Goal: Task Accomplishment & Management: Use online tool/utility

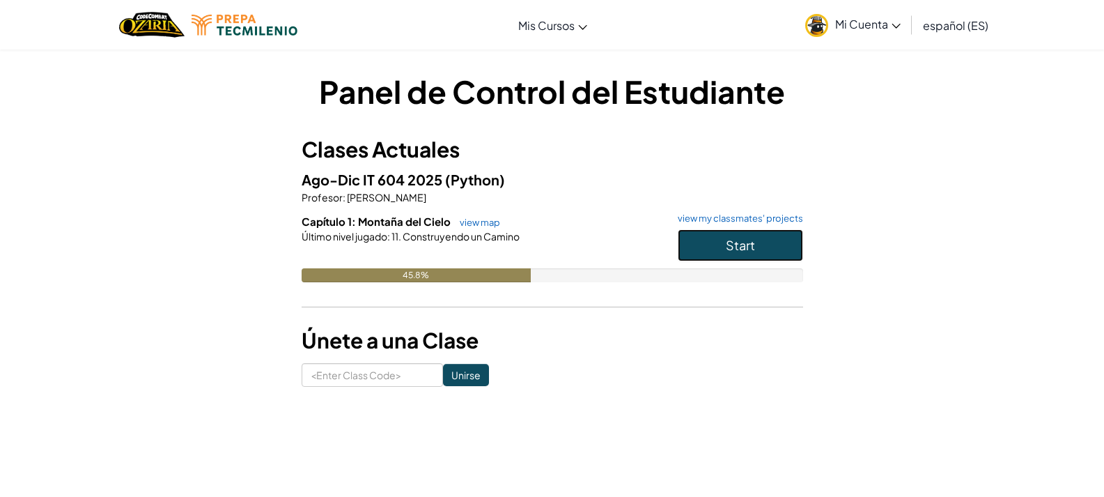
click at [708, 258] on button "Start" at bounding box center [740, 245] width 125 height 32
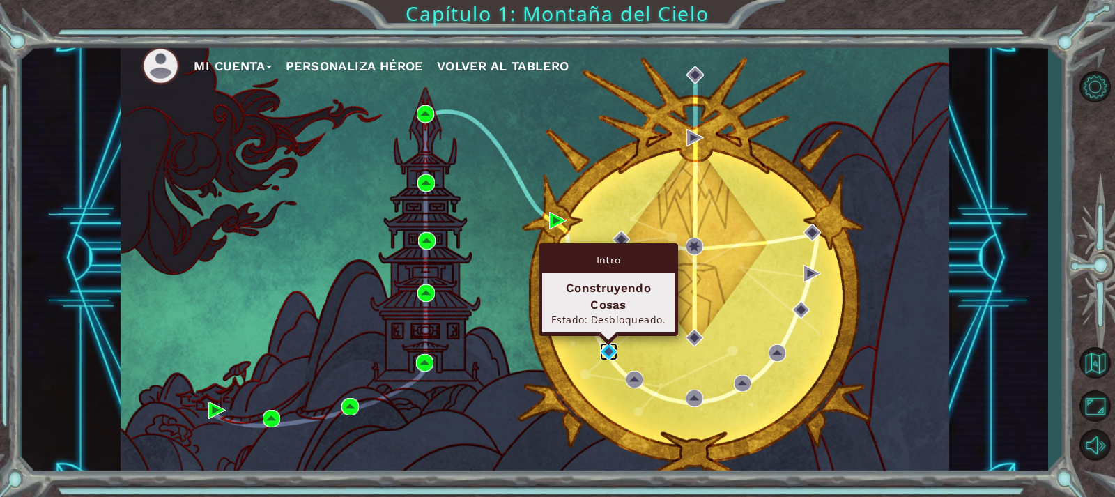
click at [612, 353] on img at bounding box center [608, 351] width 17 height 17
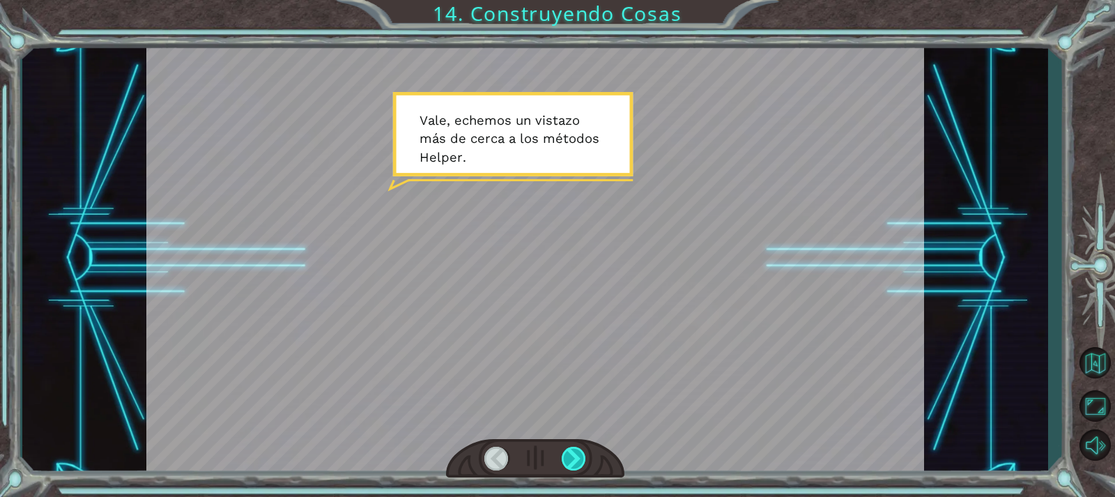
click at [570, 462] on div at bounding box center [574, 459] width 24 height 24
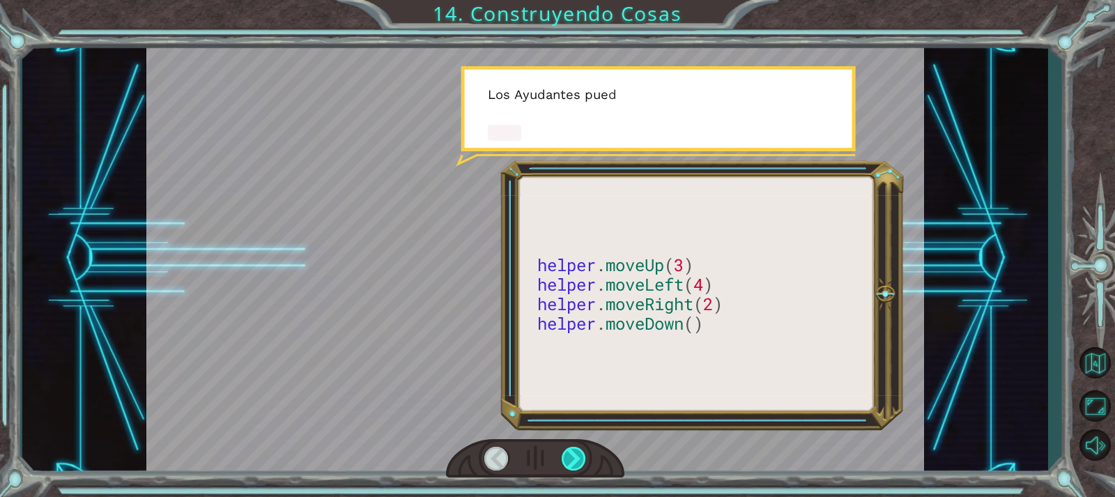
click at [570, 462] on div at bounding box center [574, 459] width 24 height 24
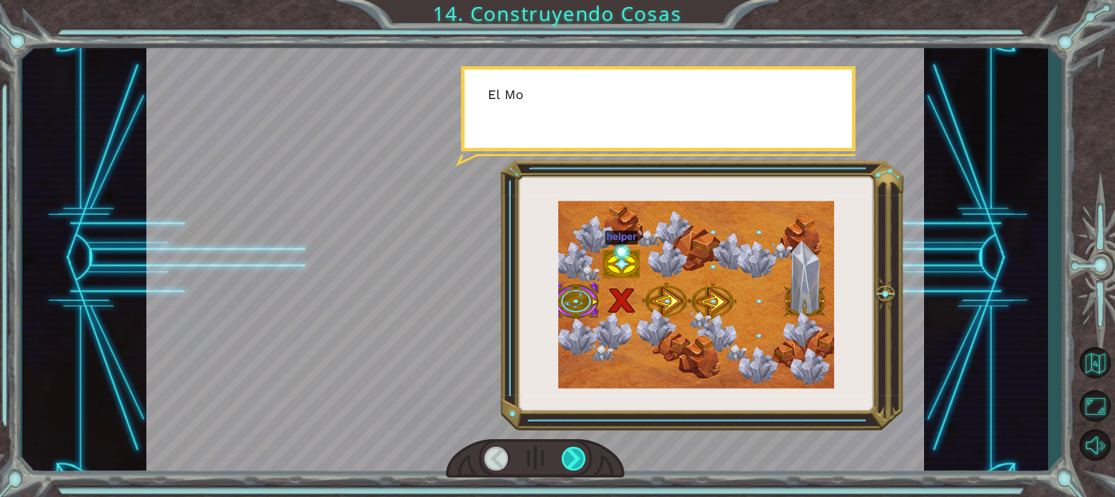
click at [570, 462] on div at bounding box center [574, 459] width 24 height 24
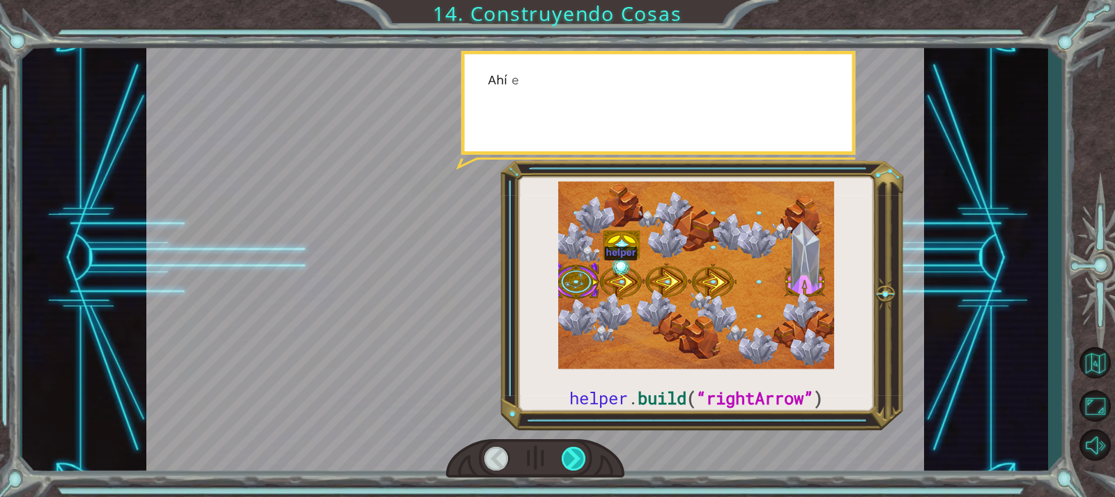
click at [570, 462] on div at bounding box center [574, 459] width 24 height 24
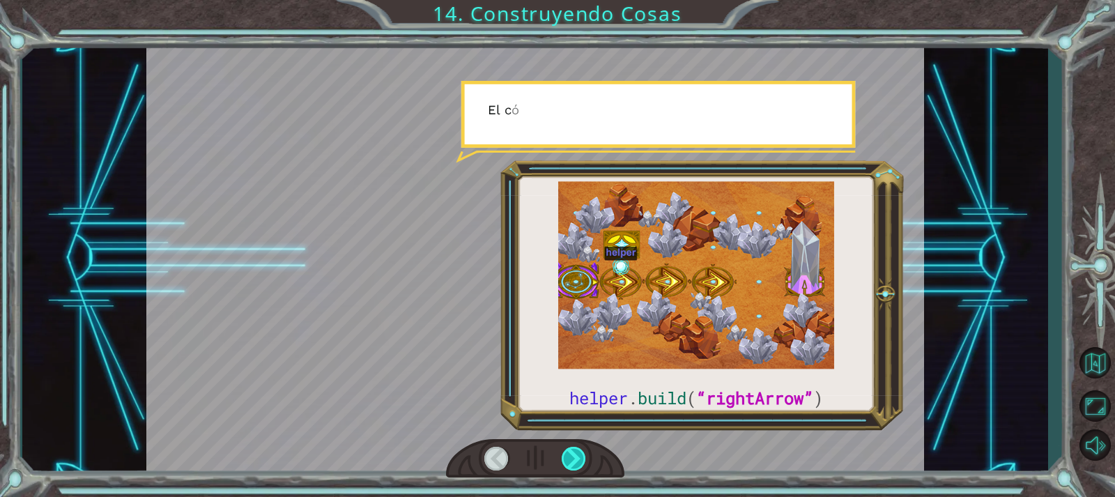
click at [570, 462] on div at bounding box center [574, 459] width 24 height 24
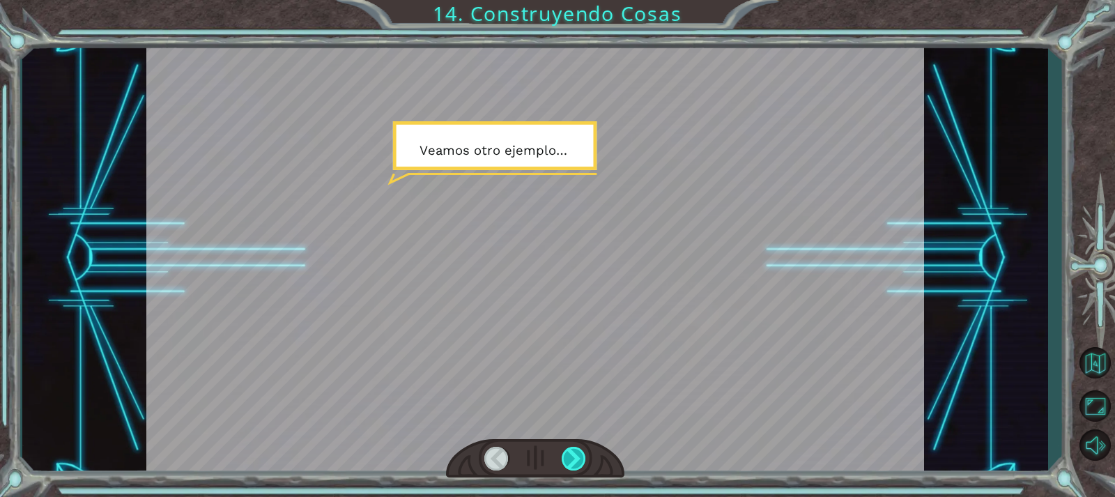
click at [566, 462] on div at bounding box center [574, 459] width 24 height 24
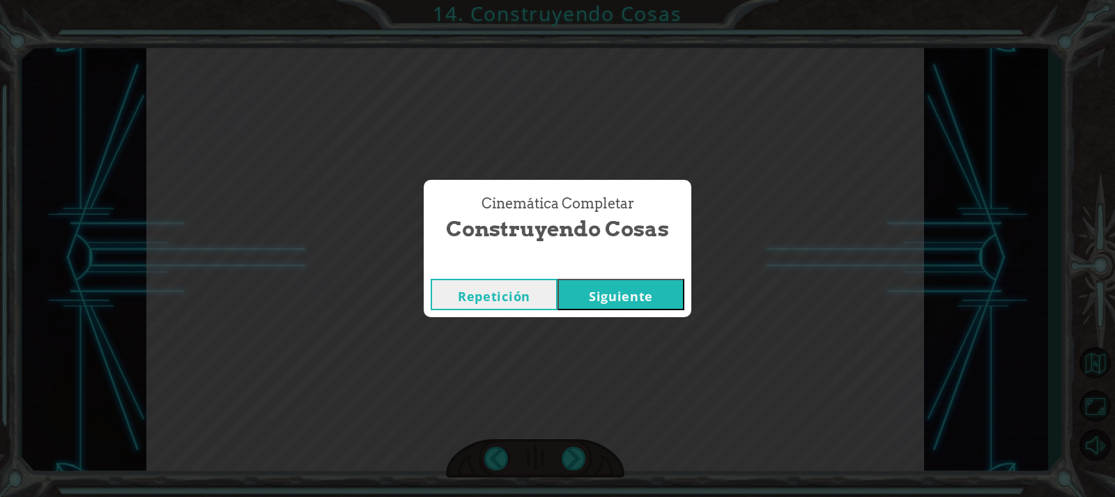
click at [659, 301] on button "Siguiente" at bounding box center [620, 294] width 127 height 31
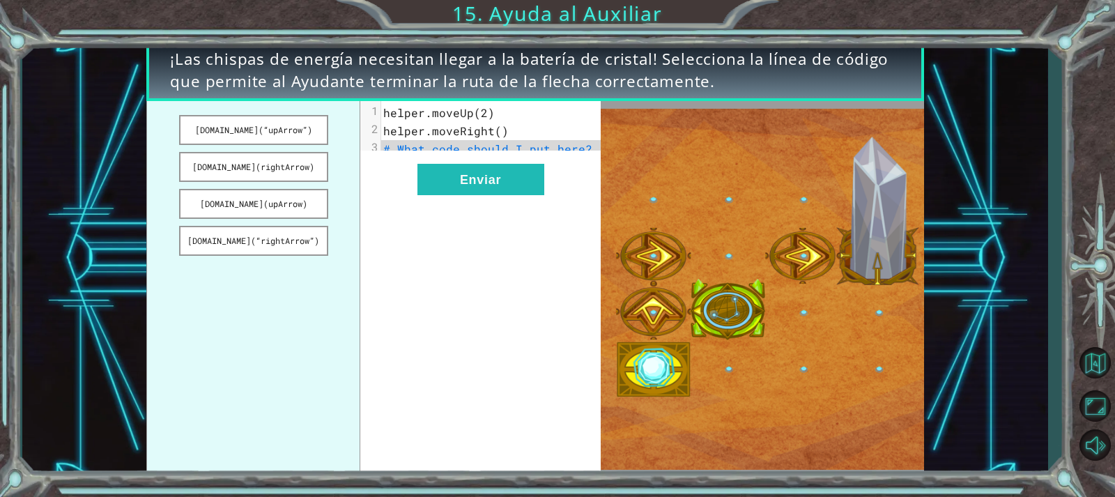
click at [475, 121] on pre "helper.moveUp(2)" at bounding box center [495, 113] width 229 height 18
click at [477, 185] on button "Enviar" at bounding box center [480, 179] width 127 height 31
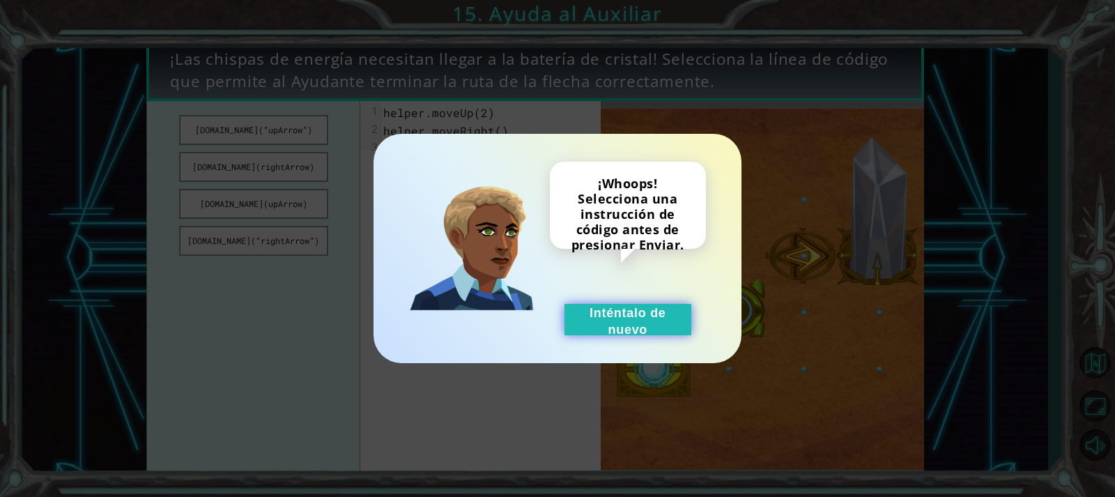
click at [633, 316] on button "Inténtalo de nuevo" at bounding box center [627, 319] width 127 height 31
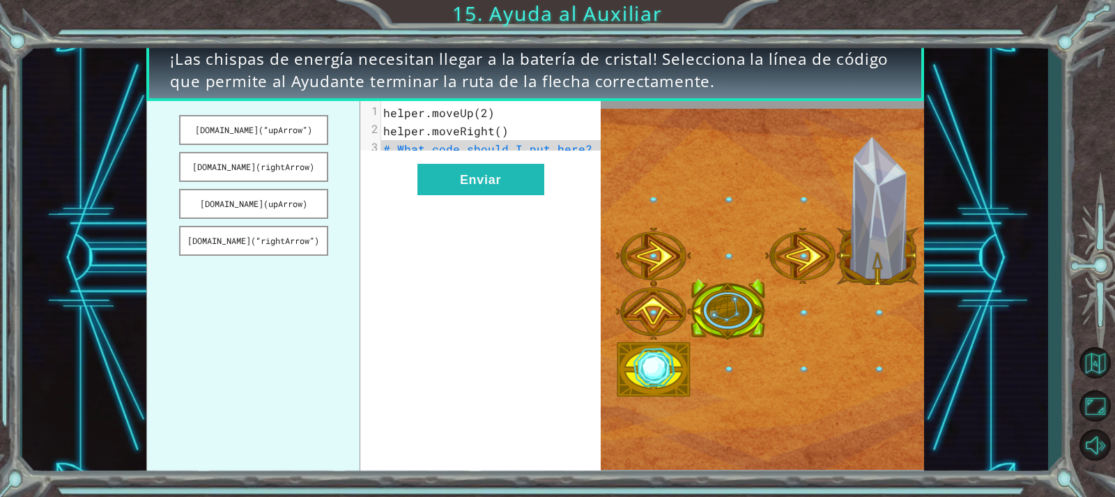
drag, startPoint x: 316, startPoint y: 171, endPoint x: 428, endPoint y: 162, distance: 111.8
click at [437, 165] on div "[DOMAIN_NAME](“upArrow”) [DOMAIN_NAME](rightArrow) [DOMAIN_NAME](upArrow) [DOMA…" at bounding box center [373, 289] width 454 height 376
drag, startPoint x: 277, startPoint y: 173, endPoint x: 319, endPoint y: 174, distance: 42.5
click at [316, 175] on button "[DOMAIN_NAME](rightArrow)" at bounding box center [253, 167] width 149 height 30
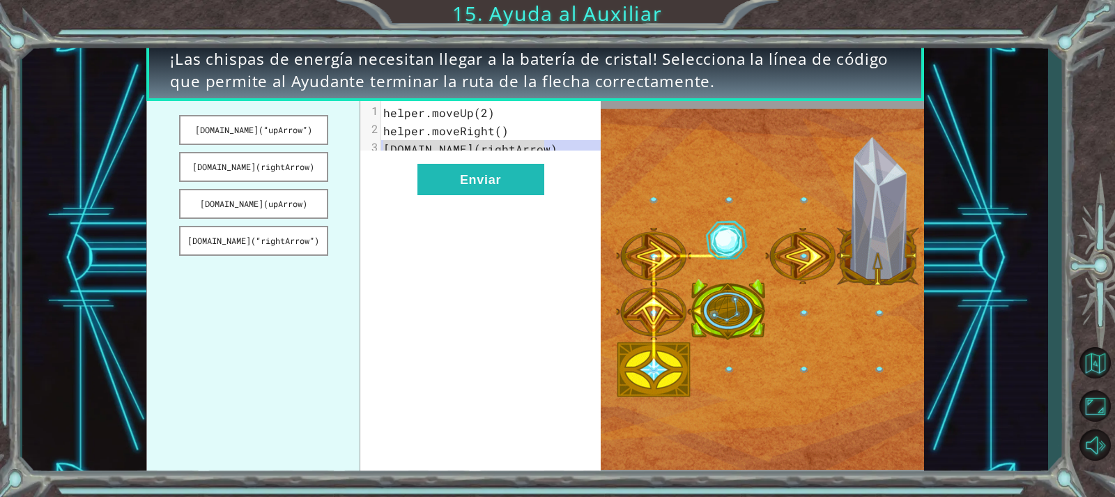
drag, startPoint x: 583, startPoint y: 148, endPoint x: 370, endPoint y: 146, distance: 213.2
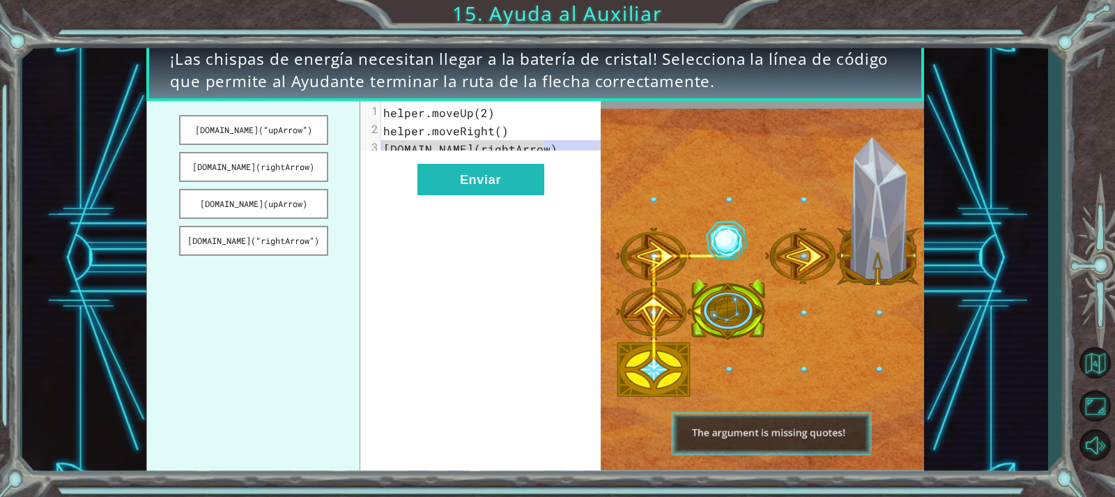
click at [381, 146] on div "3 [DOMAIN_NAME](rightArrow)" at bounding box center [495, 149] width 229 height 18
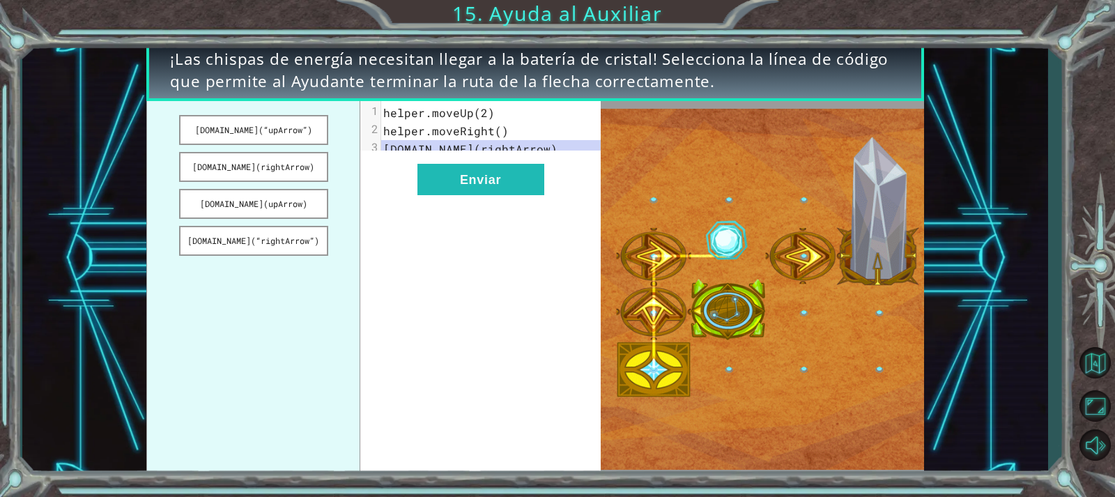
drag, startPoint x: 573, startPoint y: 130, endPoint x: 574, endPoint y: 118, distance: 11.2
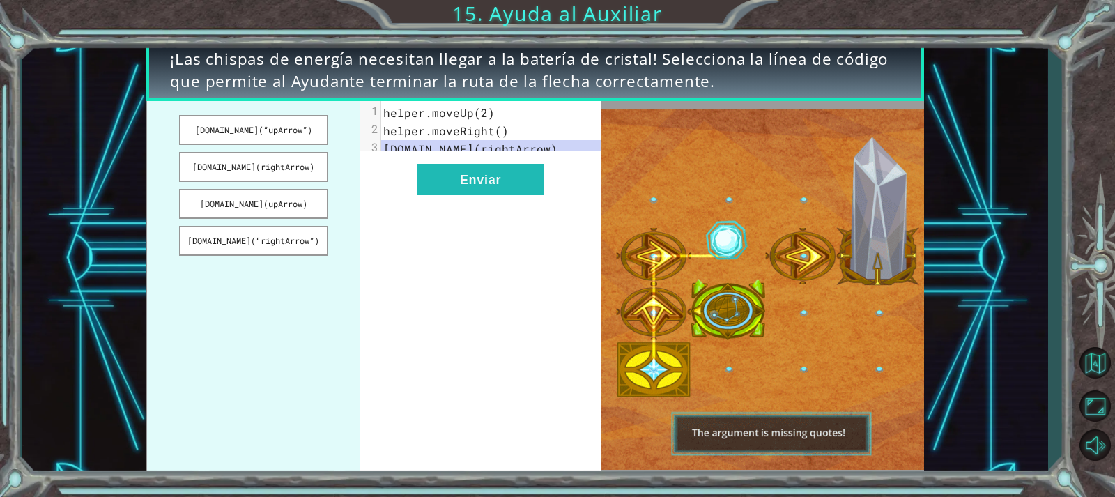
click at [574, 121] on div "1 helper.moveUp(2) 2 helper.moveRight() 3 [DOMAIN_NAME](rightArrow)" at bounding box center [495, 131] width 229 height 54
click at [566, 139] on pre "helper.moveRight()" at bounding box center [495, 131] width 229 height 18
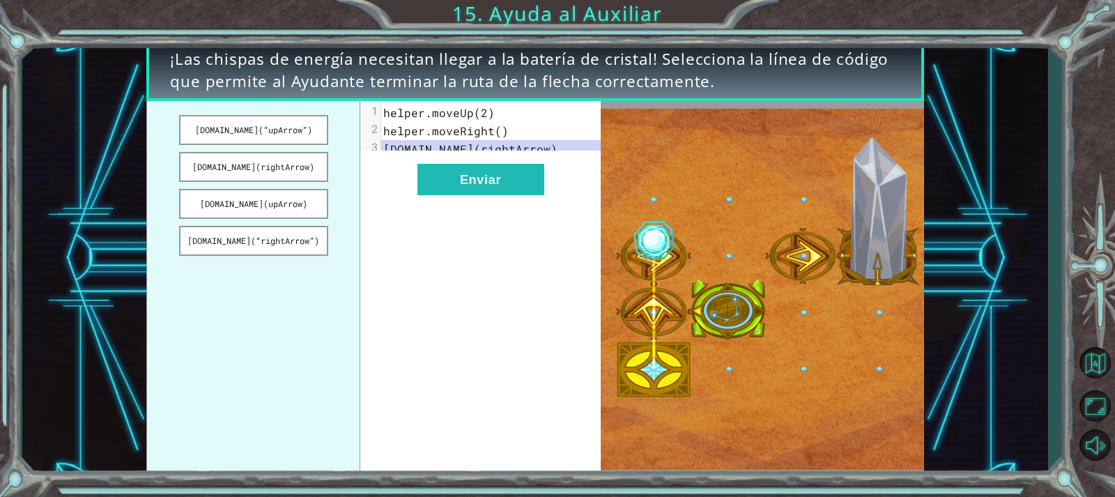
click at [566, 139] on pre "helper.moveRight()" at bounding box center [495, 131] width 229 height 18
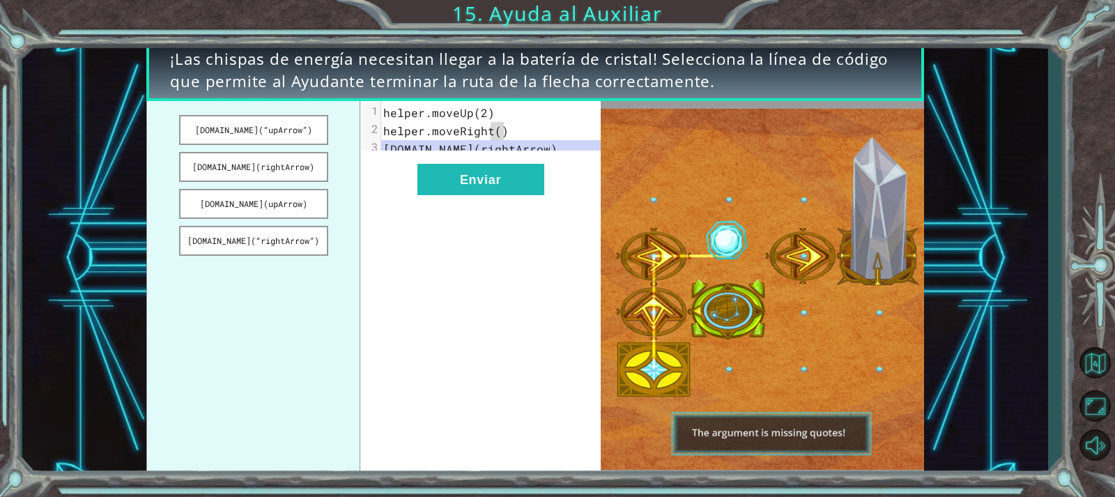
click at [566, 139] on pre "helper.moveRight()" at bounding box center [495, 131] width 229 height 18
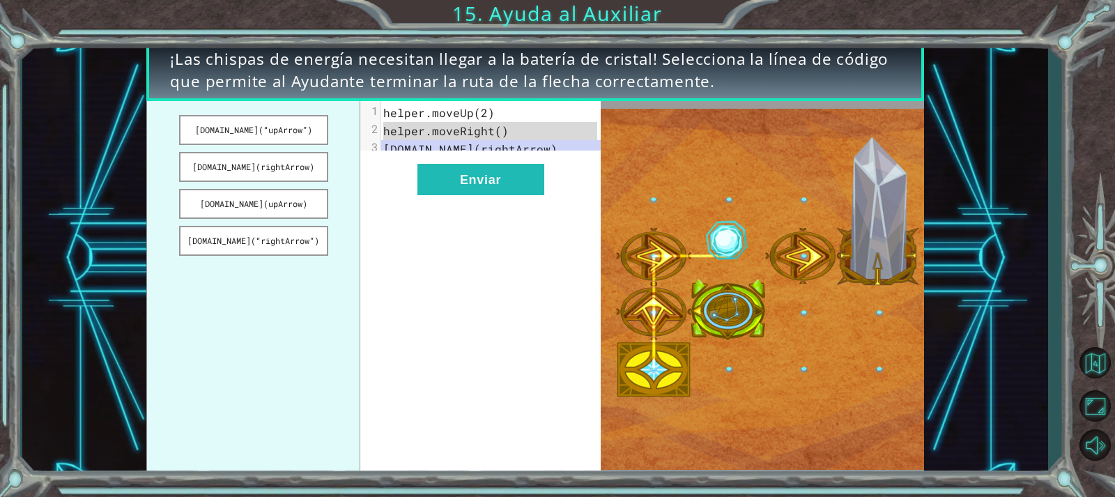
click at [564, 145] on pre "[DOMAIN_NAME](rightArrow)" at bounding box center [495, 149] width 229 height 18
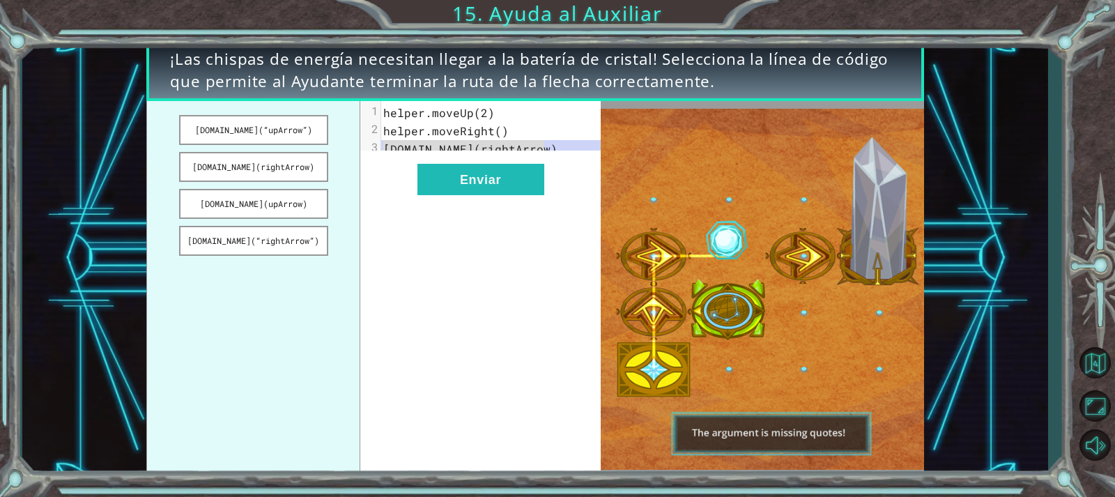
drag, startPoint x: 564, startPoint y: 146, endPoint x: 391, endPoint y: 153, distance: 172.9
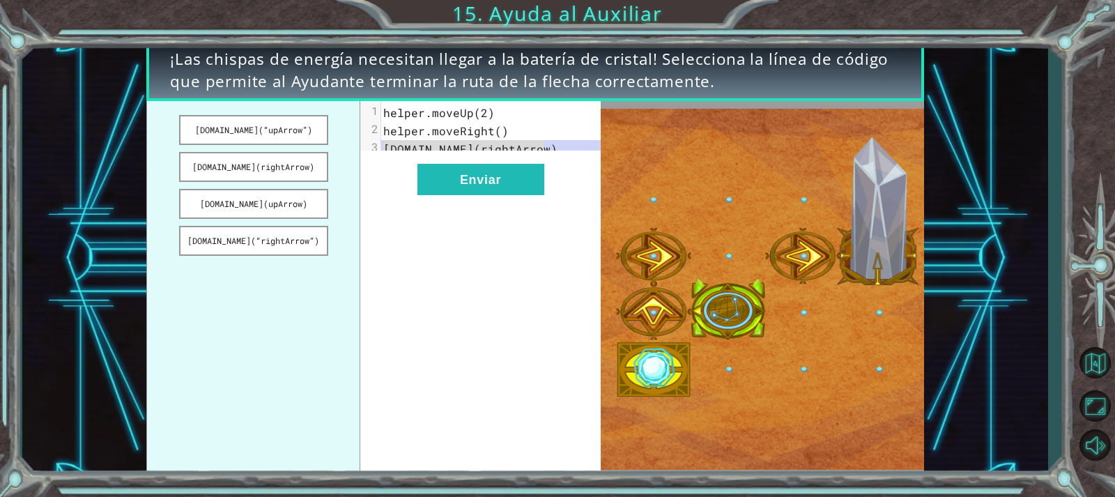
click at [391, 153] on pre "[DOMAIN_NAME](rightArrow)" at bounding box center [495, 149] width 229 height 18
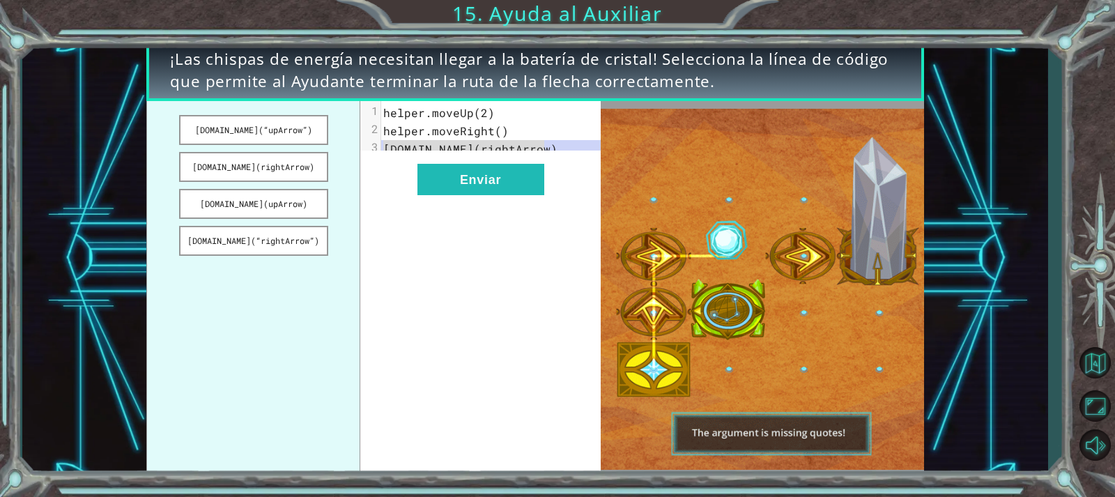
click at [585, 178] on div "x 1 helper.moveUp(2) 2 helper.moveRight() 3 [DOMAIN_NAME](rightArrow) Enviar" at bounding box center [480, 289] width 240 height 376
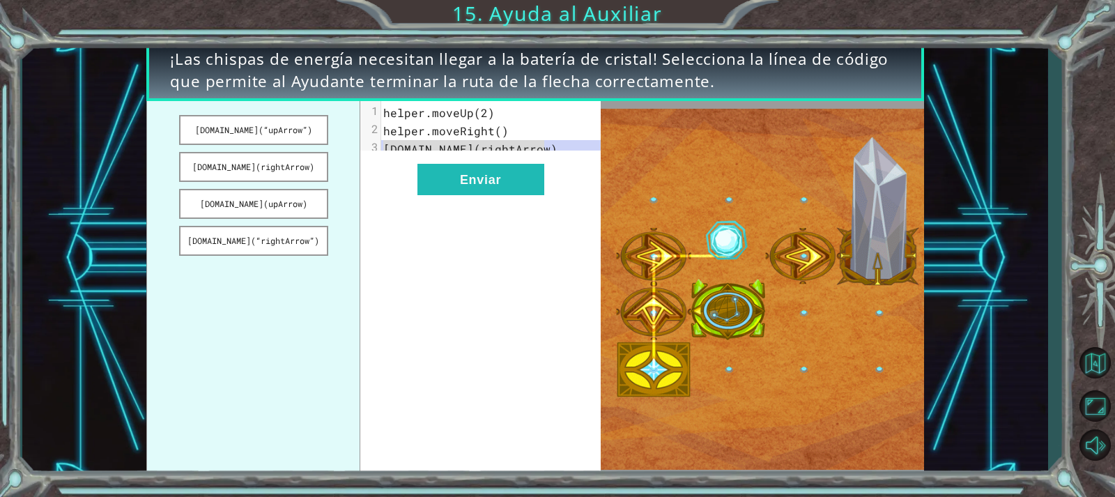
click at [585, 162] on div "x 1 helper.moveUp(2) 2 helper.moveRight() 3 [DOMAIN_NAME](rightArrow) Enviar" at bounding box center [480, 289] width 240 height 376
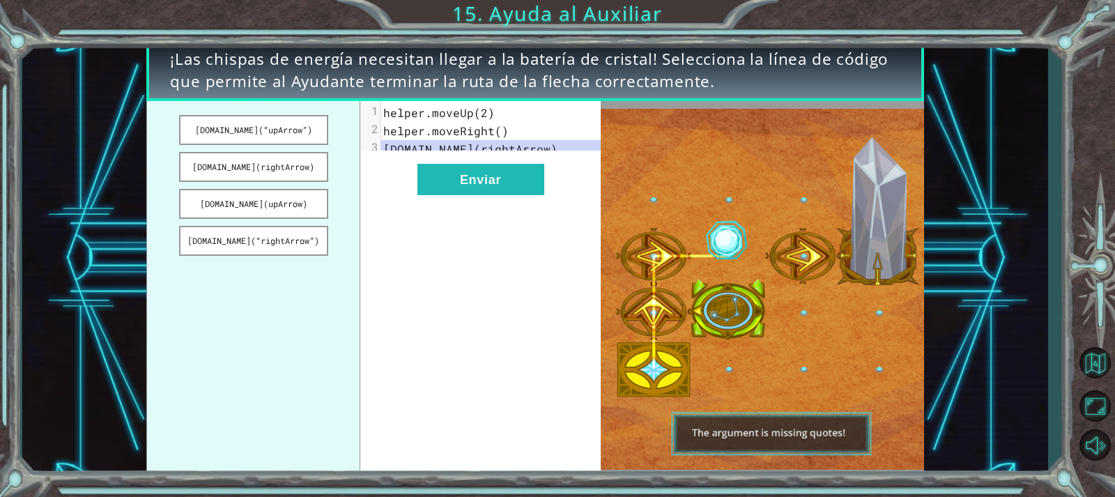
click at [580, 143] on pre "[DOMAIN_NAME](rightArrow)" at bounding box center [495, 149] width 229 height 18
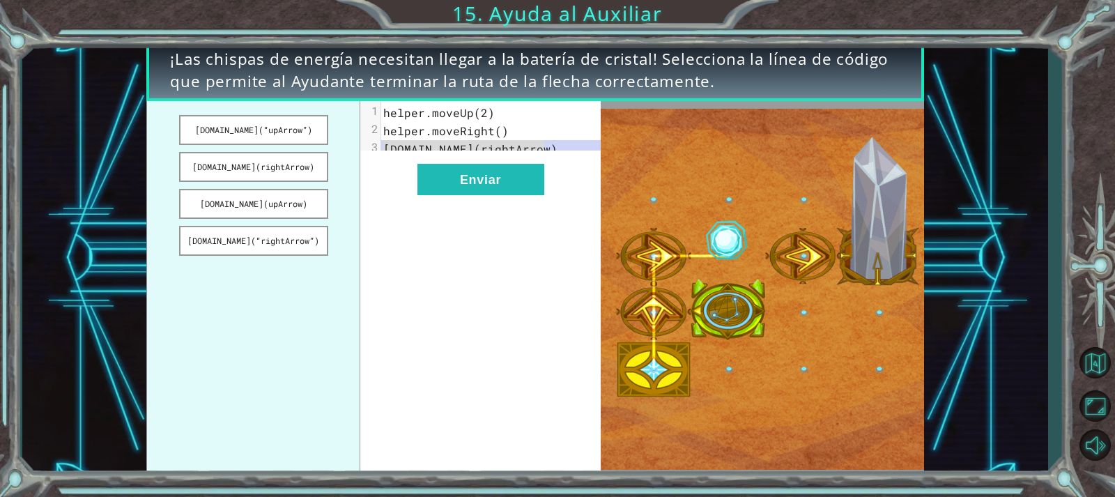
drag, startPoint x: 580, startPoint y: 143, endPoint x: 350, endPoint y: 141, distance: 229.9
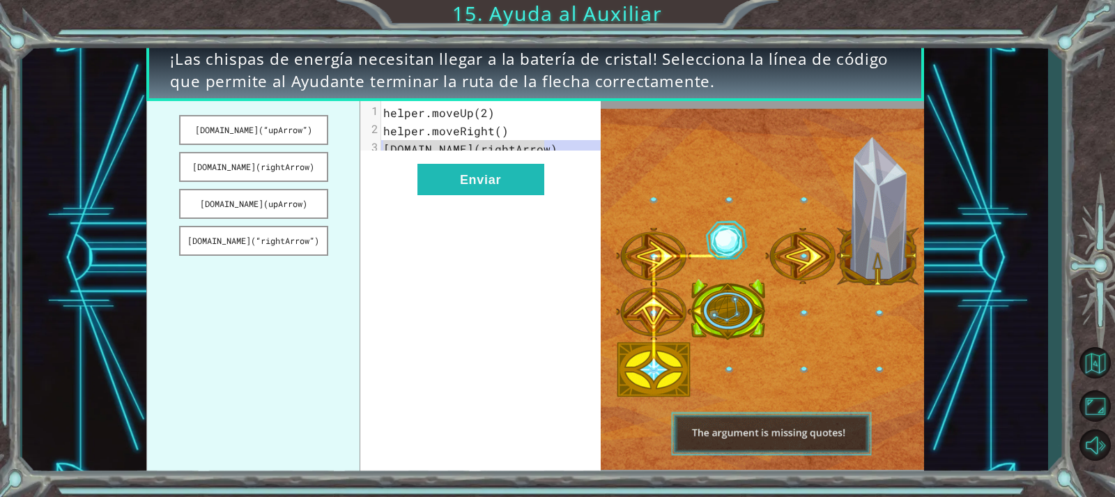
click at [350, 141] on div "[DOMAIN_NAME](“upArrow”) [DOMAIN_NAME](rightArrow) [DOMAIN_NAME](upArrow) [DOMA…" at bounding box center [373, 289] width 454 height 376
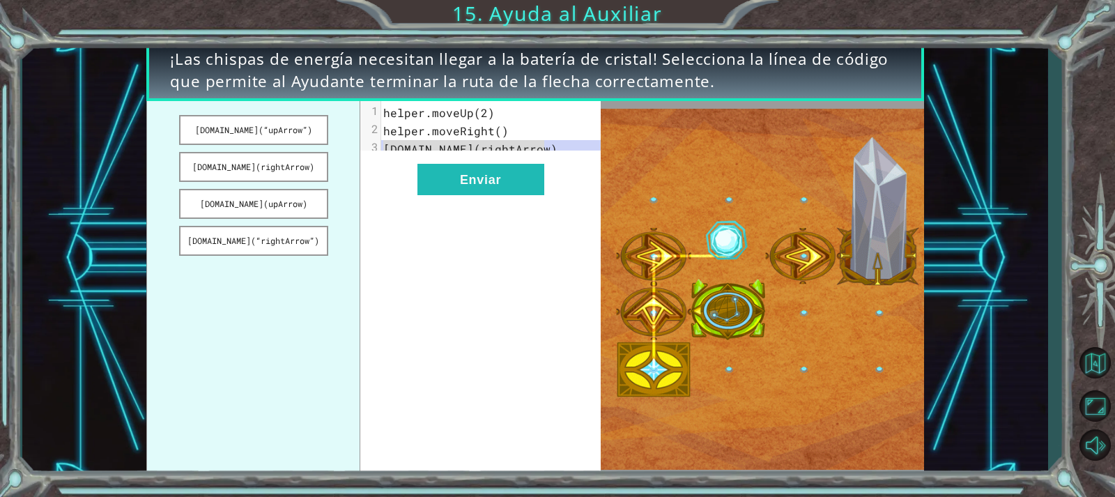
click at [592, 181] on div "x 1 helper.moveUp(2) 2 helper.moveRight() 3 [DOMAIN_NAME](rightArrow) Enviar" at bounding box center [480, 289] width 240 height 376
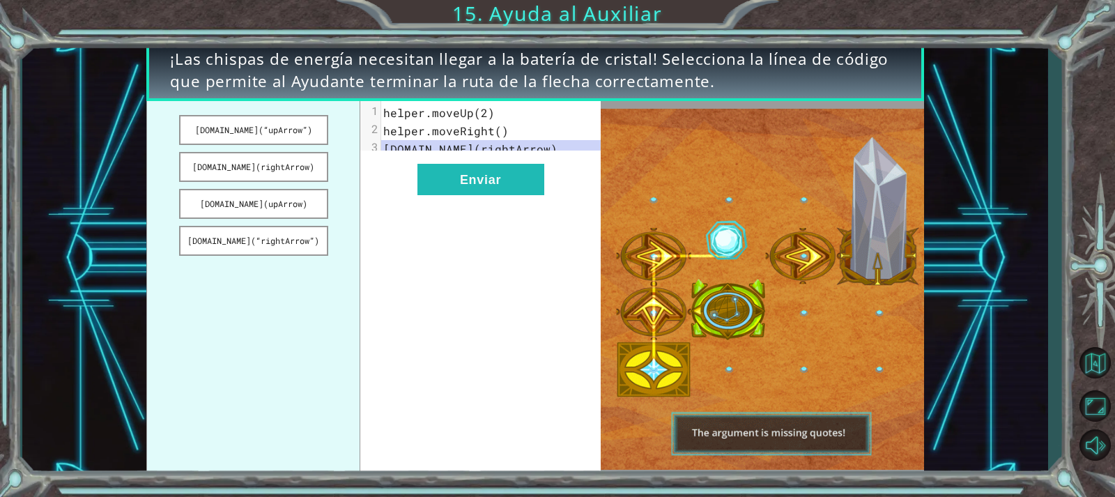
click at [593, 161] on div "x 1 helper.moveUp(2) 2 helper.moveRight() 3 [DOMAIN_NAME](rightArrow)" at bounding box center [495, 131] width 229 height 60
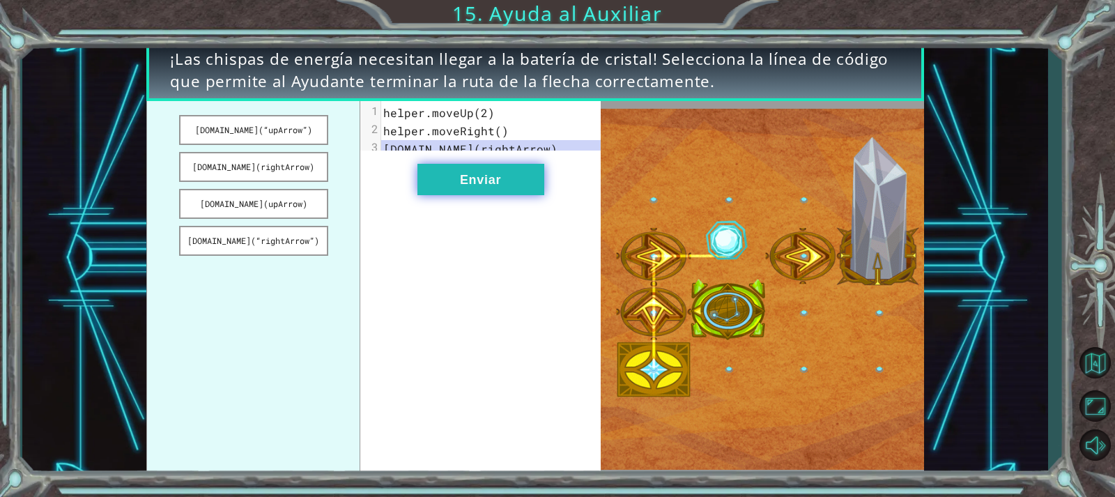
click at [532, 180] on button "Enviar" at bounding box center [480, 179] width 127 height 31
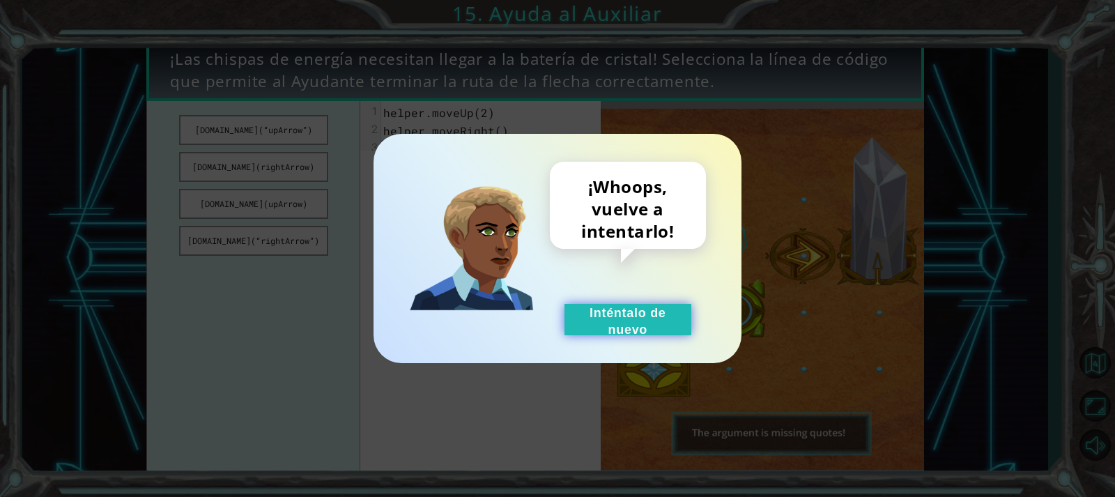
click at [635, 306] on button "Inténtalo de nuevo" at bounding box center [627, 319] width 127 height 31
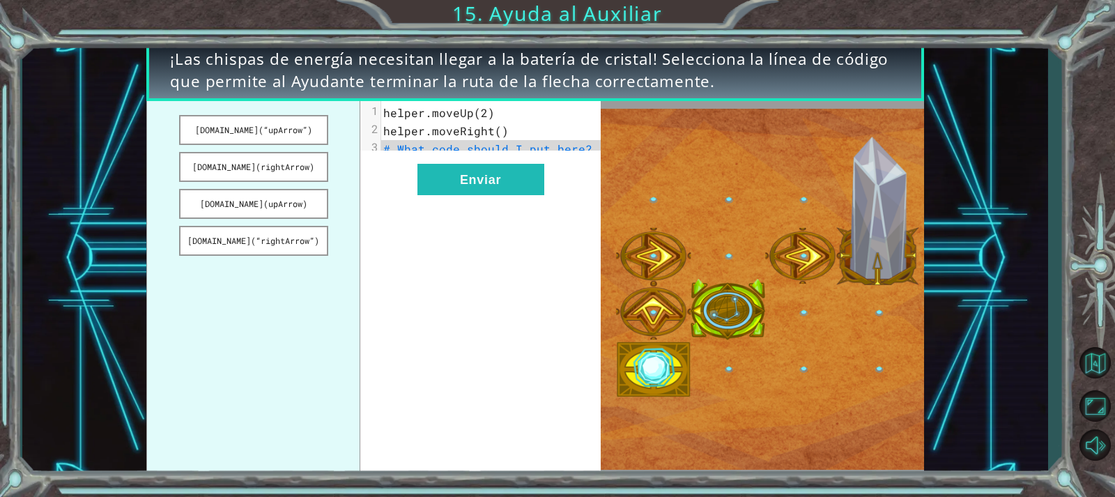
click at [556, 150] on span "# What code should I put here?" at bounding box center [487, 148] width 209 height 15
click at [286, 126] on button "[DOMAIN_NAME](“upArrow”)" at bounding box center [253, 130] width 149 height 30
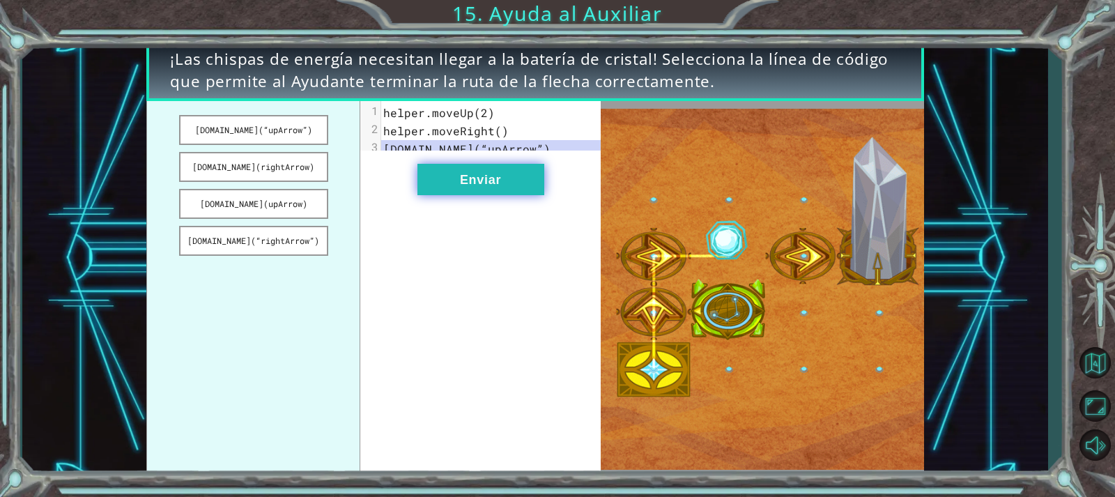
click at [523, 176] on button "Enviar" at bounding box center [480, 179] width 127 height 31
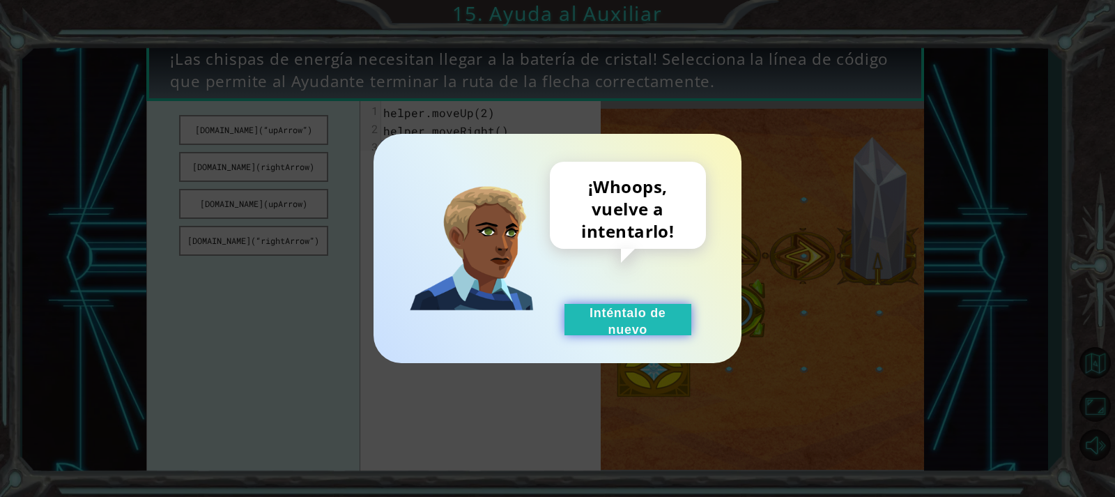
click at [600, 320] on button "Inténtalo de nuevo" at bounding box center [627, 319] width 127 height 31
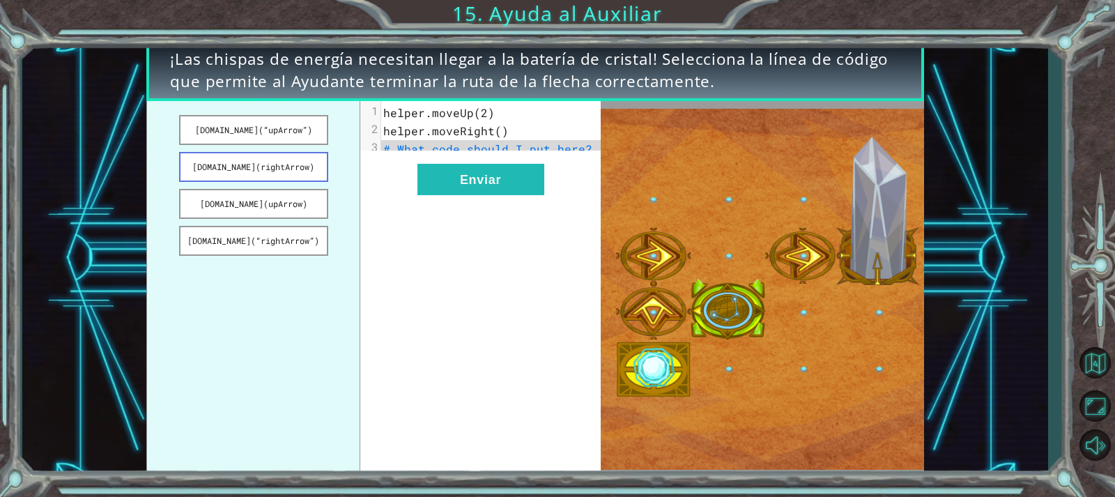
click at [277, 174] on button "[DOMAIN_NAME](rightArrow)" at bounding box center [253, 167] width 149 height 30
click at [446, 208] on div "x 1 helper.moveUp(2) 2 helper.moveRight() 3 [DOMAIN_NAME](rightArrow) Enviar" at bounding box center [480, 289] width 240 height 376
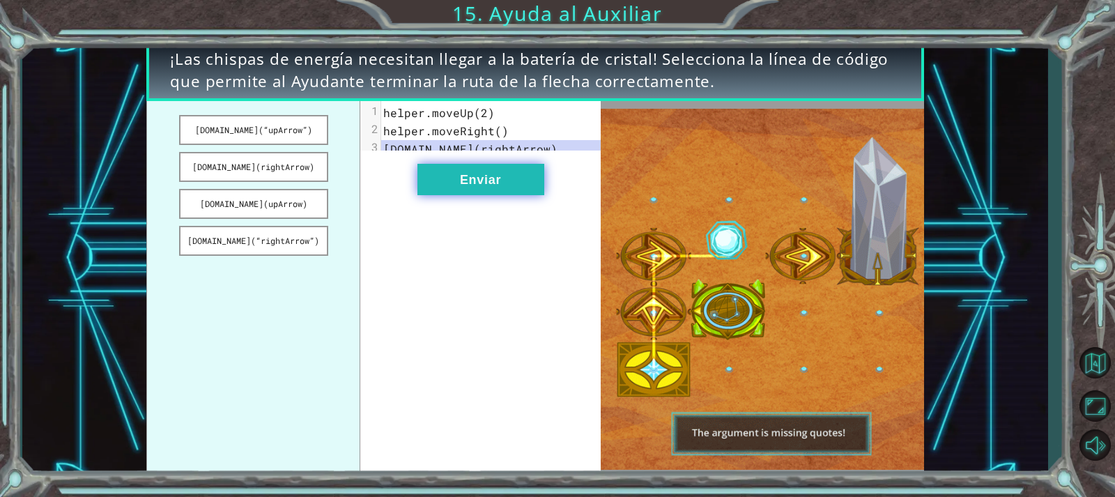
click at [456, 195] on button "Enviar" at bounding box center [480, 179] width 127 height 31
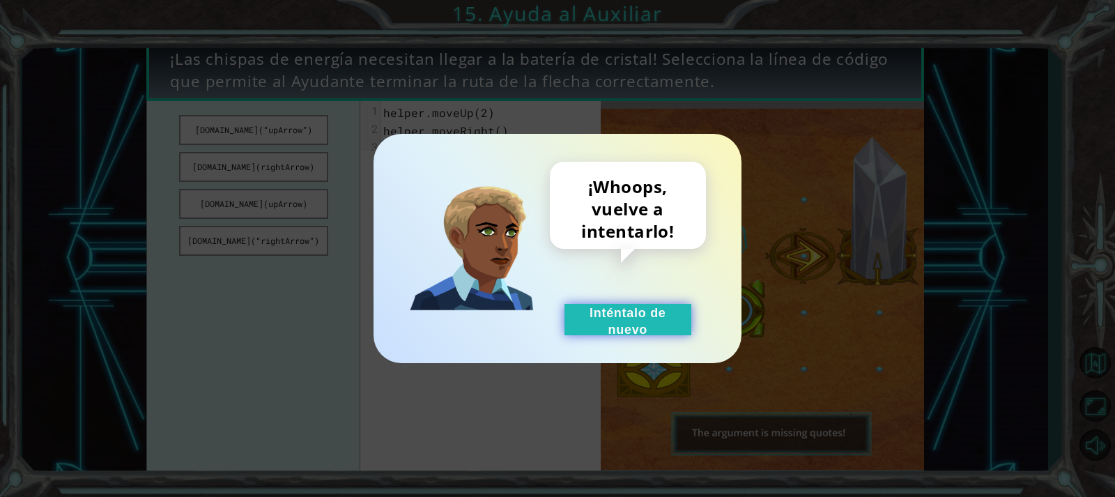
click at [602, 326] on button "Inténtalo de nuevo" at bounding box center [627, 319] width 127 height 31
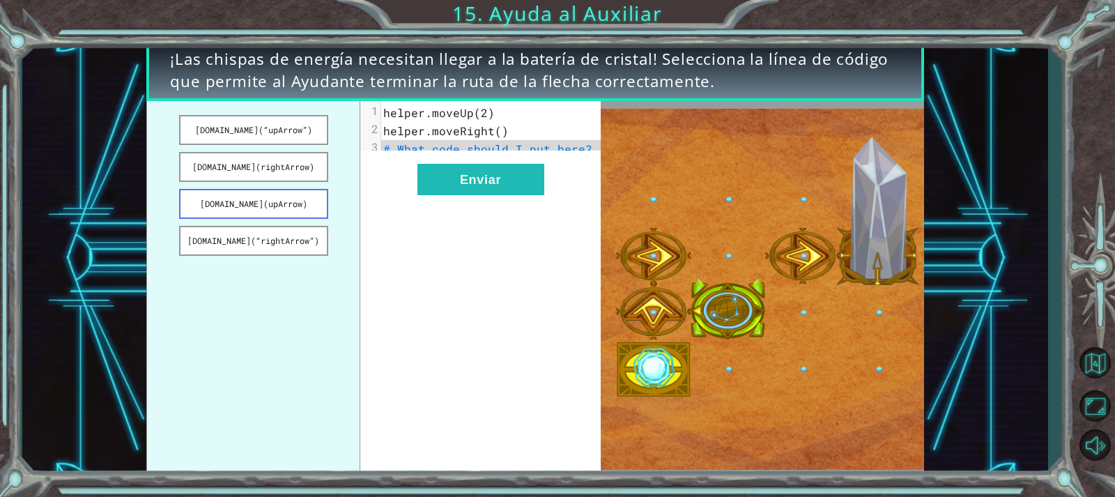
click at [289, 200] on button "[DOMAIN_NAME](upArrow)" at bounding box center [253, 204] width 149 height 30
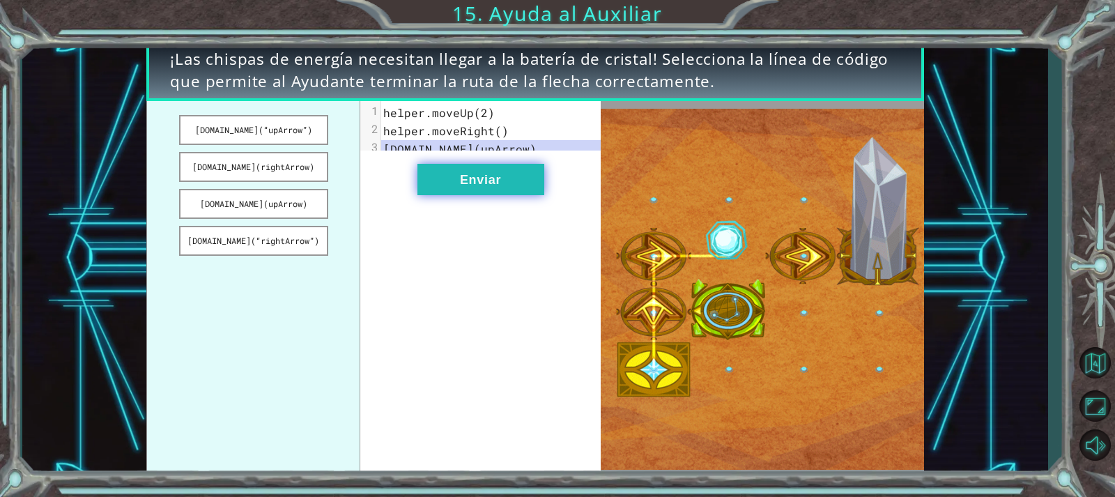
click at [504, 189] on button "Enviar" at bounding box center [480, 179] width 127 height 31
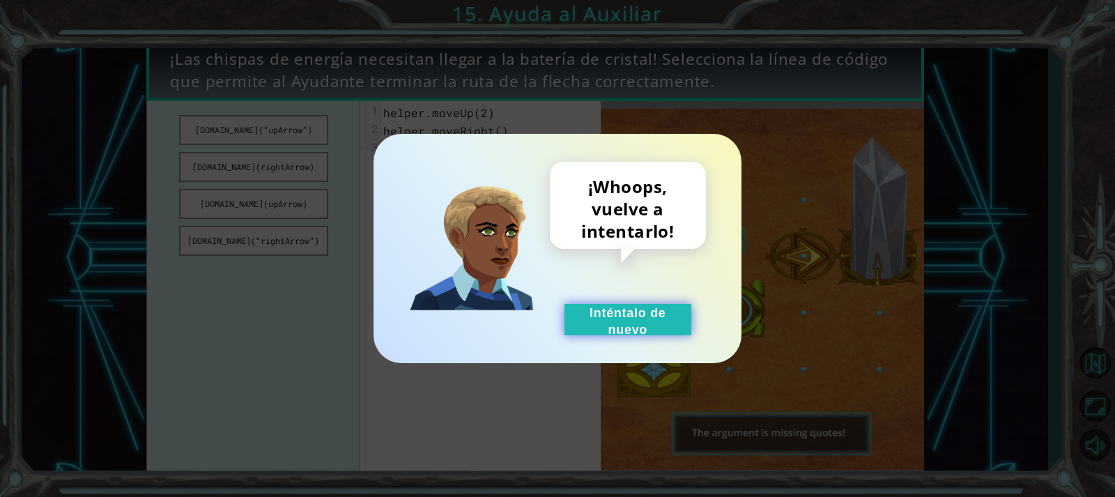
click at [571, 315] on button "Inténtalo de nuevo" at bounding box center [627, 319] width 127 height 31
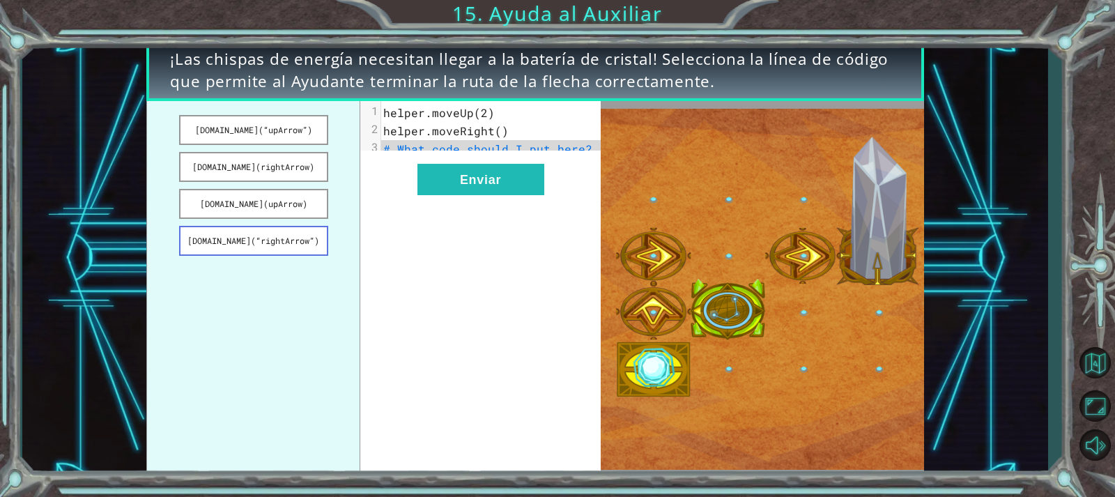
click at [301, 226] on button "[DOMAIN_NAME](“rightArrow”)" at bounding box center [253, 241] width 149 height 30
click at [298, 238] on button "[DOMAIN_NAME](“rightArrow”)" at bounding box center [253, 241] width 149 height 30
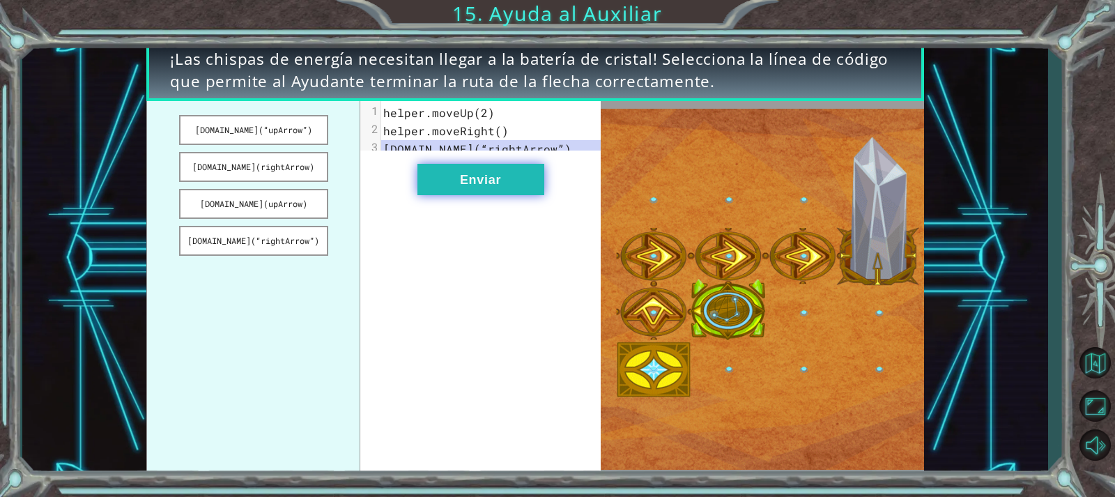
click at [460, 195] on button "Enviar" at bounding box center [480, 179] width 127 height 31
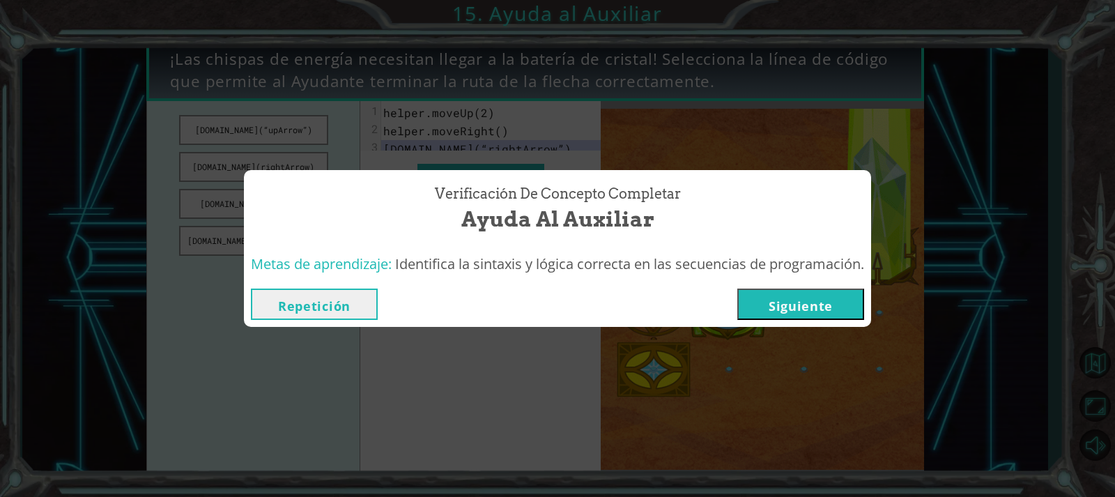
click at [820, 318] on button "Siguiente" at bounding box center [800, 303] width 127 height 31
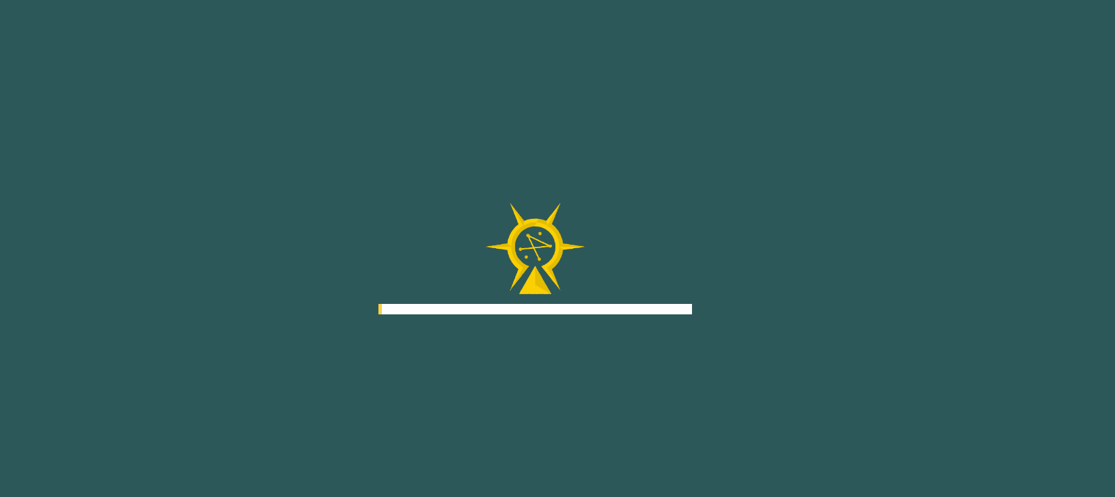
click at [819, 301] on div "Goals Error al cargar desde el servidor. Intenta refrescar la página. Necesitar…" at bounding box center [557, 248] width 1115 height 497
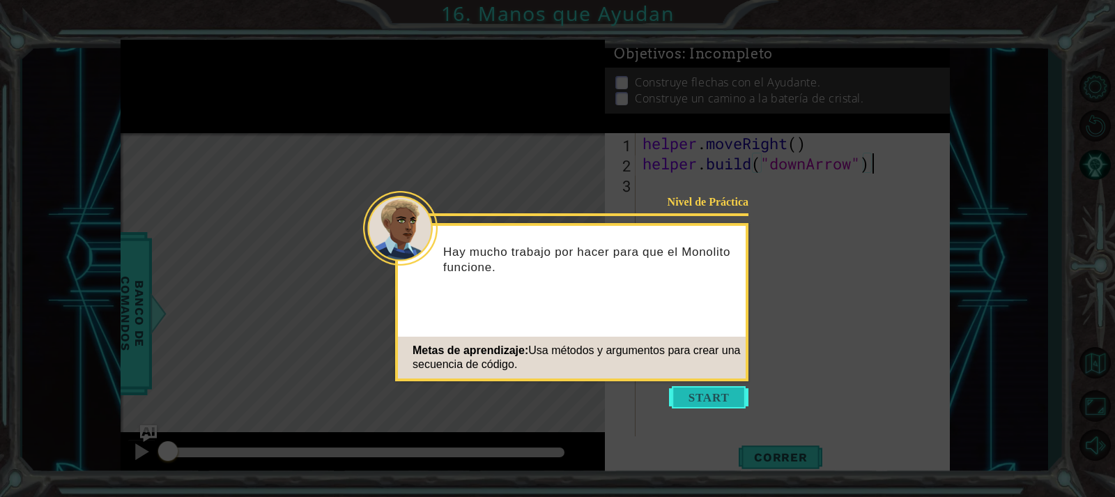
click at [729, 394] on button "Start" at bounding box center [708, 397] width 79 height 22
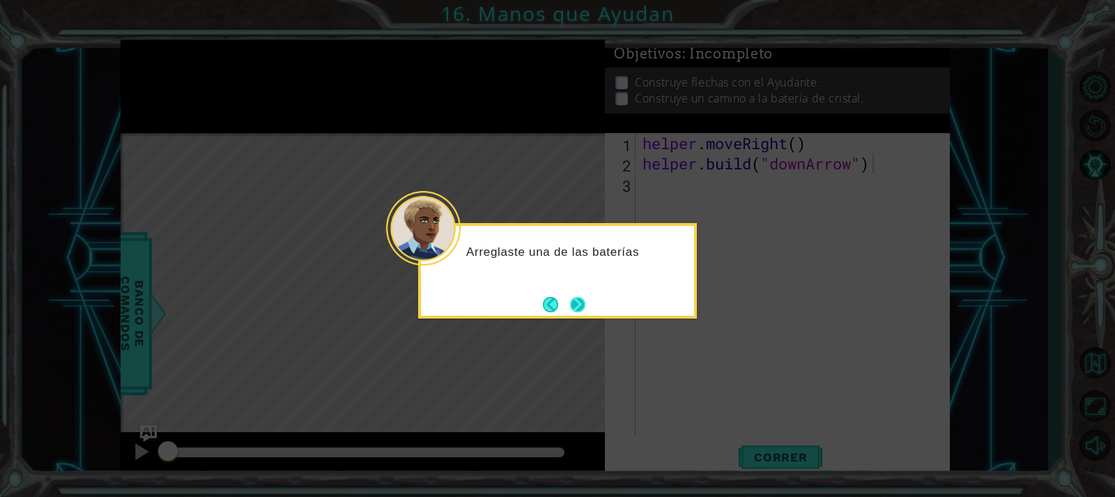
click at [575, 303] on button "Next" at bounding box center [577, 304] width 15 height 15
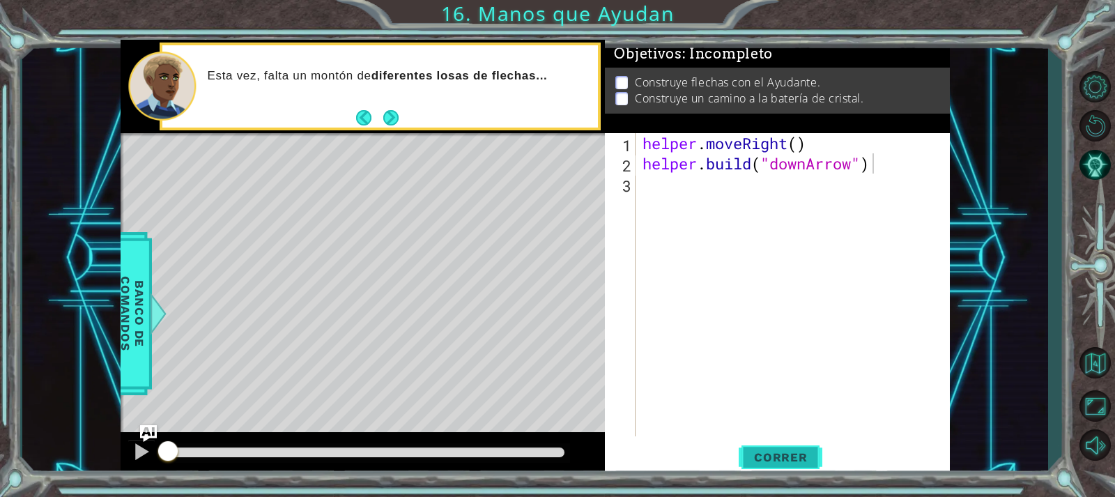
click at [775, 456] on span "Correr" at bounding box center [781, 457] width 82 height 14
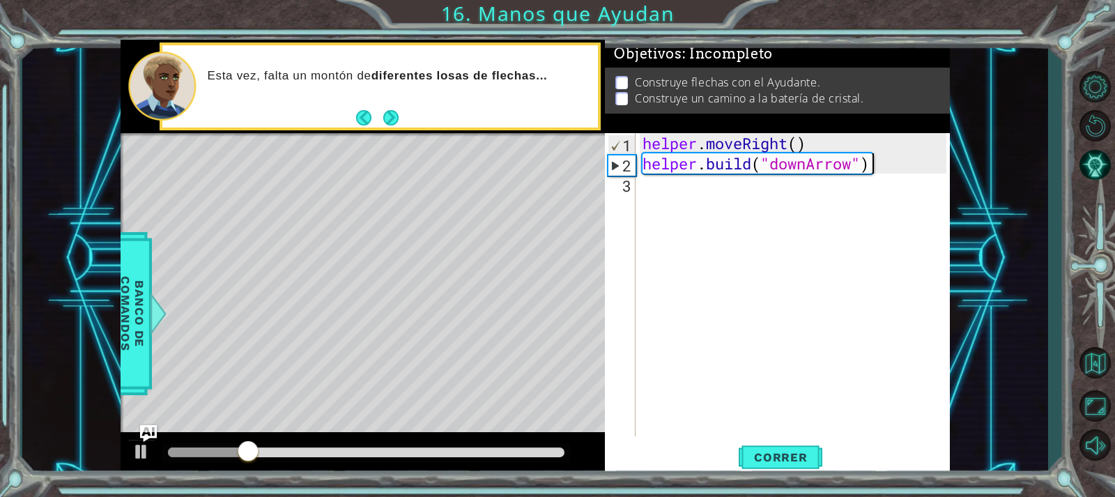
click at [659, 187] on div "helper . moveRight ( ) helper . build ( "downArrow" )" at bounding box center [796, 304] width 313 height 343
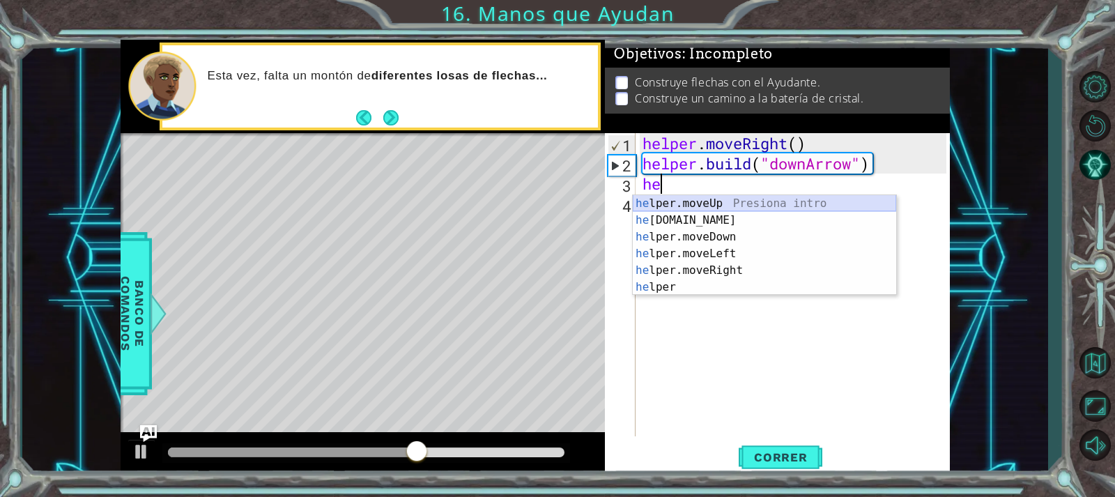
click at [728, 201] on div "he lper.moveUp Presiona intro he [DOMAIN_NAME] Presiona intro he lper.moveDown …" at bounding box center [764, 262] width 263 height 134
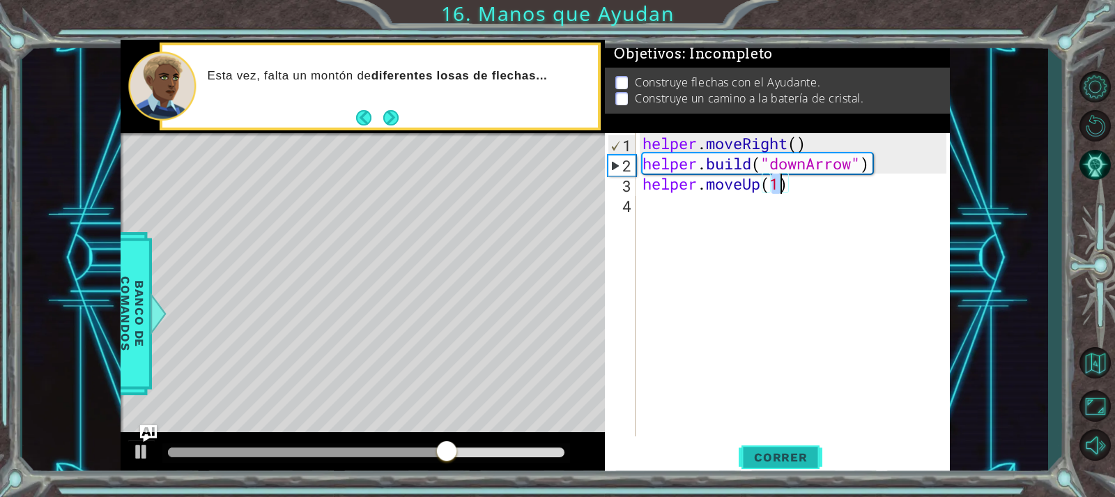
click at [803, 456] on span "Correr" at bounding box center [781, 457] width 82 height 14
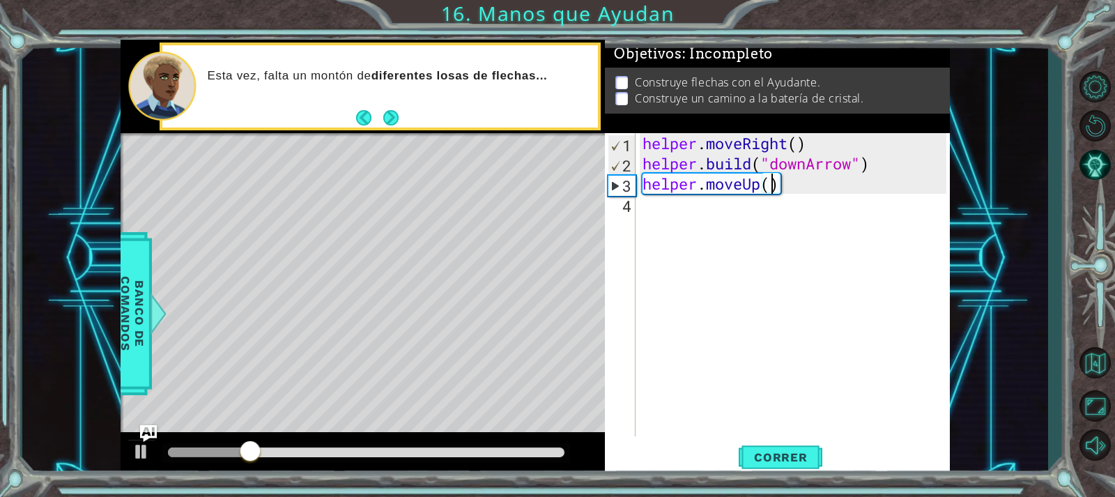
type textarea "helper.moveUp(2)"
click at [778, 458] on span "Correr" at bounding box center [781, 457] width 82 height 14
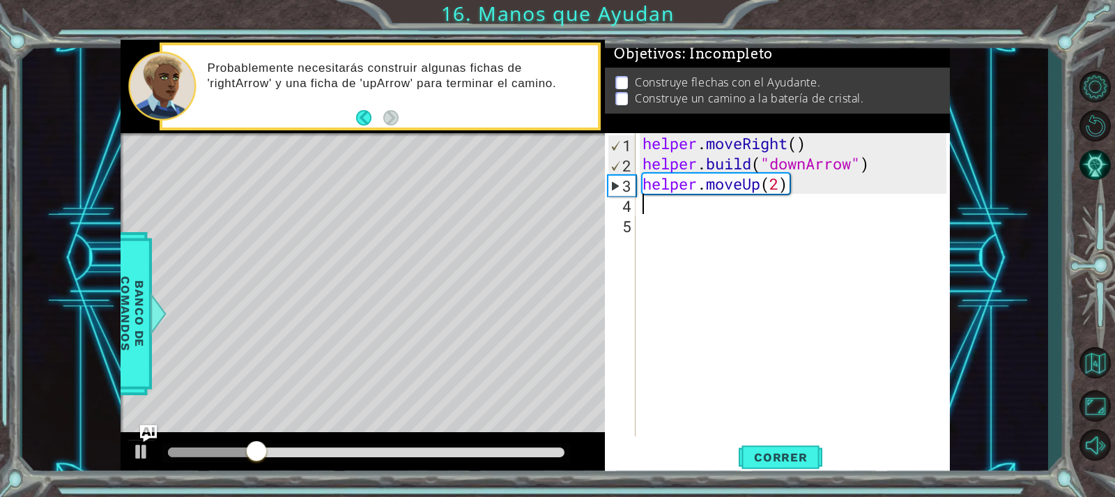
click at [750, 228] on div "helper . moveRight ( ) helper . build ( "downArrow" ) helper . moveUp ( 2 )" at bounding box center [796, 304] width 313 height 343
click at [721, 211] on div "helper . moveRight ( ) helper . build ( "downArrow" ) helper . moveUp ( 2 )" at bounding box center [796, 304] width 313 height 343
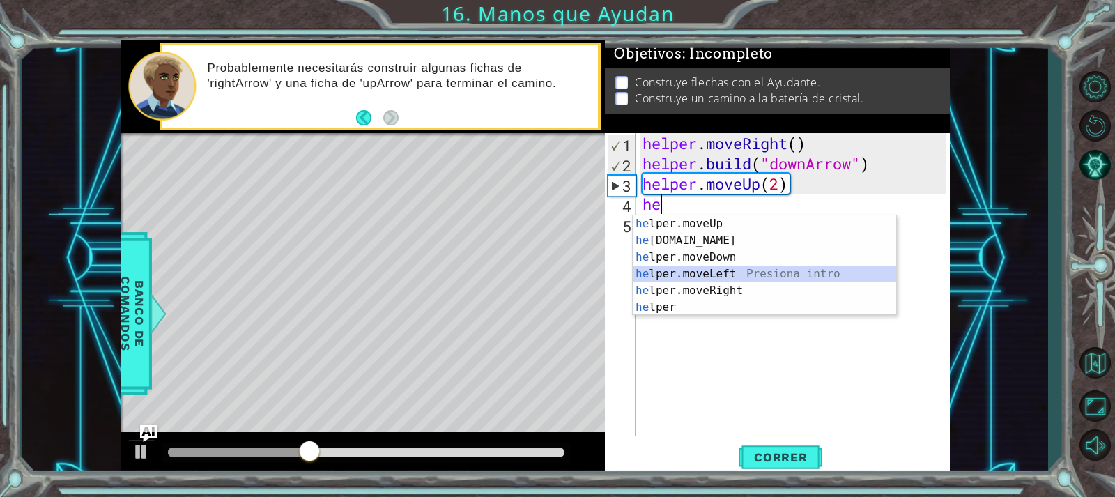
click at [698, 265] on div "he lper.moveUp Presiona intro he [DOMAIN_NAME] Presiona intro he lper.moveDown …" at bounding box center [764, 282] width 263 height 134
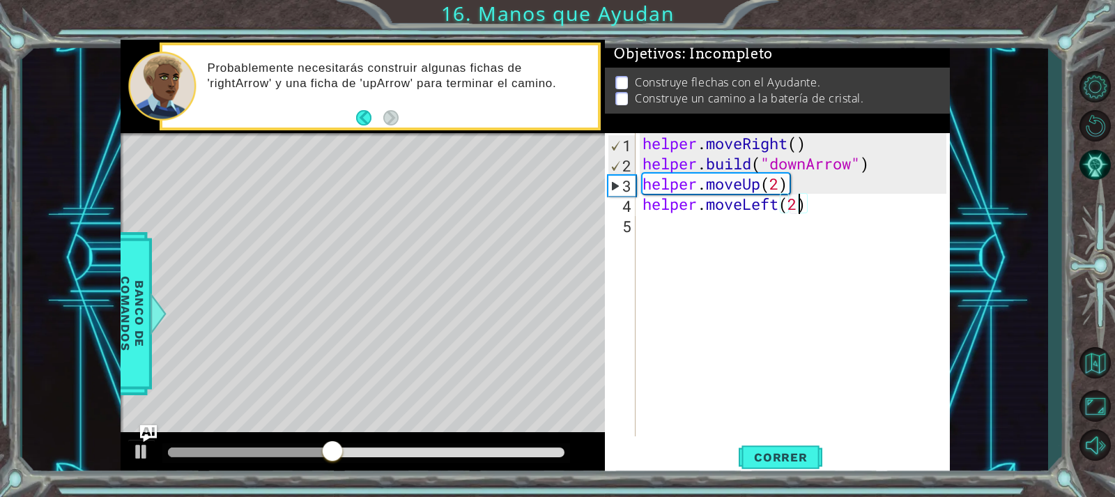
scroll to position [0, 7]
type textarea "helper.moveLeft(2)"
click at [765, 450] on span "Correr" at bounding box center [781, 457] width 82 height 14
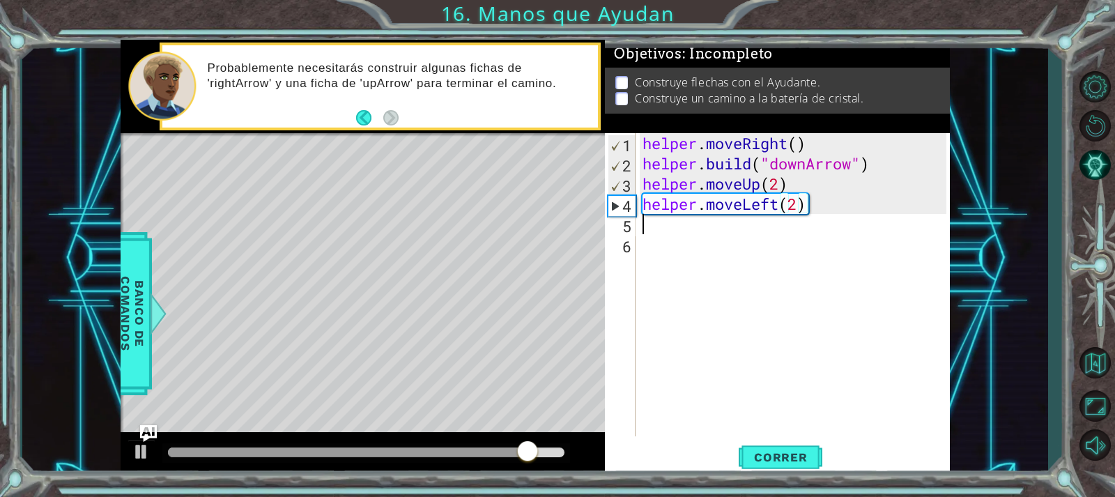
scroll to position [0, 0]
click at [765, 186] on div "helper . moveRight ( ) helper . build ( "downArrow" ) helper . moveUp ( 2 ) hel…" at bounding box center [796, 304] width 313 height 343
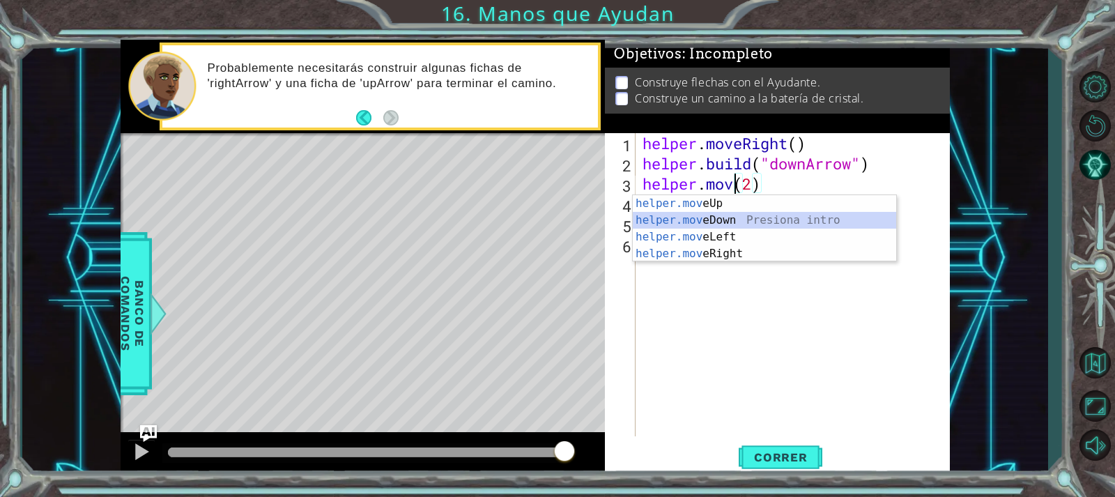
click at [747, 220] on div "helper.mov eUp Presiona intro helper.mov eDown Presiona intro helper.mov eLeft …" at bounding box center [764, 245] width 263 height 100
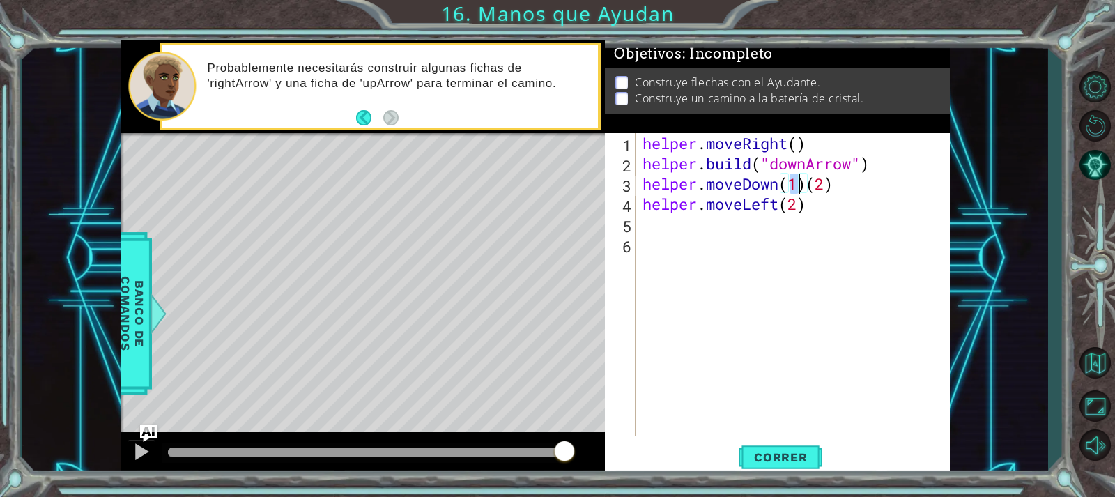
click at [850, 191] on div "helper . moveRight ( ) helper . build ( "downArrow" ) helper . moveDown ( 1 ) (…" at bounding box center [796, 304] width 313 height 343
click at [784, 204] on div "helper . moveRight ( ) helper . build ( "downArrow" ) helper . moveDown ( 1 ) h…" at bounding box center [796, 304] width 313 height 343
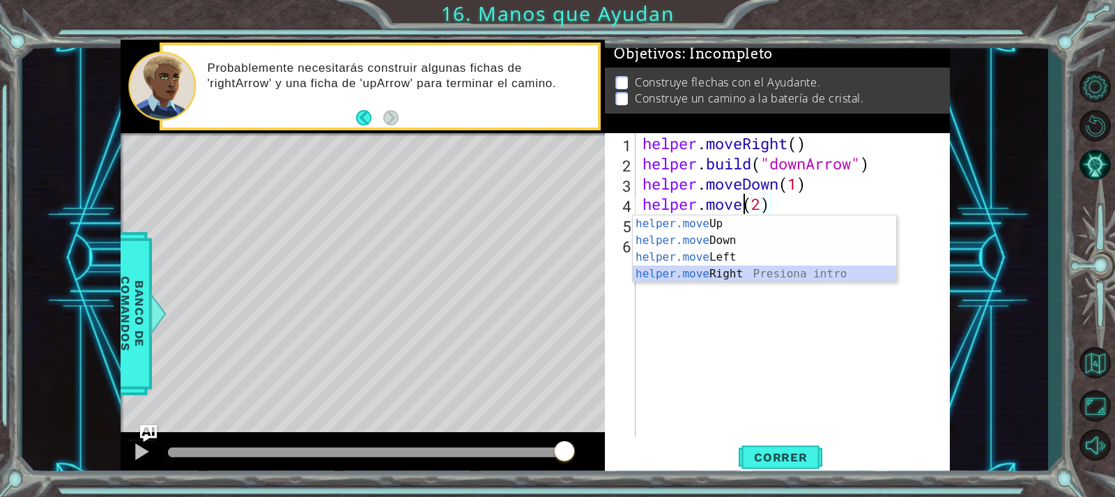
click at [752, 266] on div "helper.move Up Presiona intro helper.move Down Presiona intro helper.move Left …" at bounding box center [764, 265] width 263 height 100
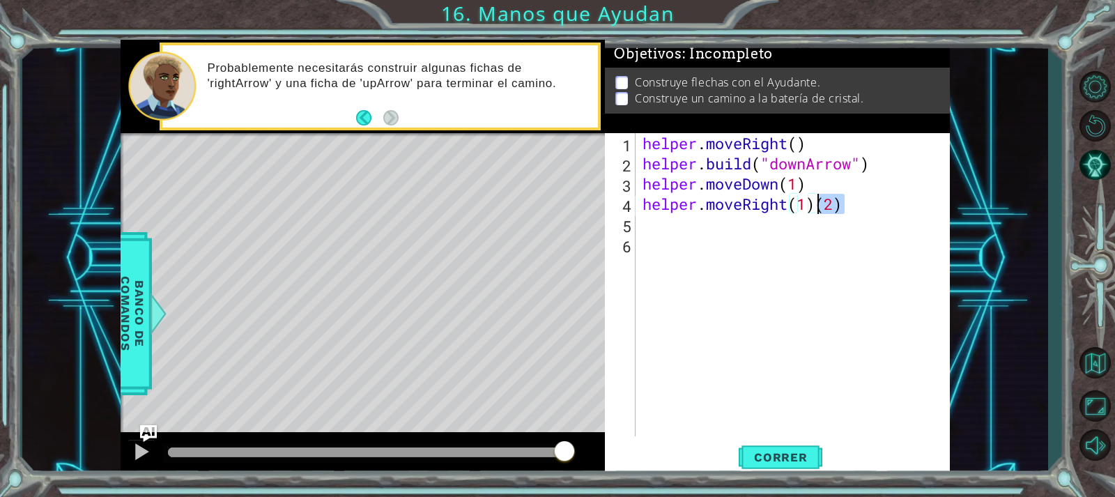
drag, startPoint x: 830, startPoint y: 197, endPoint x: 821, endPoint y: 203, distance: 11.2
click at [821, 203] on div "helper . moveRight ( ) helper . build ( "downArrow" ) helper . moveDown ( 1 ) h…" at bounding box center [796, 304] width 313 height 343
drag, startPoint x: 823, startPoint y: 204, endPoint x: 706, endPoint y: 210, distance: 117.2
click at [706, 210] on div "helper . moveRight ( ) helper . build ( "downArrow" ) helper . moveDown ( 1 ) h…" at bounding box center [796, 304] width 313 height 343
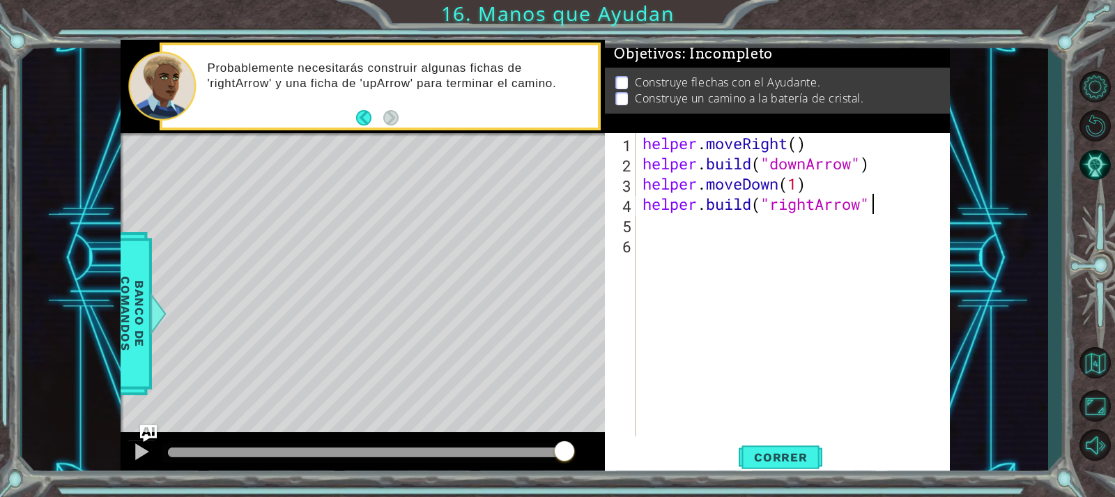
type textarea "[DOMAIN_NAME]("rightArrow")"
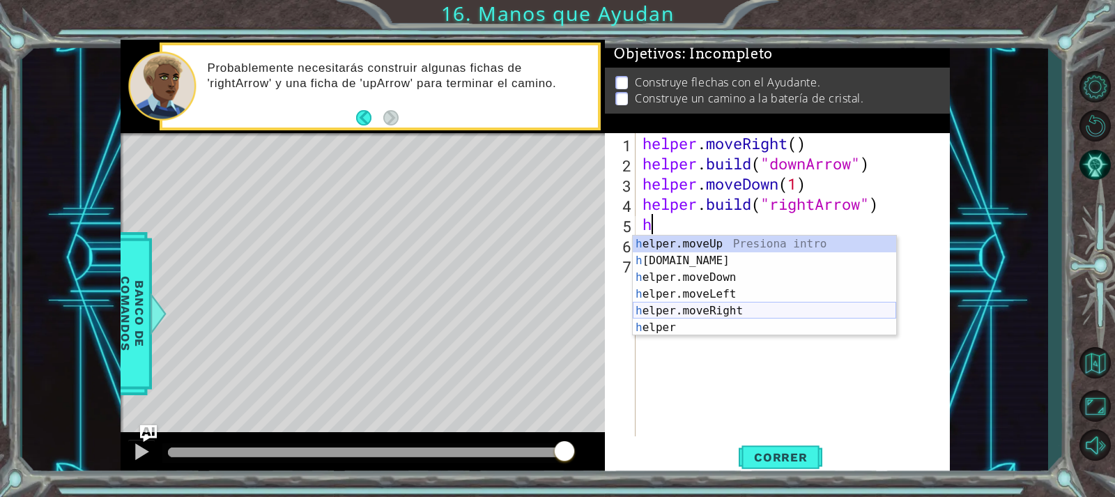
click at [715, 309] on div "h elper.moveUp Presiona intro h [DOMAIN_NAME] Presiona intro h elper.moveDown P…" at bounding box center [764, 302] width 263 height 134
type textarea "helper.moveRight(1)"
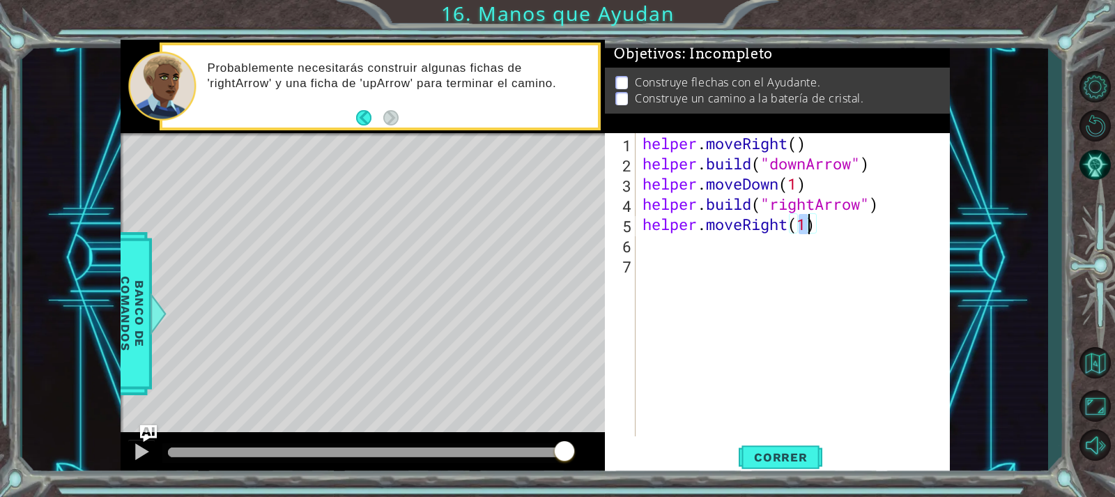
click at [668, 247] on div "helper . moveRight ( ) helper . build ( "downArrow" ) helper . moveDown ( 1 ) h…" at bounding box center [796, 304] width 313 height 343
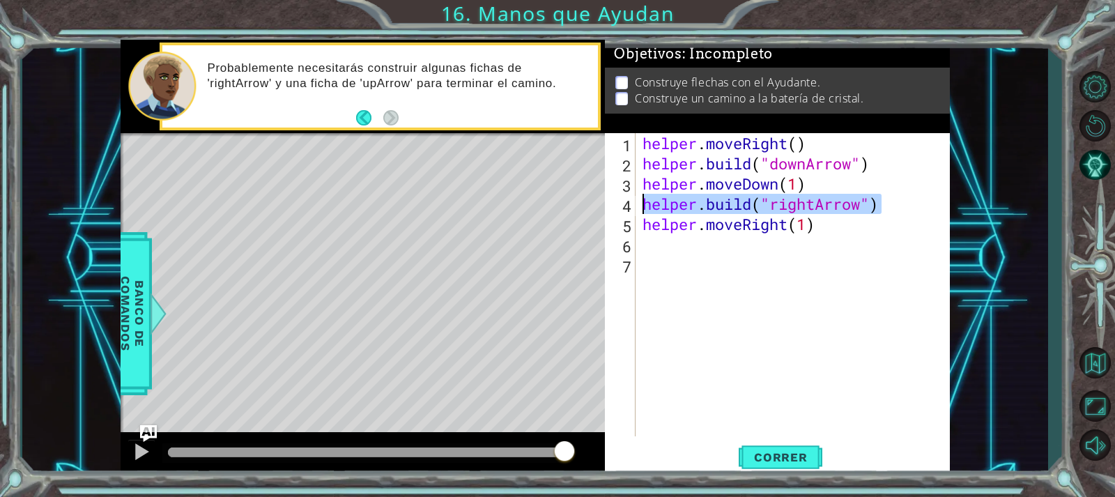
drag, startPoint x: 885, startPoint y: 204, endPoint x: 624, endPoint y: 203, distance: 260.6
click at [624, 203] on div "1 2 3 4 5 6 7 helper . moveRight ( ) helper . build ( "downArrow" ) helper . mo…" at bounding box center [775, 284] width 341 height 303
type textarea "[DOMAIN_NAME]("rightArrow")"
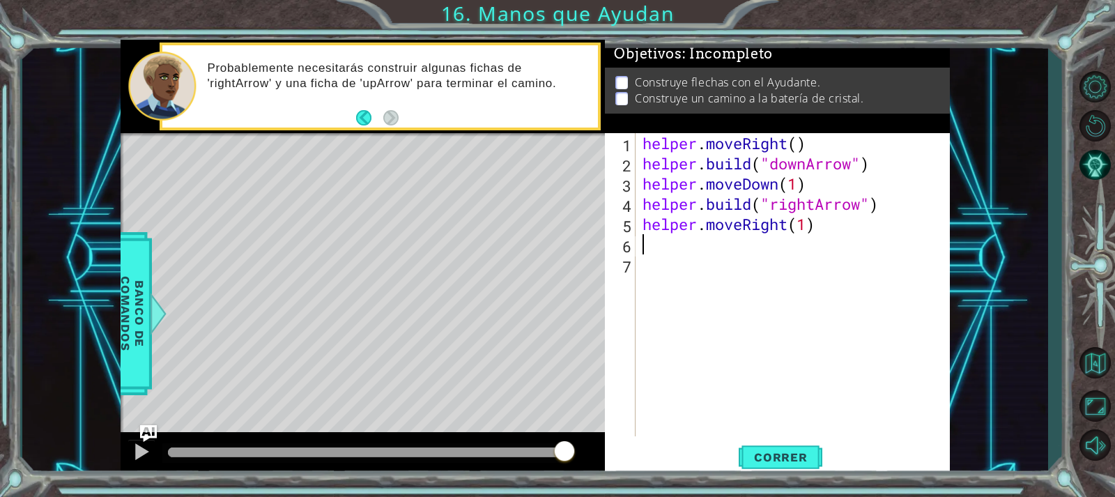
click at [704, 245] on div "helper . moveRight ( ) helper . build ( "downArrow" ) helper . moveDown ( 1 ) h…" at bounding box center [796, 304] width 313 height 343
paste textarea "[DOMAIN_NAME]("rightArrow")"
type textarea "[DOMAIN_NAME]("rightArrow")"
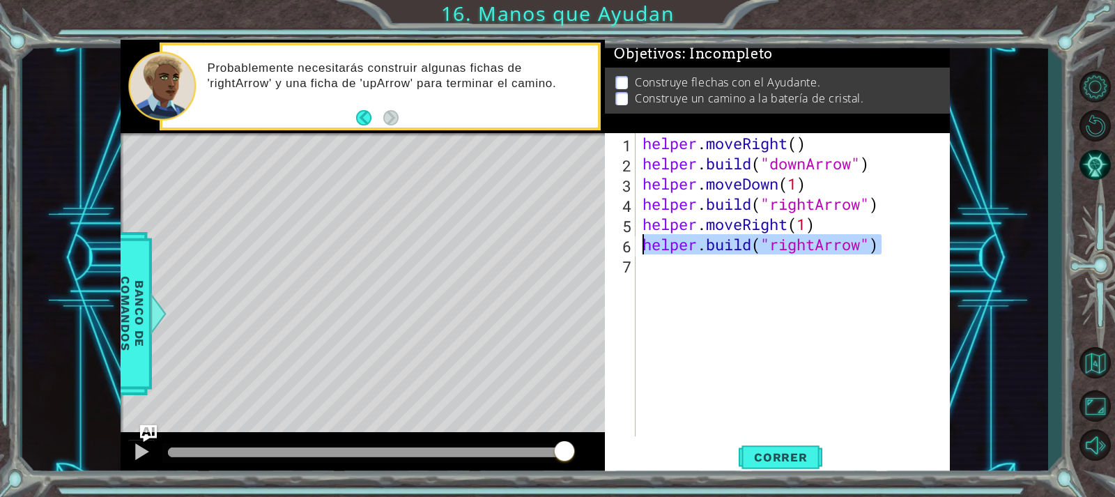
drag, startPoint x: 890, startPoint y: 240, endPoint x: 609, endPoint y: 247, distance: 281.5
click at [609, 247] on div "[DOMAIN_NAME]("rightArrow") 1 2 3 4 5 6 7 helper . moveRight ( ) helper . build…" at bounding box center [775, 284] width 341 height 303
click at [702, 287] on div "helper . moveRight ( ) helper . build ( "downArrow" ) helper . moveDown ( 1 ) h…" at bounding box center [796, 304] width 313 height 343
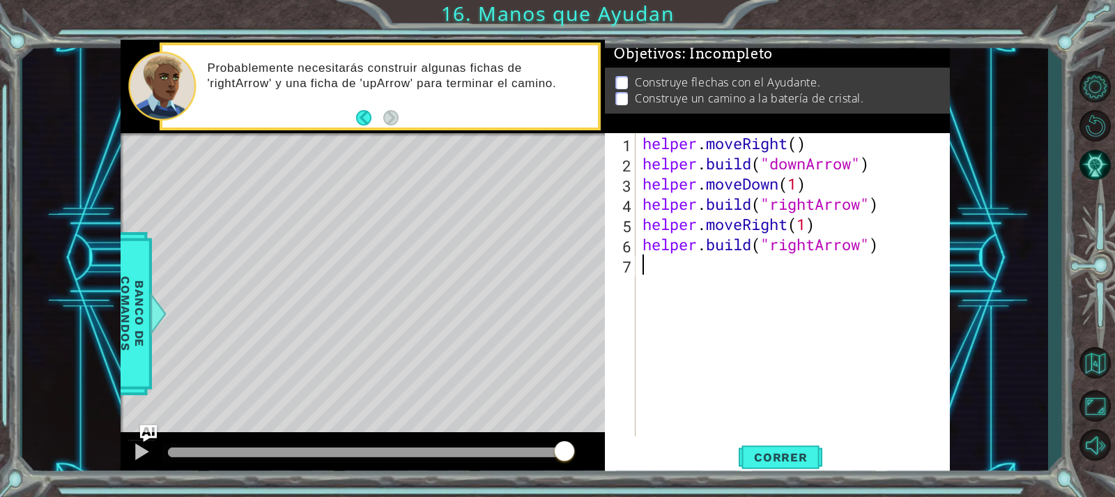
paste textarea "[DOMAIN_NAME]("rightArrow")"
click at [727, 263] on div "helper . moveRight ( ) helper . build ( "downArrow" ) helper . moveDown ( 1 ) h…" at bounding box center [796, 304] width 313 height 343
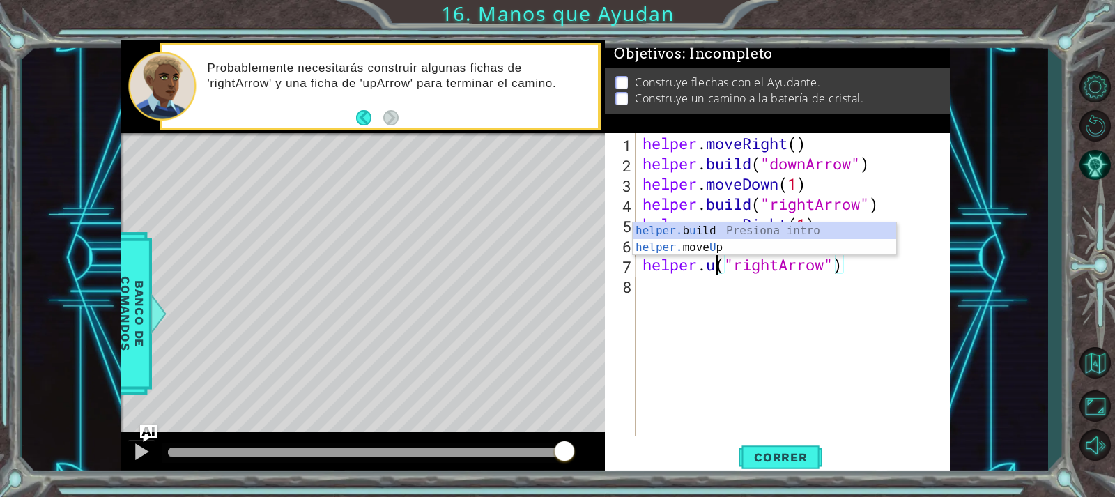
type textarea "helper.up("rightArrow")"
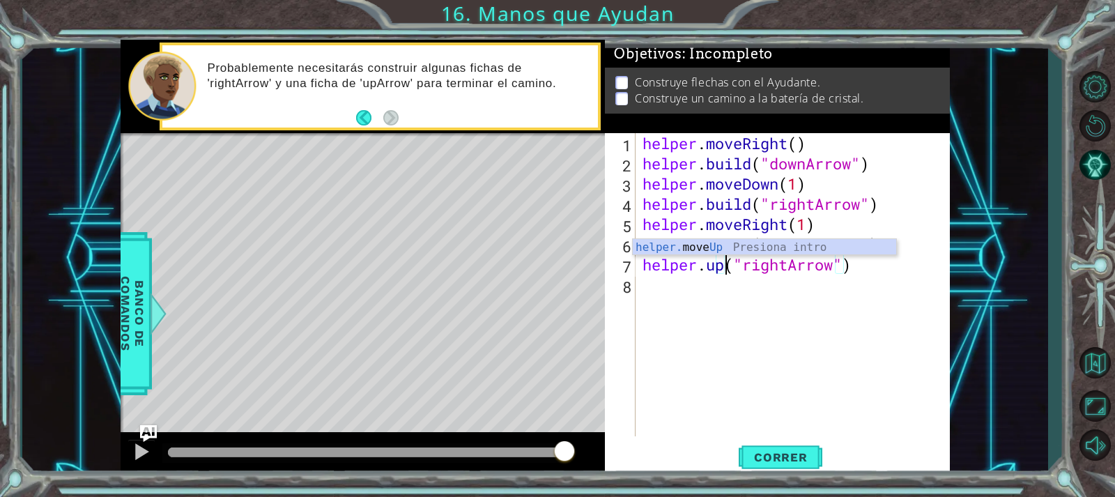
scroll to position [0, 4]
click at [793, 323] on div "helper . moveRight ( ) helper . build ( "downArrow" ) helper . moveDown ( 1 ) h…" at bounding box center [796, 304] width 313 height 343
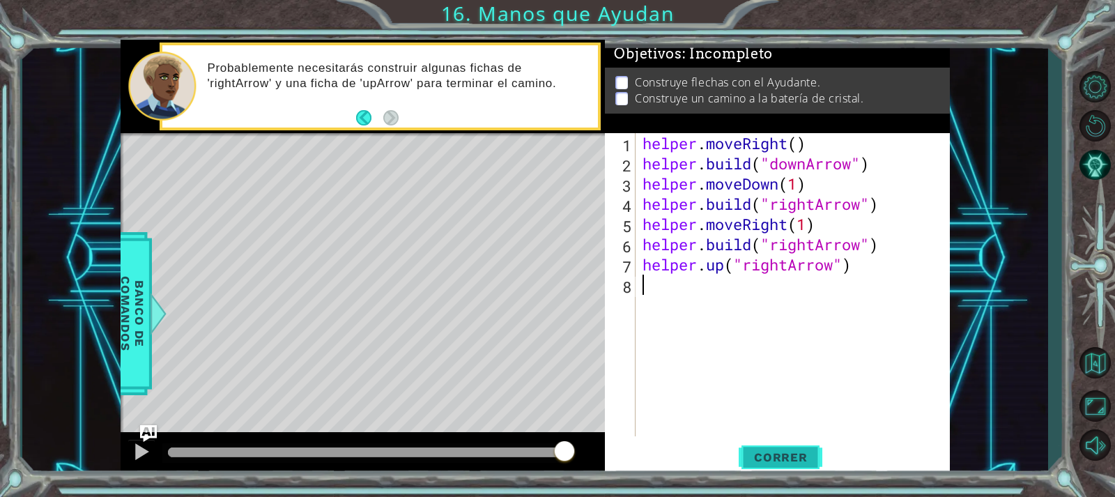
click at [778, 463] on span "Correr" at bounding box center [781, 457] width 82 height 14
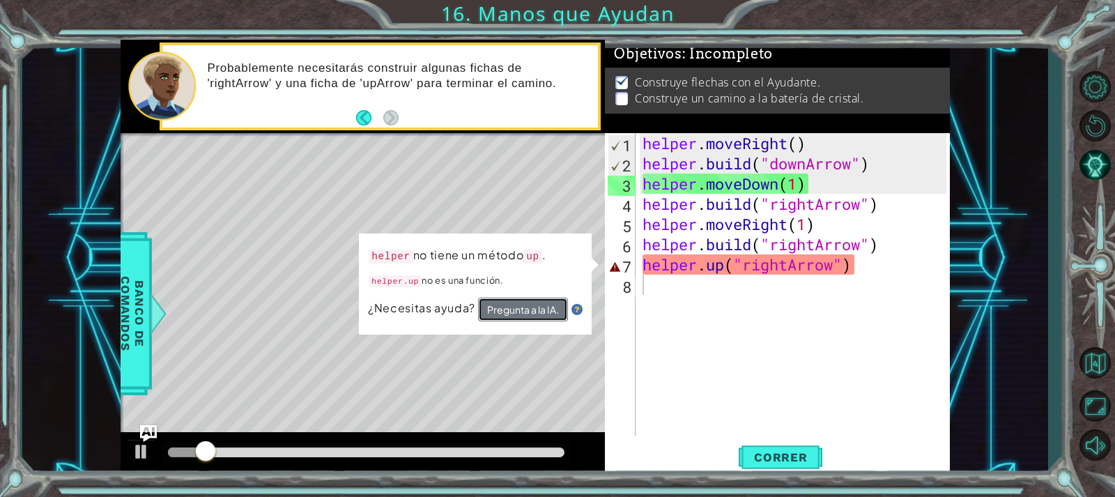
click at [525, 300] on button "Pregunta a la IA." at bounding box center [523, 309] width 90 height 24
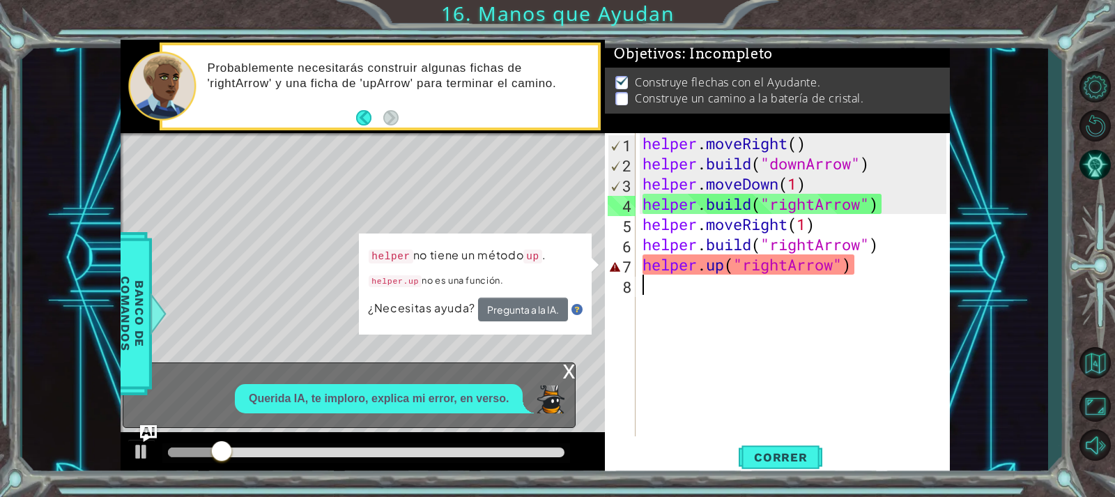
click at [716, 263] on div "helper . moveRight ( ) helper . build ( "downArrow" ) helper . moveDown ( 1 ) h…" at bounding box center [796, 304] width 313 height 343
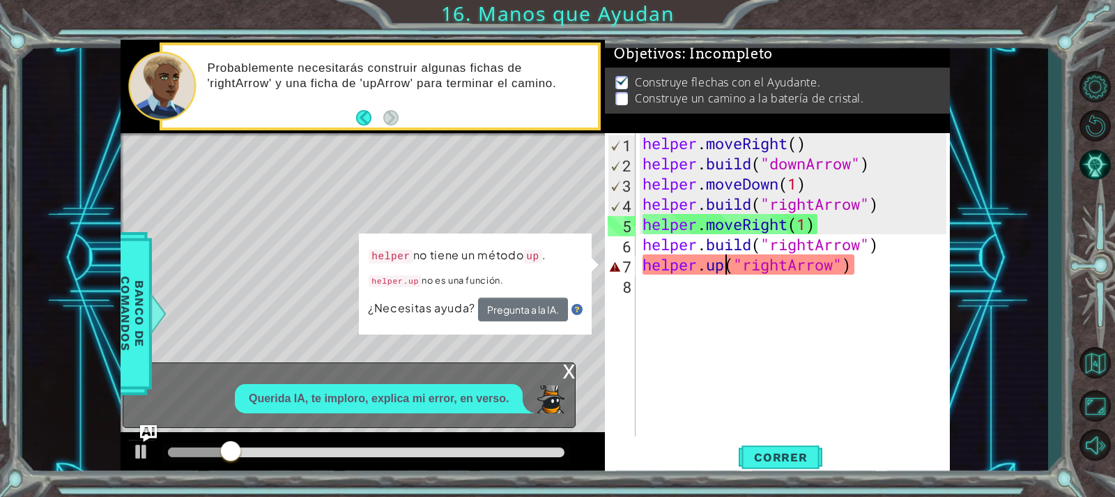
click at [728, 265] on div "helper . moveRight ( ) helper . build ( "downArrow" ) helper . moveDown ( 1 ) h…" at bounding box center [796, 304] width 313 height 343
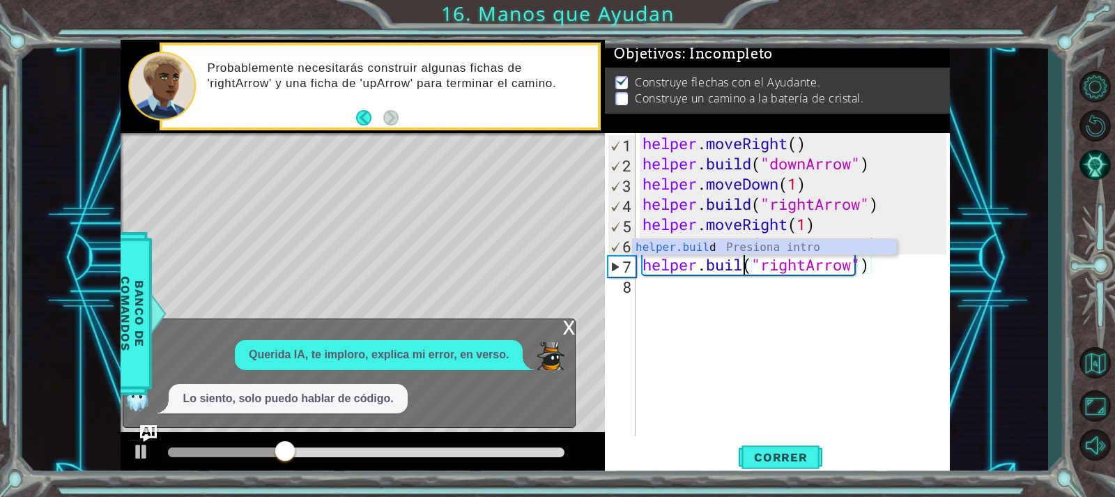
scroll to position [0, 6]
click at [807, 263] on div "helper . moveRight ( ) helper . build ( "downArrow" ) helper . moveDown ( 1 ) h…" at bounding box center [796, 304] width 313 height 343
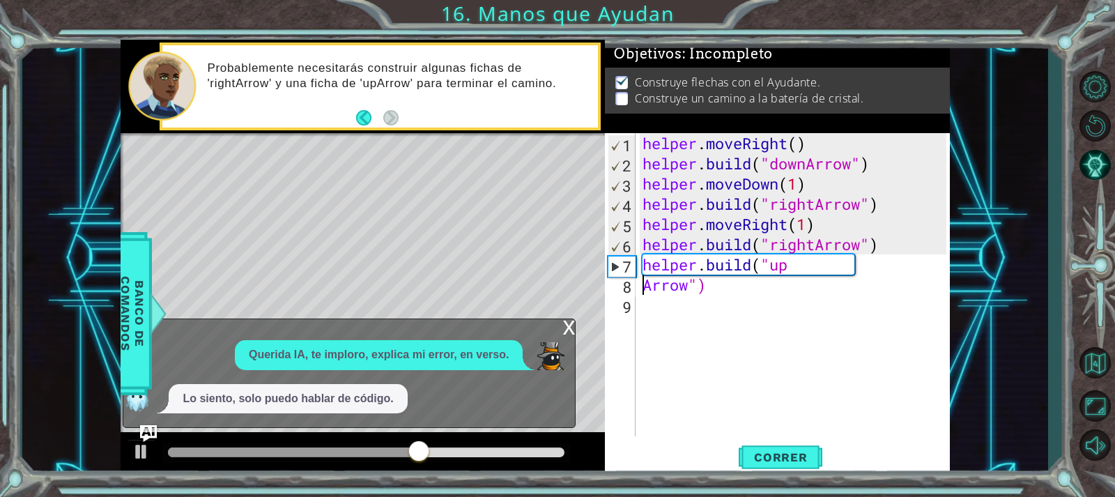
scroll to position [0, 2]
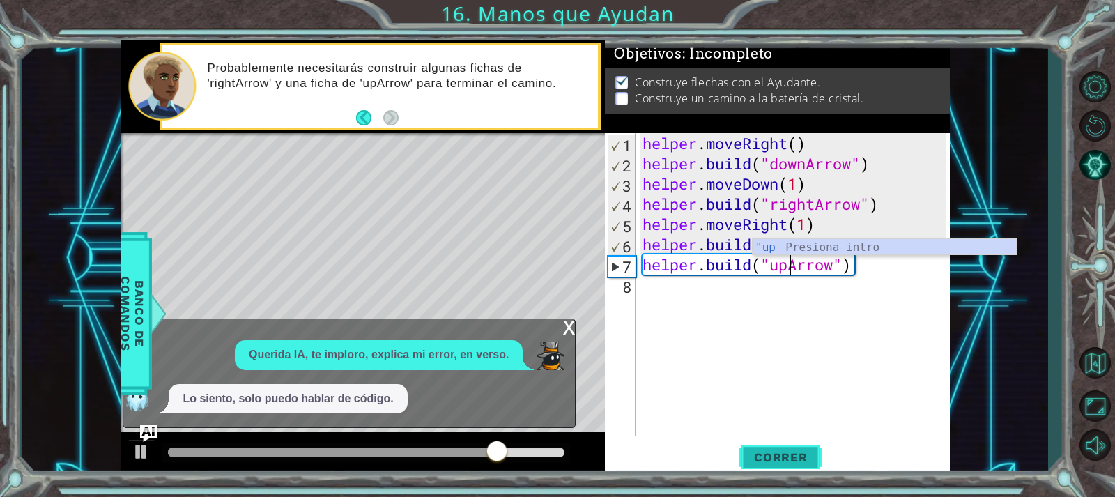
type textarea "[DOMAIN_NAME]("upArrow")"
click at [778, 445] on button "Correr" at bounding box center [780, 457] width 84 height 34
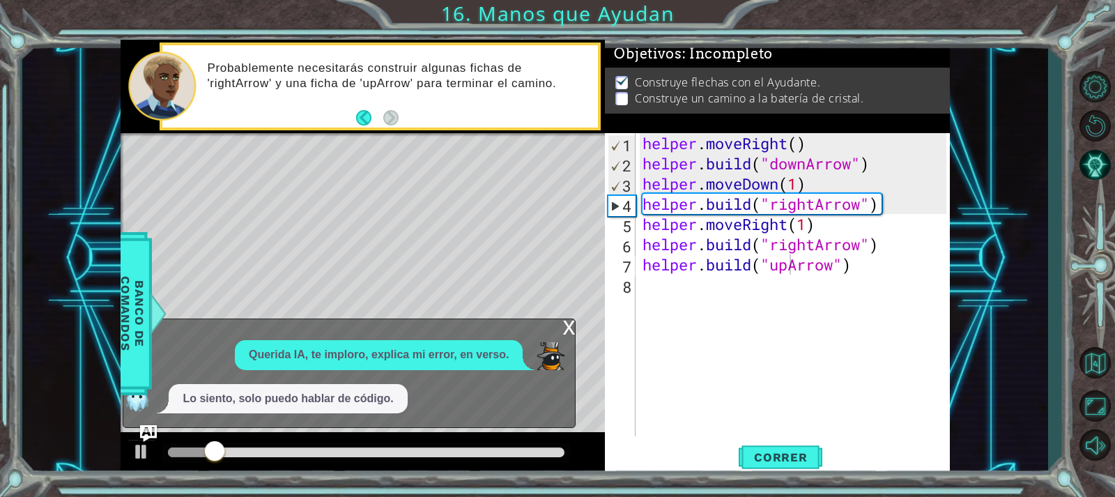
click at [564, 322] on div "x" at bounding box center [568, 326] width 13 height 14
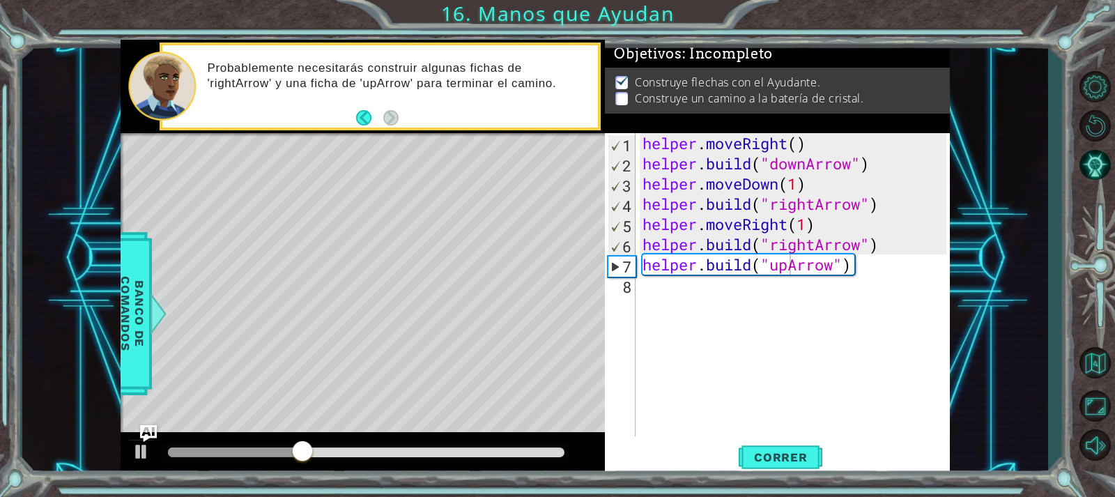
scroll to position [0, 0]
click at [730, 307] on div "helper . moveRight ( ) helper . build ( "downArrow" ) helper . moveDown ( 1 ) h…" at bounding box center [796, 304] width 313 height 343
click at [727, 301] on div "helper . moveRight ( ) helper . build ( "downArrow" ) helper . moveDown ( 1 ) h…" at bounding box center [796, 304] width 313 height 343
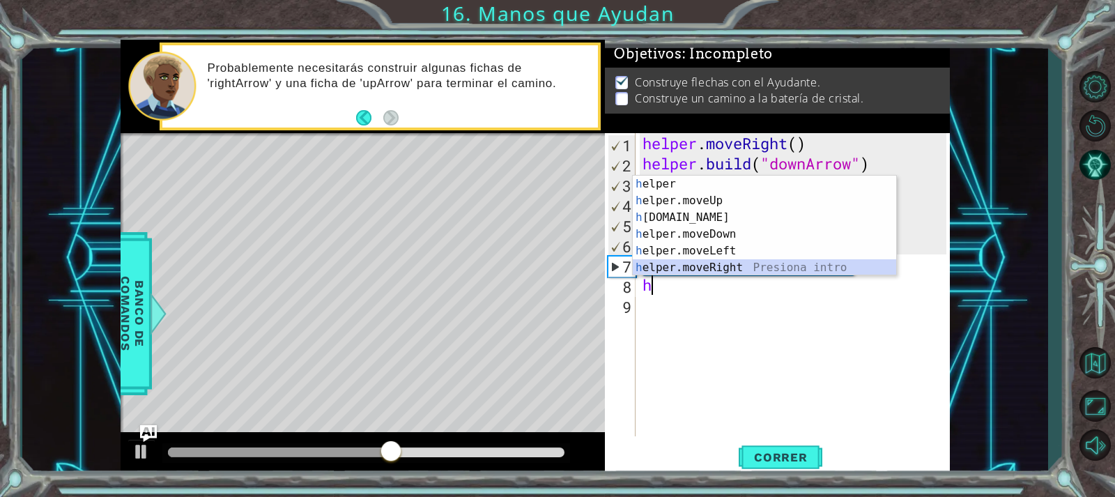
click at [708, 263] on div "h elper Presiona intro h elper.moveUp Presiona intro h [DOMAIN_NAME] Presiona i…" at bounding box center [764, 243] width 263 height 134
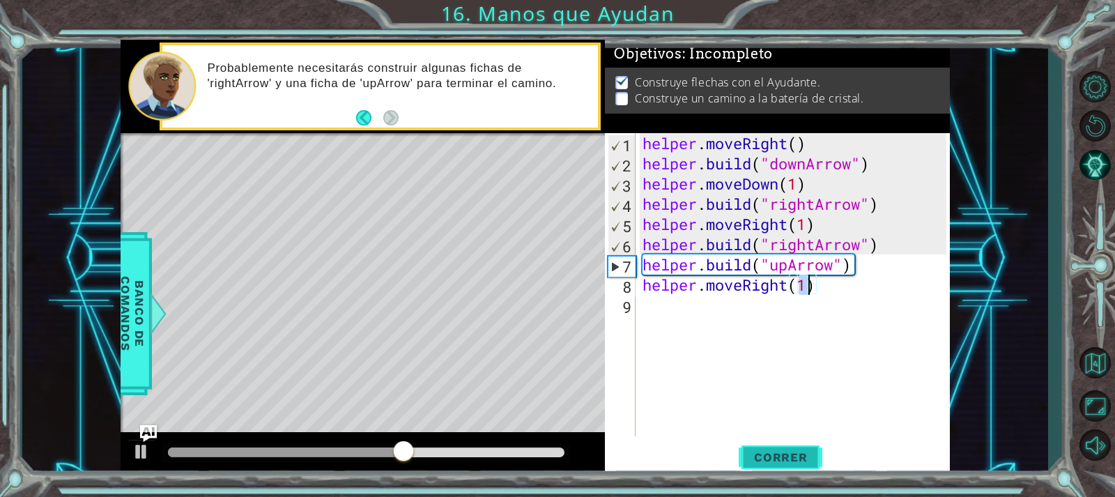
type textarea "helper.moveRight(1)"
click at [806, 458] on span "Correr" at bounding box center [781, 457] width 82 height 14
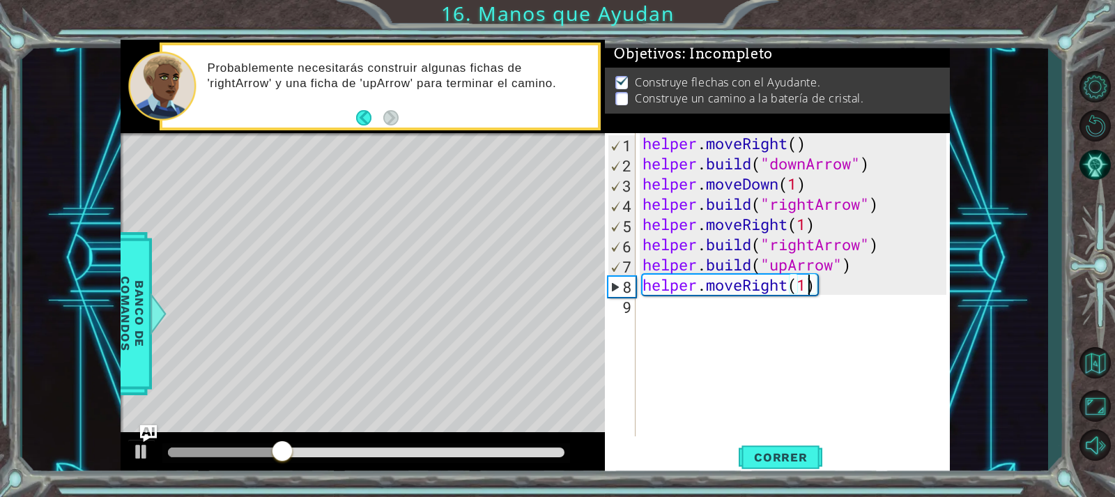
click at [679, 311] on div "helper . moveRight ( ) helper . build ( "downArrow" ) helper . moveDown ( 1 ) h…" at bounding box center [796, 304] width 313 height 343
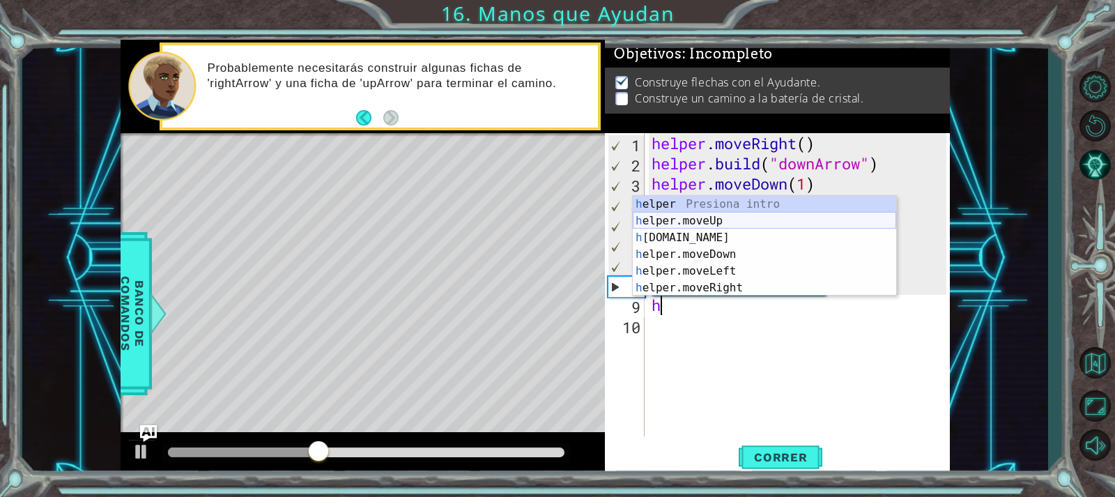
click at [745, 212] on div "h elper Presiona intro h elper.moveUp Presiona intro h [DOMAIN_NAME] Presiona i…" at bounding box center [764, 263] width 263 height 134
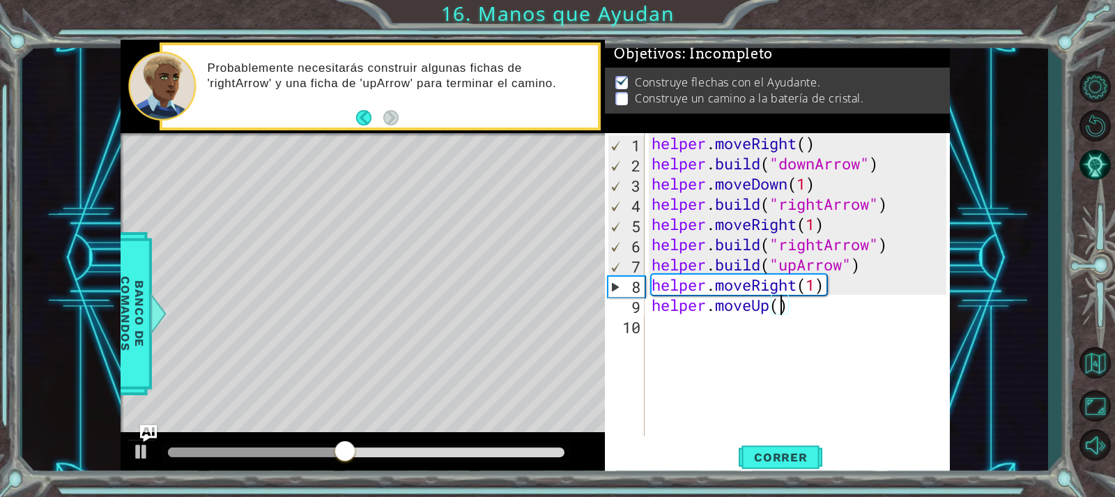
scroll to position [0, 6]
type textarea "helper.moveUp(2)"
click at [803, 454] on span "Correr" at bounding box center [781, 457] width 82 height 14
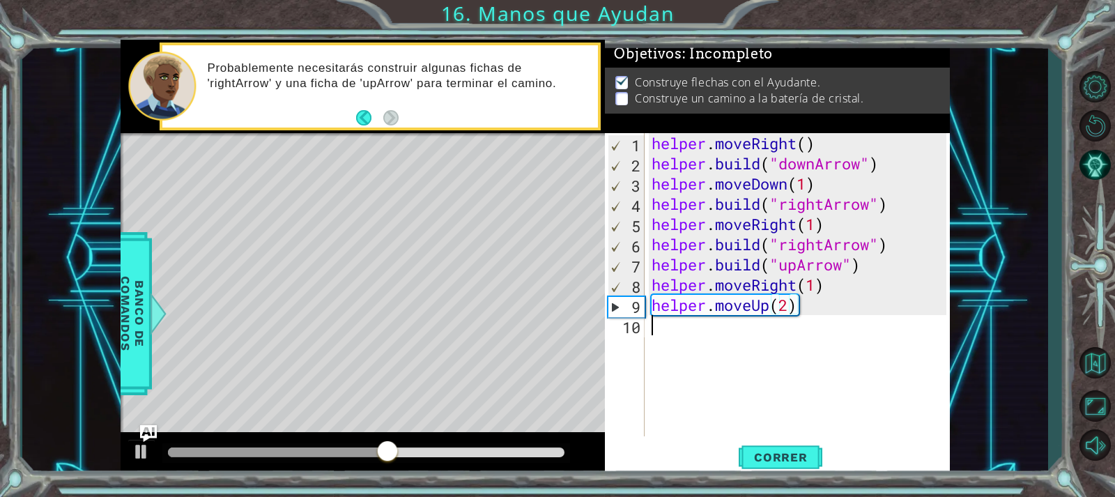
click at [704, 331] on div "helper . moveRight ( ) helper . build ( "downArrow" ) helper . moveDown ( 1 ) h…" at bounding box center [801, 304] width 304 height 343
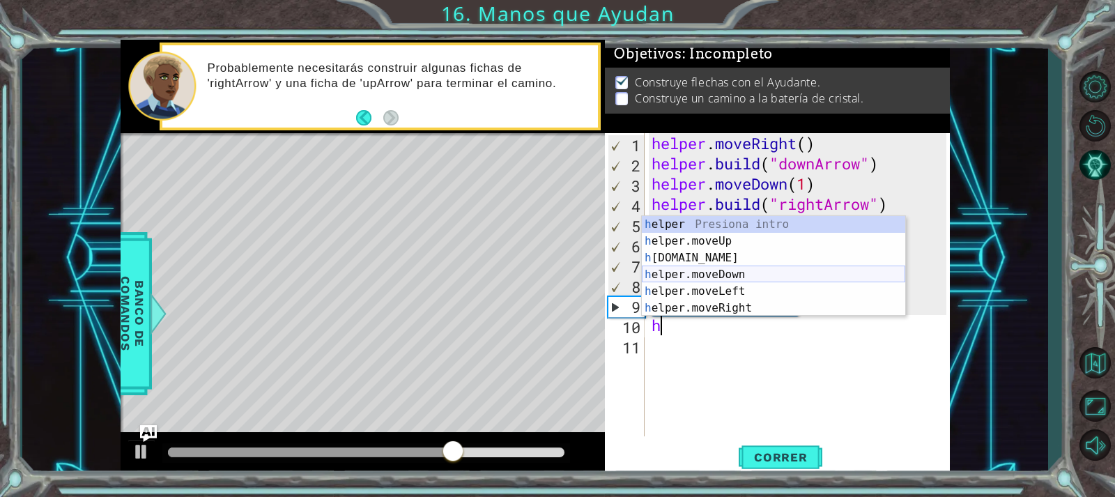
click at [713, 277] on div "h elper Presiona intro h elper.moveUp Presiona intro h [DOMAIN_NAME] Presiona i…" at bounding box center [773, 283] width 263 height 134
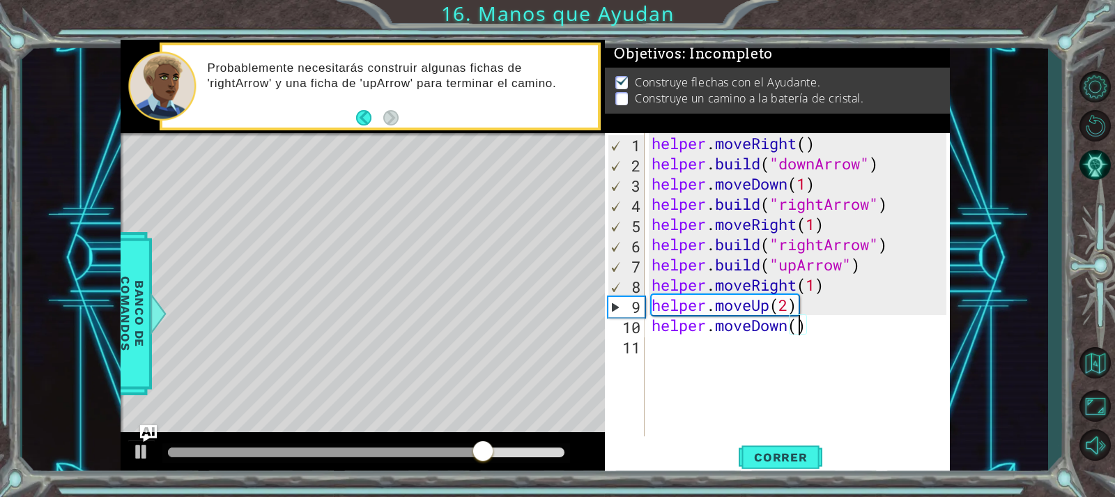
type textarea "helper.moveDown(2)"
click at [796, 442] on button "Correr" at bounding box center [780, 457] width 84 height 34
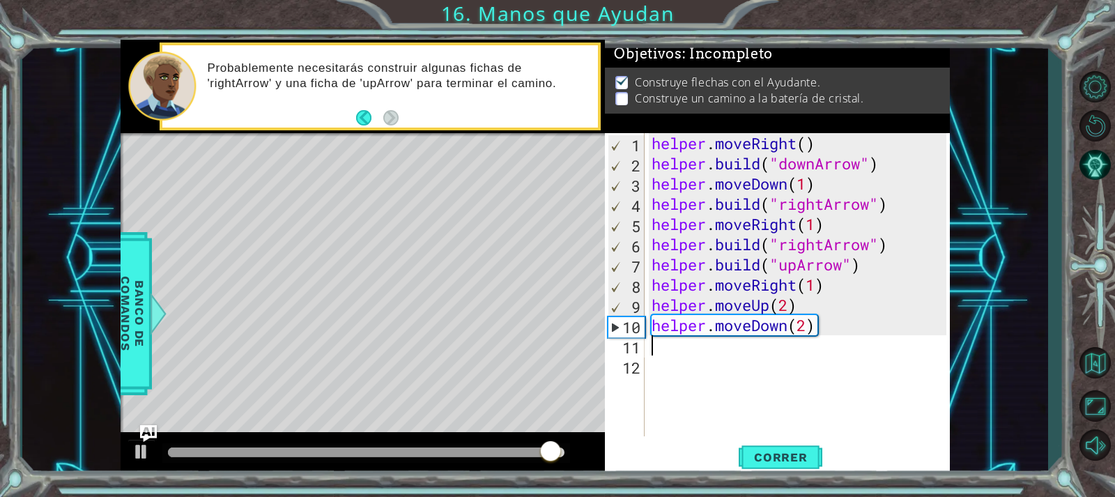
click at [734, 356] on div "helper . moveRight ( ) helper . build ( "downArrow" ) helper . moveDown ( 1 ) h…" at bounding box center [801, 304] width 304 height 343
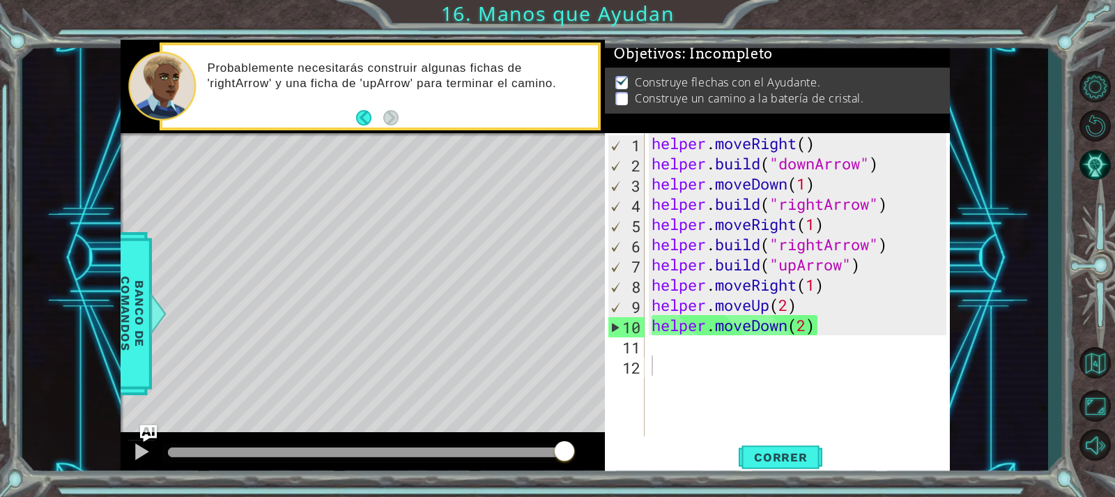
drag, startPoint x: 950, startPoint y: 244, endPoint x: 633, endPoint y: 231, distance: 317.3
click at [633, 231] on div "1 ההההההההההההההההההההההההההההההההההההההההההההההההההההההההההההההההההההההההההההה…" at bounding box center [535, 258] width 1026 height 437
drag, startPoint x: 644, startPoint y: 243, endPoint x: 675, endPoint y: 257, distance: 33.7
click at [679, 245] on div "1 2 3 4 5 6 7 8 9 10 11 12 helper . moveRight ( ) helper . build ( "downArrow" …" at bounding box center [775, 284] width 341 height 303
click at [672, 351] on div "helper . moveRight ( ) helper . build ( "downArrow" ) helper . moveDown ( 1 ) h…" at bounding box center [801, 304] width 304 height 343
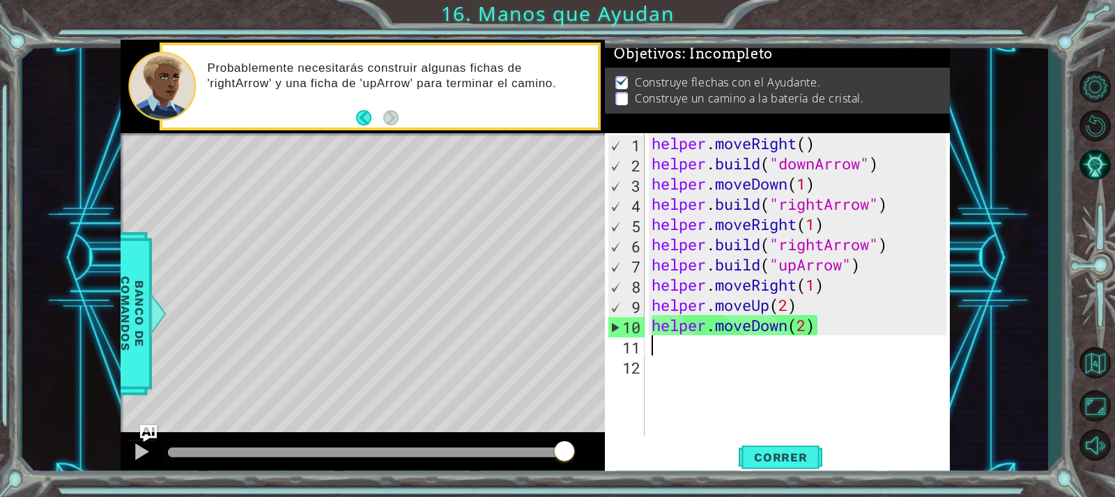
paste textarea "[DOMAIN_NAME]("rightArrow")"
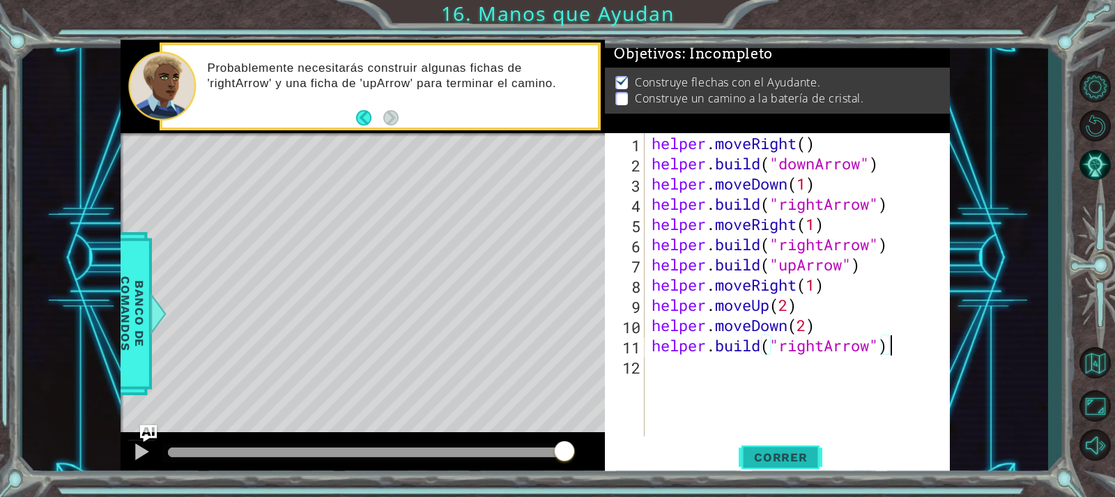
click at [778, 470] on button "Correr" at bounding box center [780, 457] width 84 height 34
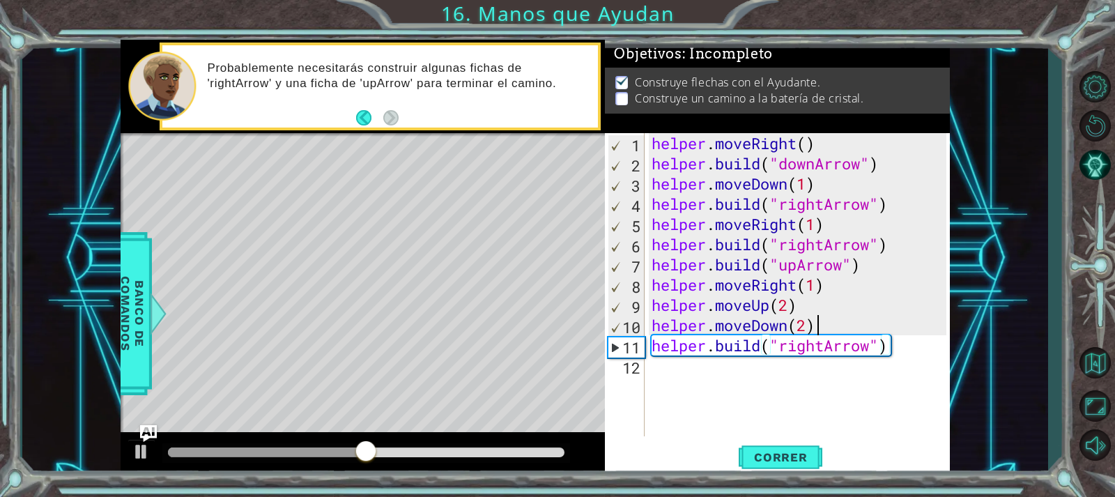
click at [829, 326] on div "helper . moveRight ( ) helper . build ( "downArrow" ) helper . moveDown ( 1 ) h…" at bounding box center [801, 304] width 304 height 343
type textarea "helper.moveDown(2)"
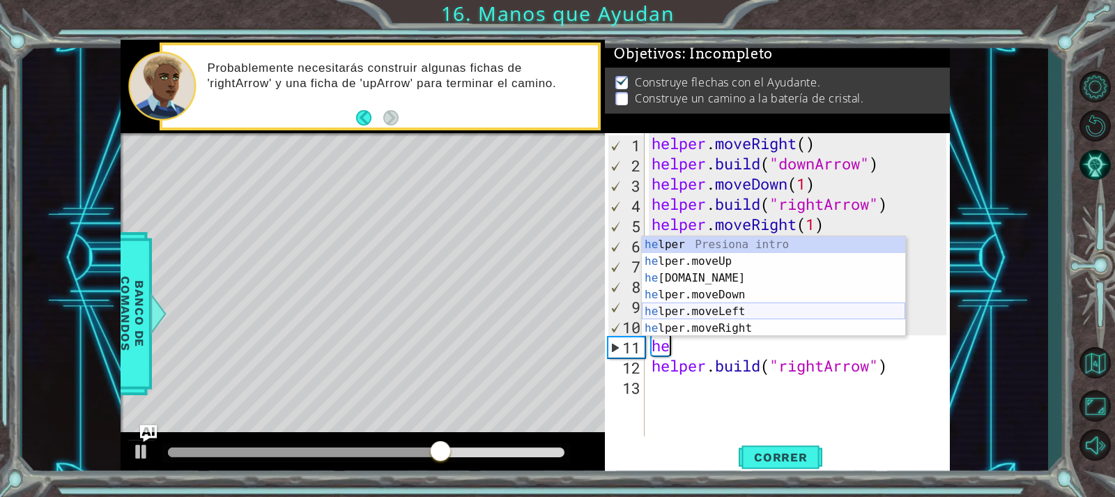
click at [748, 311] on div "he lper Presiona intro he lper.moveUp Presiona intro he [DOMAIN_NAME] Presiona …" at bounding box center [773, 303] width 263 height 134
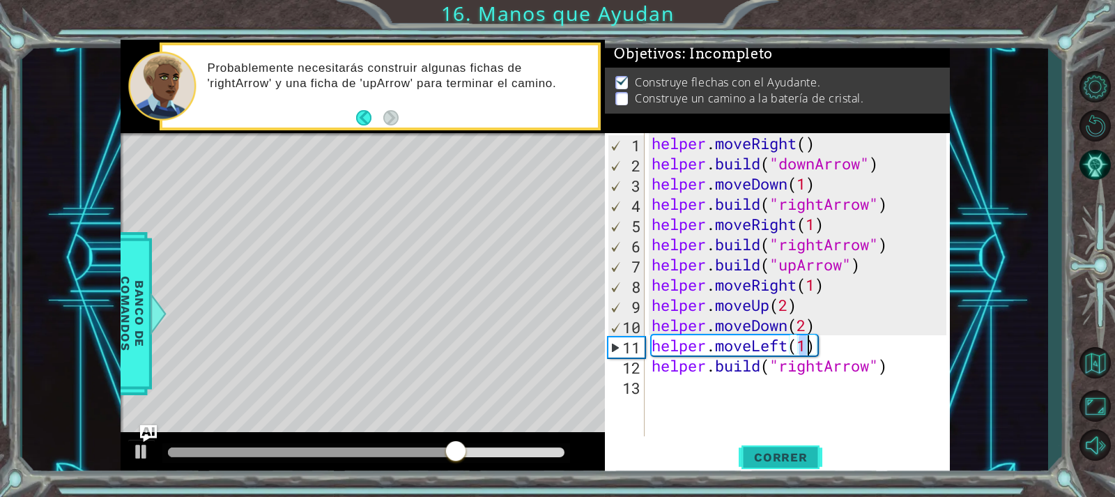
click at [779, 462] on span "Correr" at bounding box center [781, 457] width 82 height 14
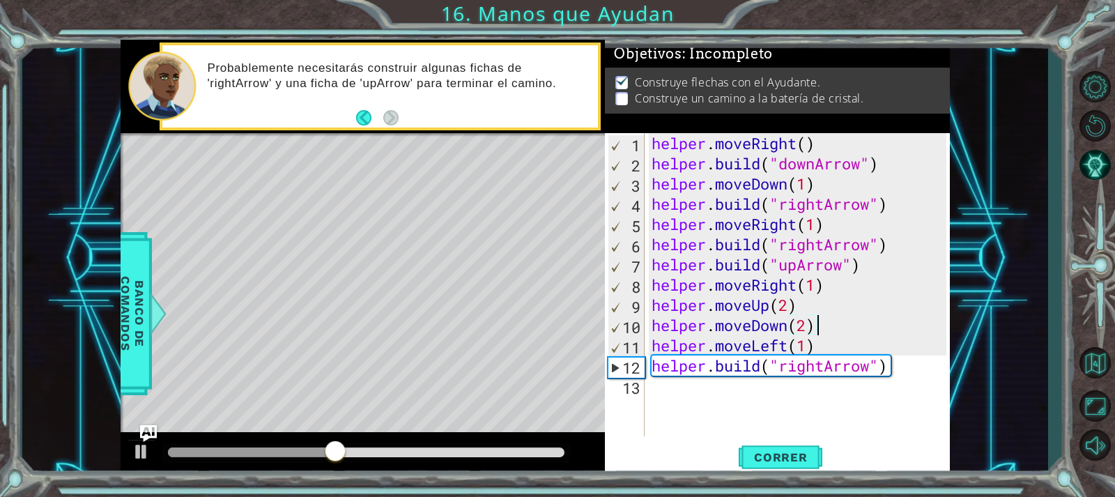
click at [828, 315] on div "helper . moveRight ( ) helper . build ( "downArrow" ) helper . moveDown ( 1 ) h…" at bounding box center [801, 304] width 304 height 343
type textarea "helper.moveDown(2)"
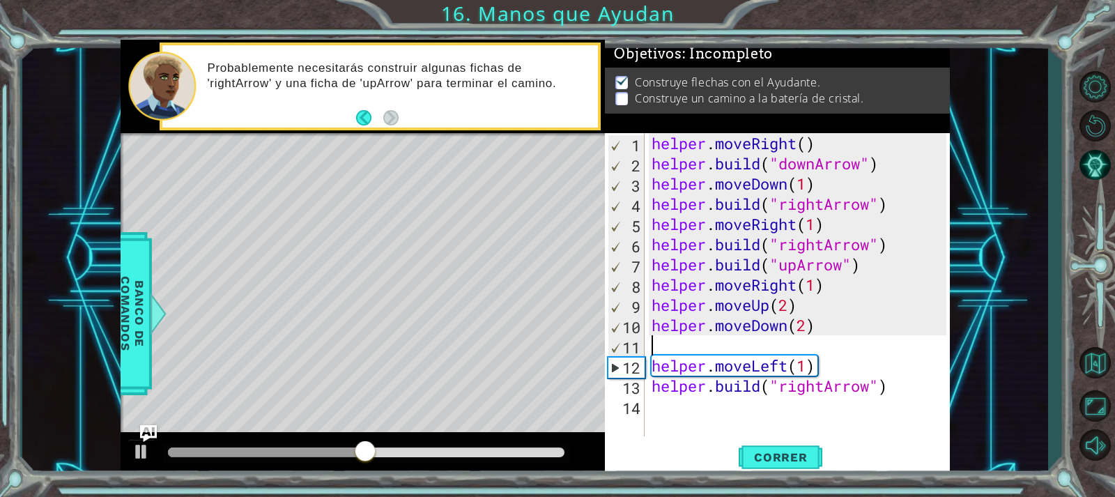
click at [674, 340] on div "helper . moveRight ( ) helper . build ( "downArrow" ) helper . moveDown ( 1 ) h…" at bounding box center [801, 304] width 304 height 343
paste textarea "[DOMAIN_NAME]("rightArrow")"
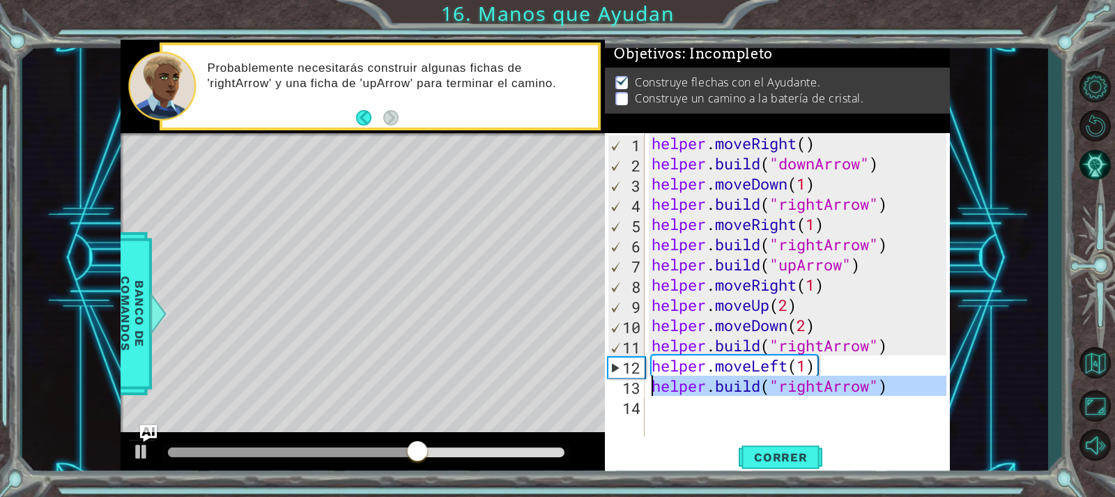
drag, startPoint x: 931, startPoint y: 398, endPoint x: 628, endPoint y: 384, distance: 304.1
click at [628, 384] on div "[DOMAIN_NAME]("rightArrow") 1 2 3 4 5 6 7 8 9 10 11 12 13 14 helper . moveRight…" at bounding box center [775, 284] width 341 height 303
type textarea "[DOMAIN_NAME]("rightArrow")"
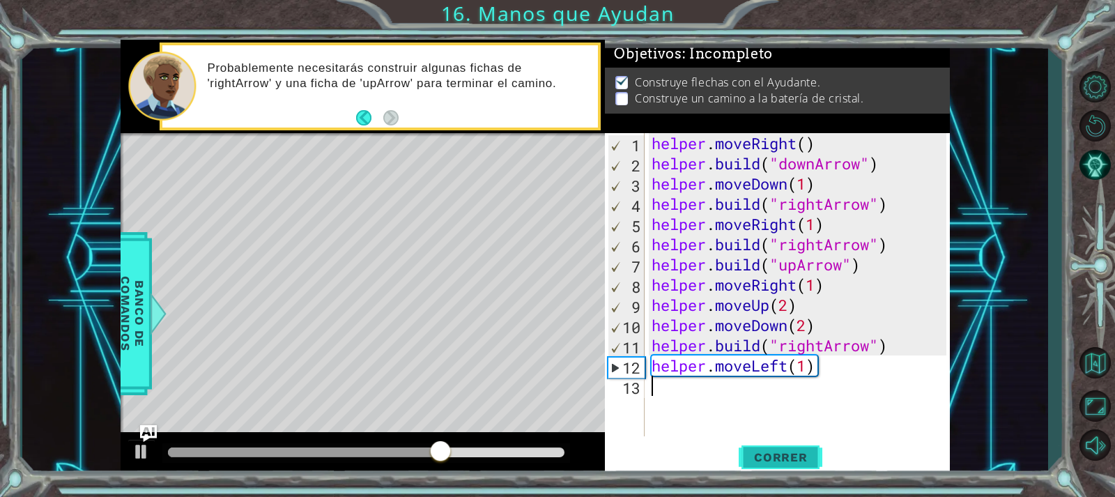
click at [769, 466] on button "Correr" at bounding box center [780, 457] width 84 height 34
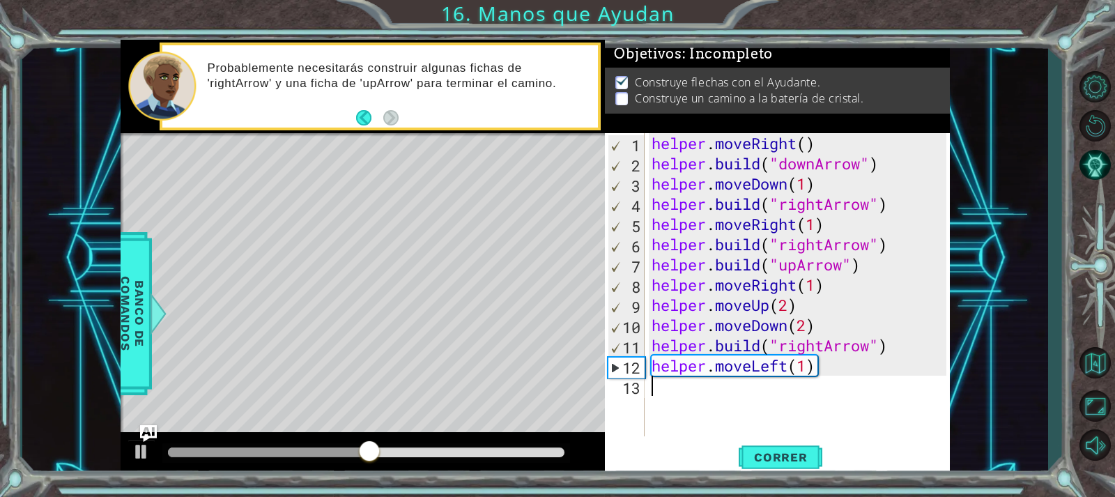
click at [720, 341] on div "helper . moveRight ( ) helper . build ( "downArrow" ) helper . moveDown ( 1 ) h…" at bounding box center [801, 304] width 304 height 343
type textarea "[DOMAIN_NAME]("rightArrow")"
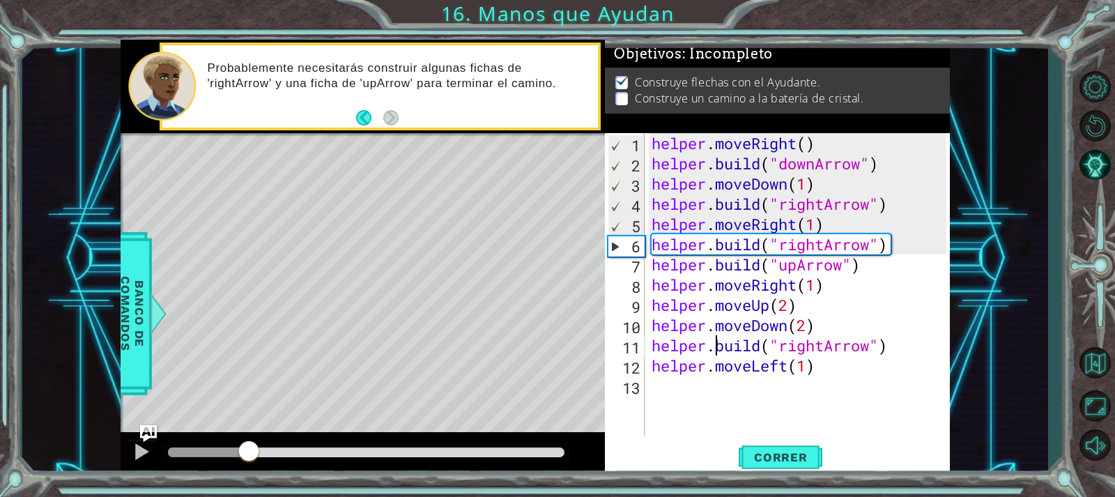
drag, startPoint x: 388, startPoint y: 449, endPoint x: 248, endPoint y: 455, distance: 140.1
click at [248, 455] on div at bounding box center [248, 452] width 25 height 25
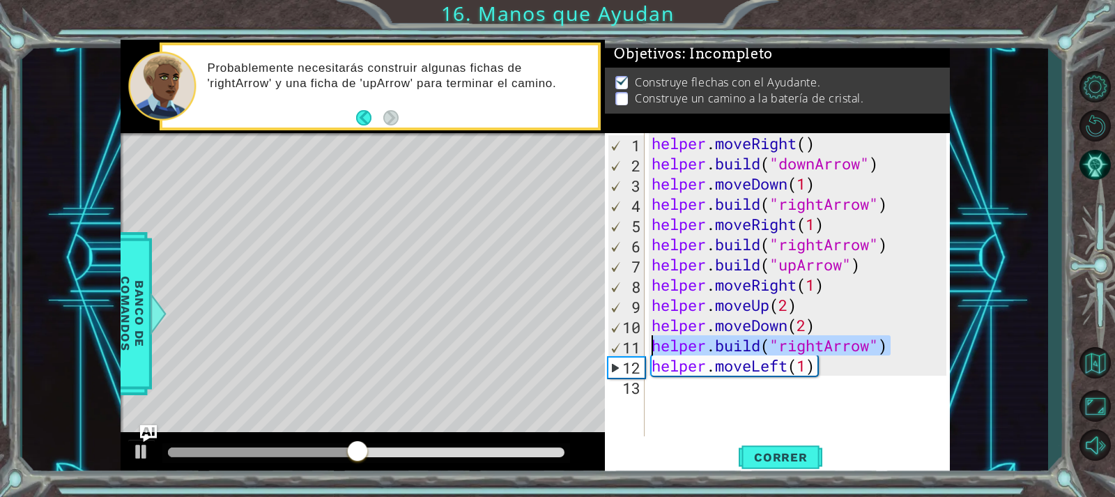
drag, startPoint x: 908, startPoint y: 353, endPoint x: 637, endPoint y: 341, distance: 272.0
click at [637, 341] on div "[DOMAIN_NAME]("rightArrow") 1 2 3 4 5 6 7 8 9 10 11 12 13 helper . moveRight ( …" at bounding box center [775, 284] width 341 height 303
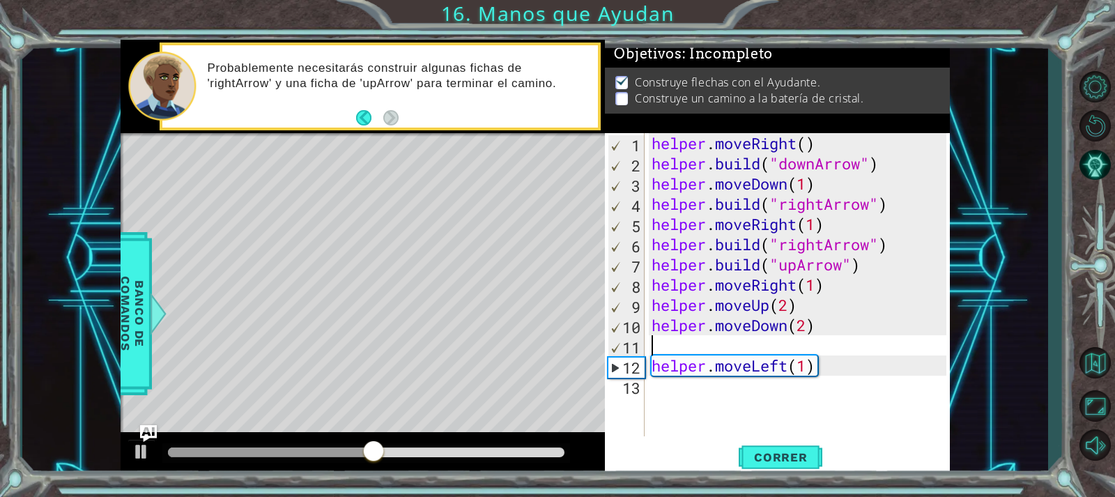
click at [649, 362] on div "helper . moveRight ( ) helper . build ( "downArrow" ) helper . moveDown ( 1 ) h…" at bounding box center [801, 304] width 304 height 343
type textarea "helper.moveLeft(1)"
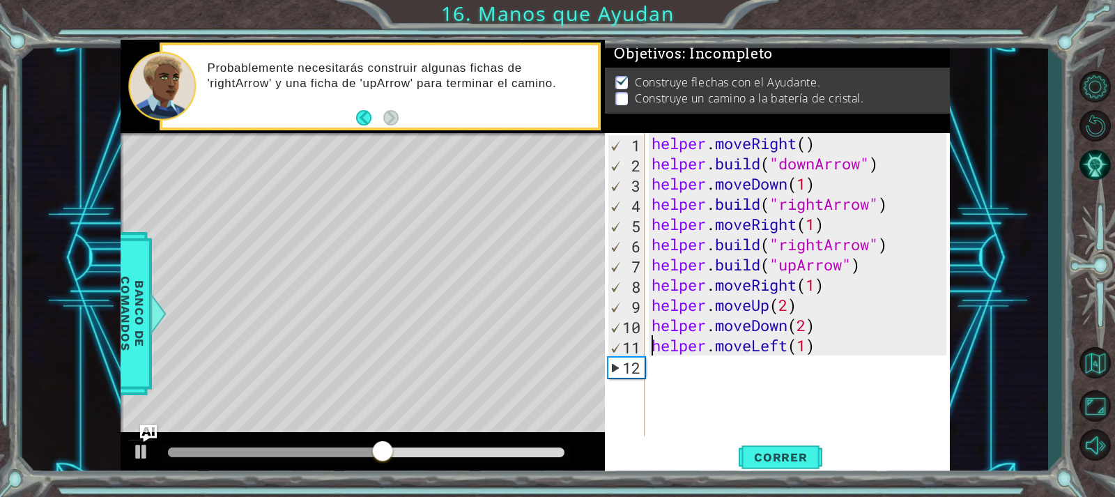
click at [715, 375] on div "helper . moveRight ( ) helper . build ( "downArrow" ) helper . moveDown ( 1 ) h…" at bounding box center [801, 304] width 304 height 343
paste textarea "[DOMAIN_NAME]("rightArrow")"
type textarea "[DOMAIN_NAME]("rightArrow")"
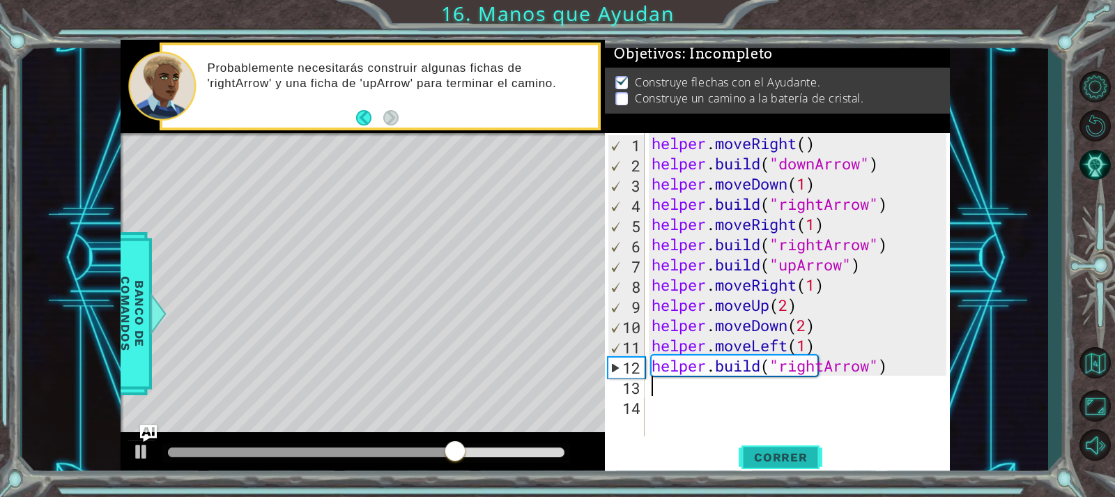
click at [798, 451] on span "Correr" at bounding box center [781, 457] width 82 height 14
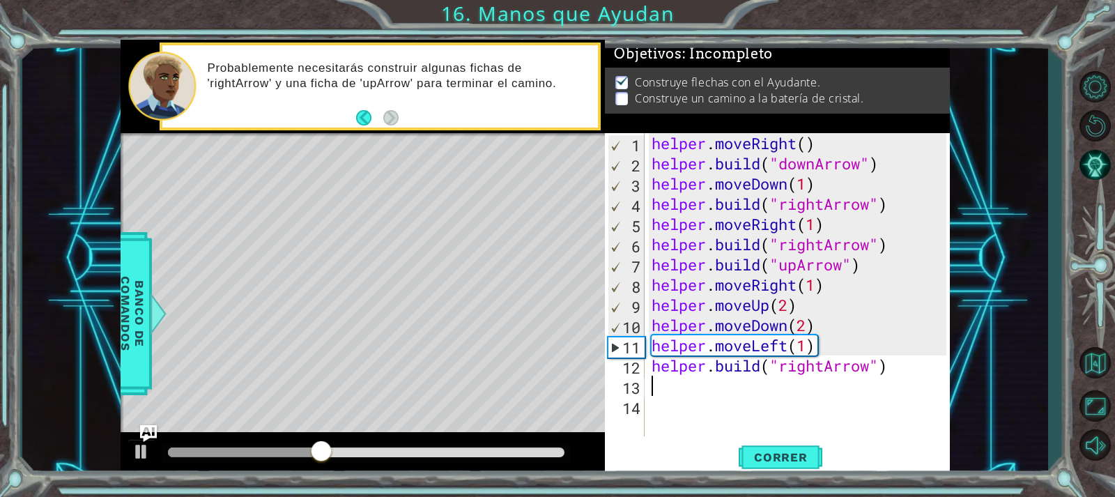
click at [277, 451] on div at bounding box center [244, 452] width 153 height 10
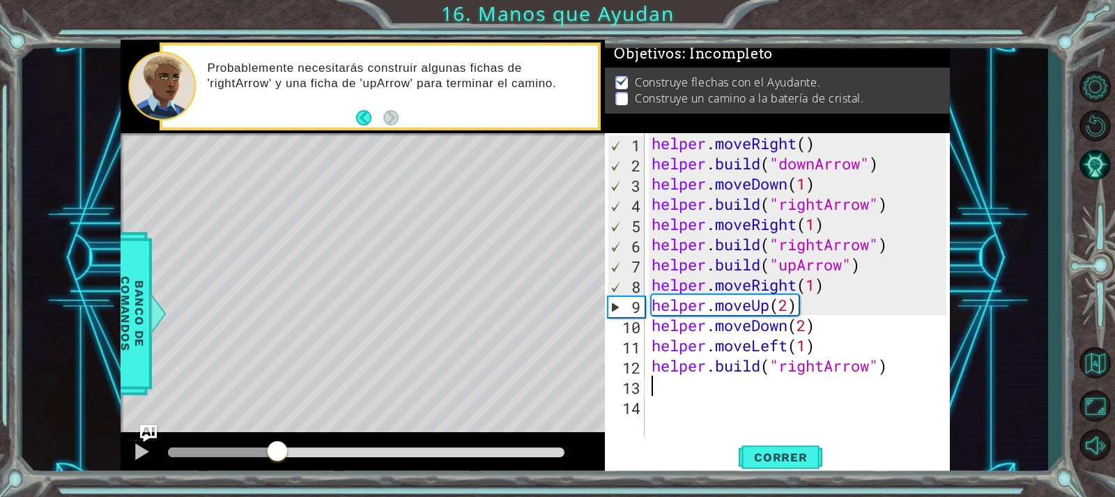
click at [247, 455] on div at bounding box center [222, 452] width 109 height 10
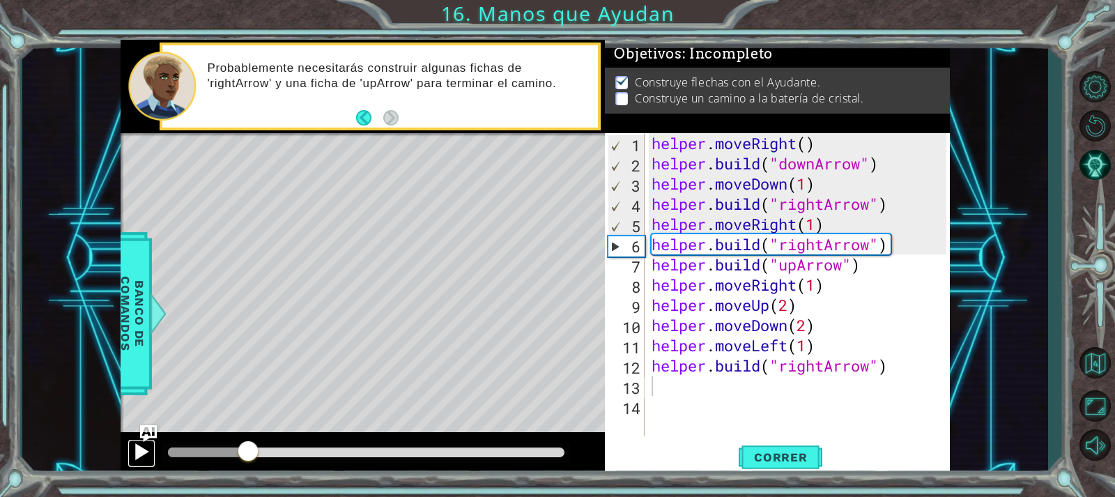
click at [136, 444] on div at bounding box center [141, 451] width 18 height 18
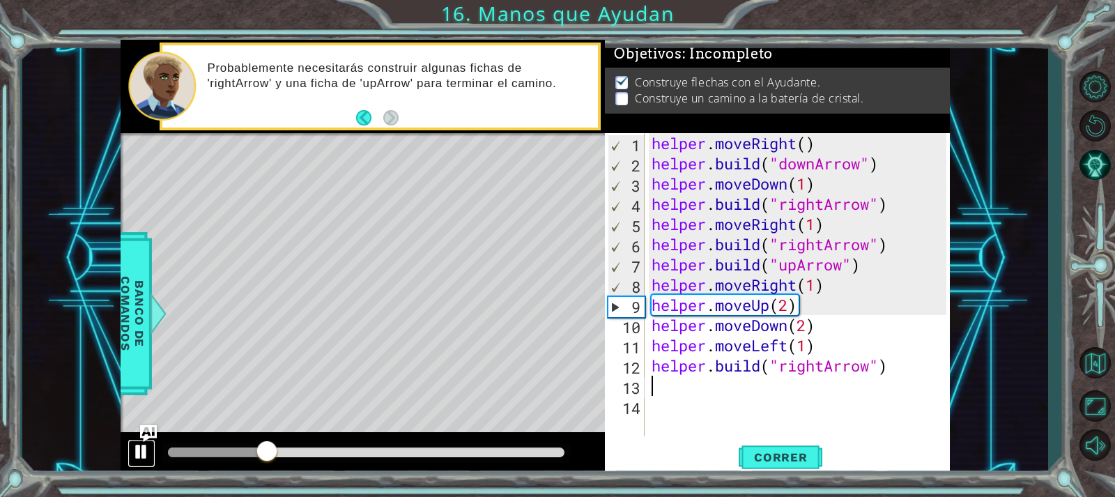
click at [138, 451] on div at bounding box center [141, 451] width 18 height 18
click at [868, 288] on div "helper . moveRight ( ) helper . build ( "downArrow" ) helper . moveDown ( 1 ) h…" at bounding box center [801, 304] width 304 height 343
type textarea "helper.moveRight(1)"
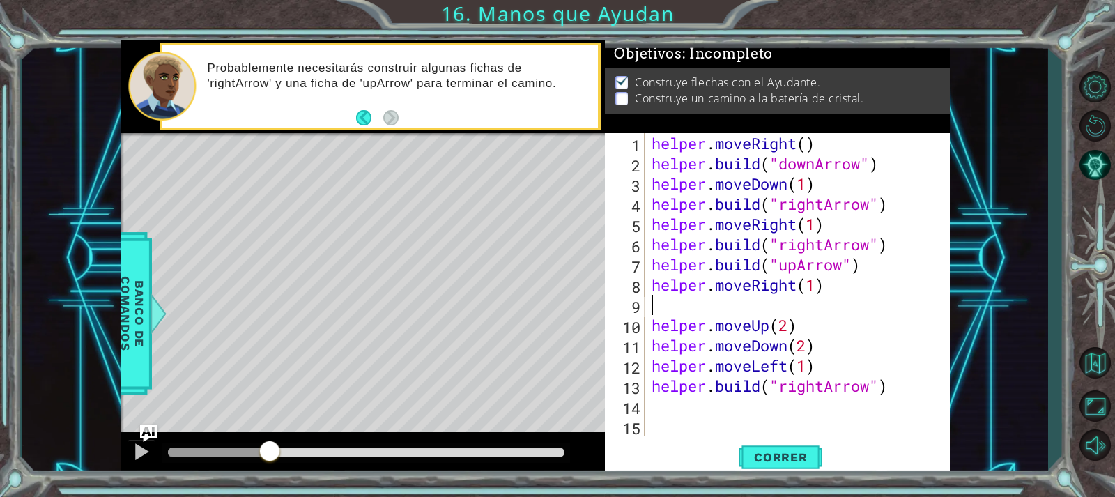
click at [721, 311] on div "helper . moveRight ( ) helper . build ( "downArrow" ) helper . moveDown ( 1 ) h…" at bounding box center [801, 304] width 304 height 343
paste textarea "[DOMAIN_NAME]("rightArrow")"
type textarea "[DOMAIN_NAME]("rightArrow")"
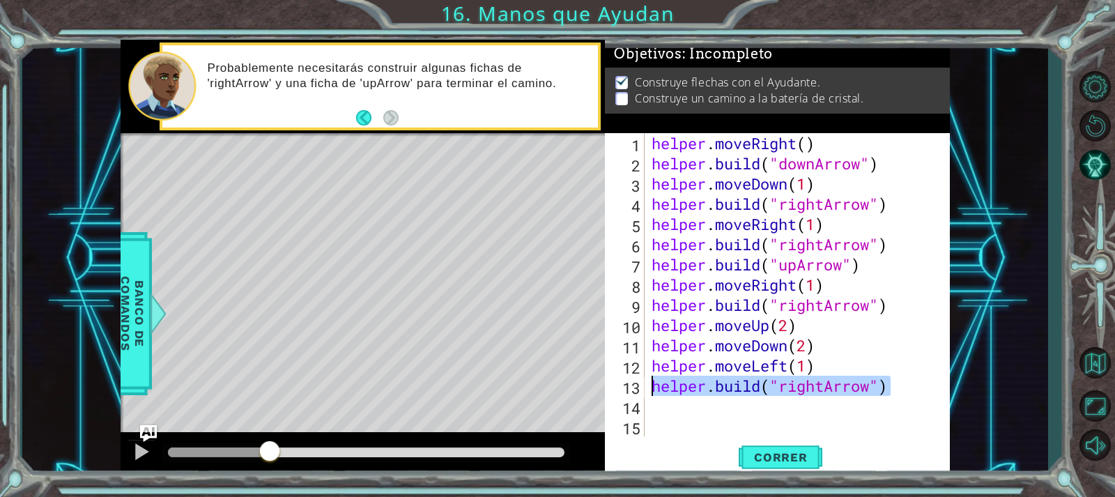
drag, startPoint x: 910, startPoint y: 395, endPoint x: 618, endPoint y: 386, distance: 292.0
click at [618, 386] on div "[DOMAIN_NAME]("rightArrow") 1 2 3 4 5 6 7 8 9 10 11 12 13 14 15 helper . moveRi…" at bounding box center [775, 284] width 341 height 303
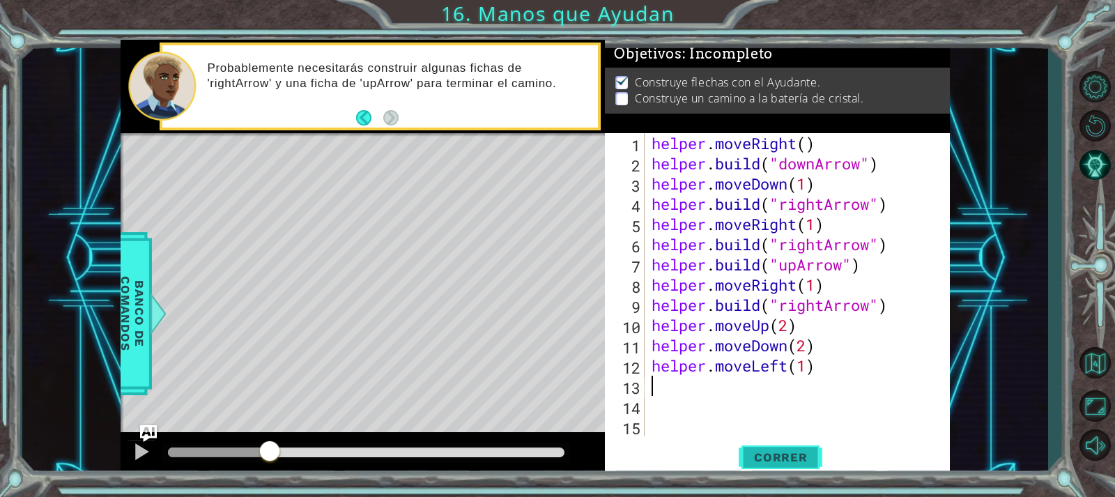
click at [768, 454] on span "Correr" at bounding box center [781, 457] width 82 height 14
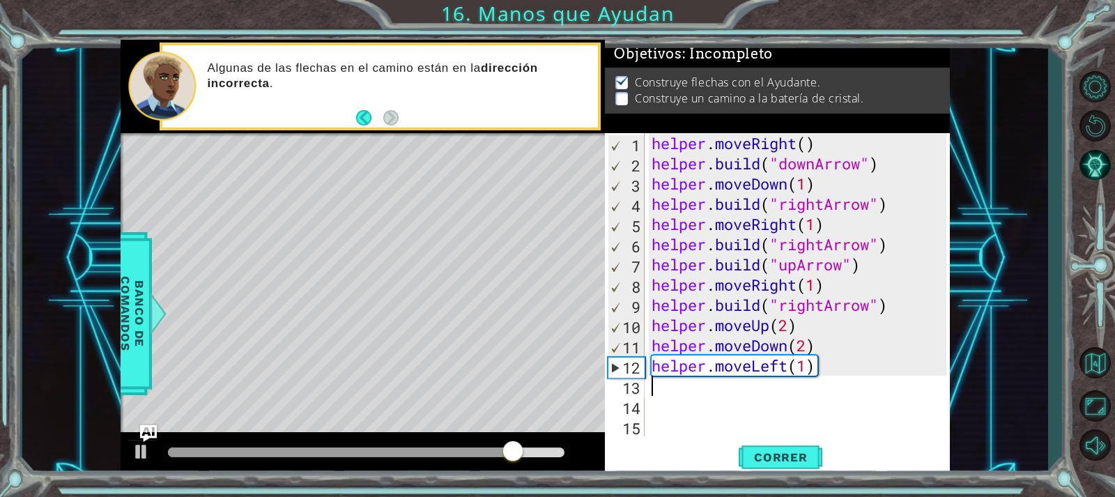
click at [804, 370] on div "helper . moveRight ( ) helper . build ( "downArrow" ) helper . moveDown ( 1 ) h…" at bounding box center [801, 304] width 304 height 343
type textarea "helper.moveLeft(2)"
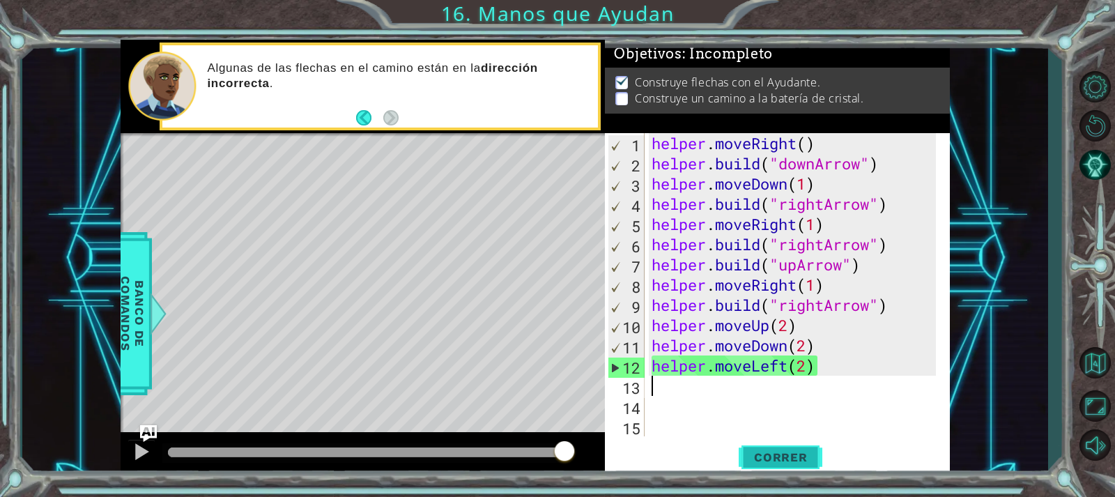
click at [771, 442] on button "Correr" at bounding box center [780, 457] width 84 height 34
click at [789, 366] on div "helper . moveRight ( ) helper . build ( "downArrow" ) helper . moveDown ( 1 ) h…" at bounding box center [795, 304] width 293 height 343
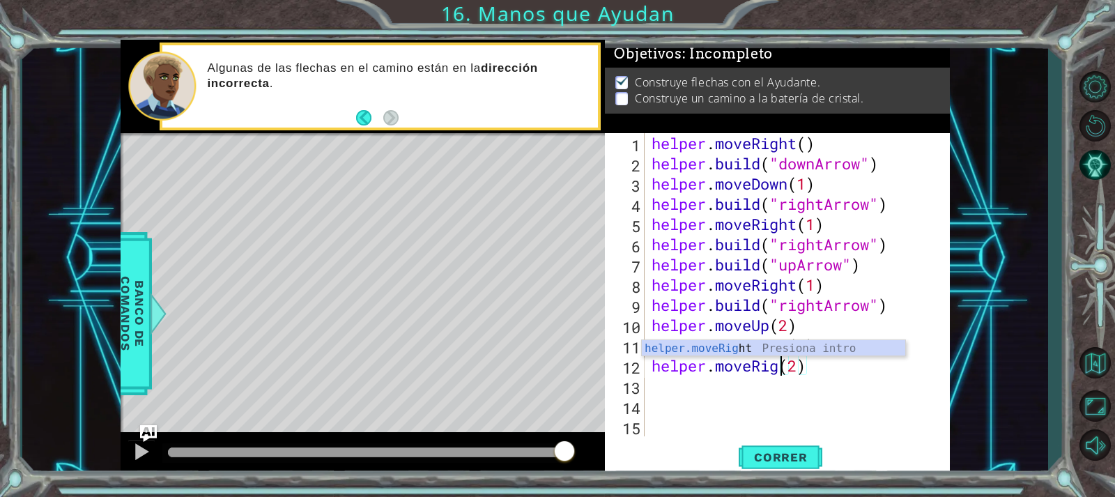
scroll to position [0, 7]
click at [775, 461] on span "Correr" at bounding box center [781, 457] width 82 height 14
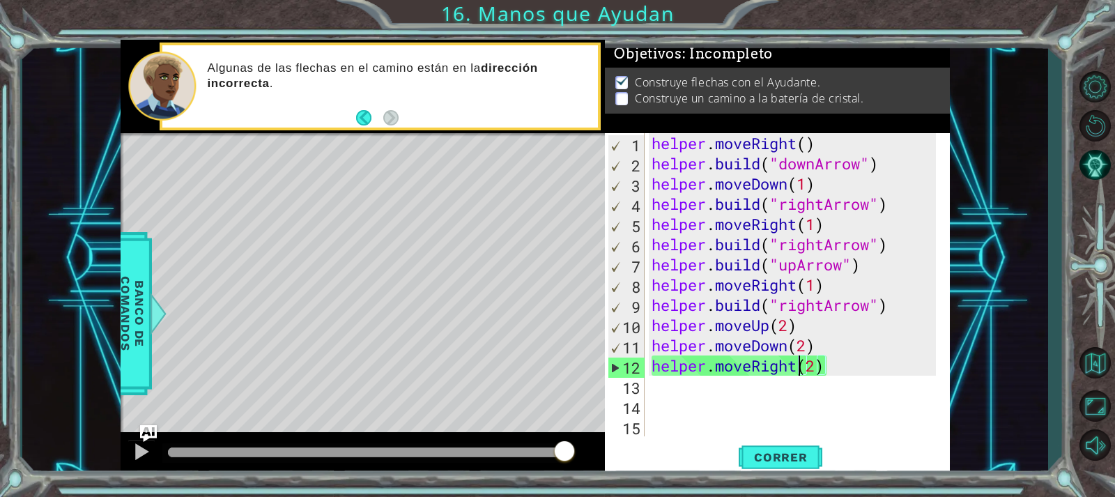
type textarea "helper.moveRigh(2)"
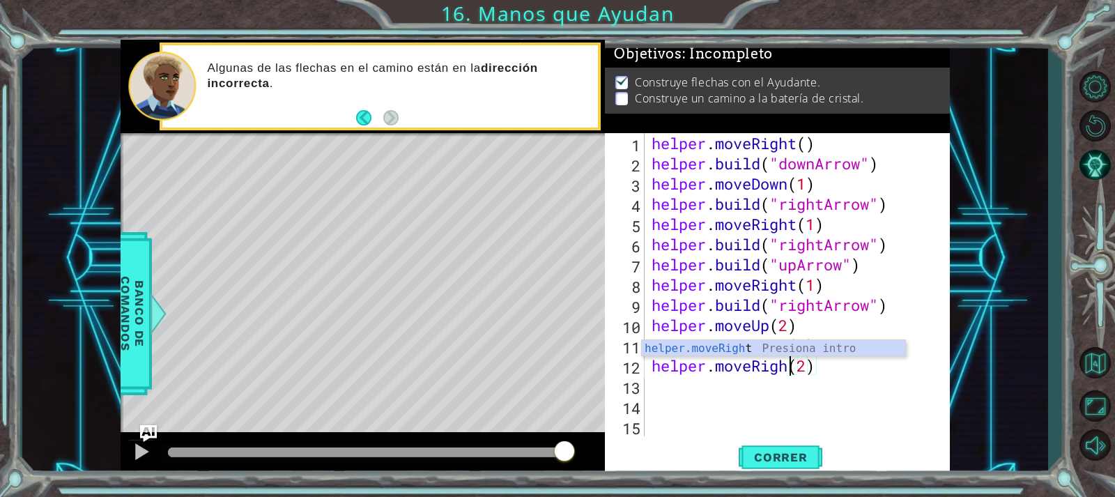
click at [879, 389] on div "helper . moveRight ( ) helper . build ( "downArrow" ) helper . moveDown ( 1 ) h…" at bounding box center [795, 304] width 293 height 343
click at [879, 386] on div "helper . moveRight ( ) helper . build ( "downArrow" ) helper . moveDown ( 1 ) h…" at bounding box center [795, 304] width 293 height 343
drag, startPoint x: 879, startPoint y: 386, endPoint x: 867, endPoint y: 369, distance: 20.1
click at [879, 384] on div "helper . moveRight ( ) helper . build ( "downArrow" ) helper . moveDown ( 1 ) h…" at bounding box center [795, 304] width 293 height 343
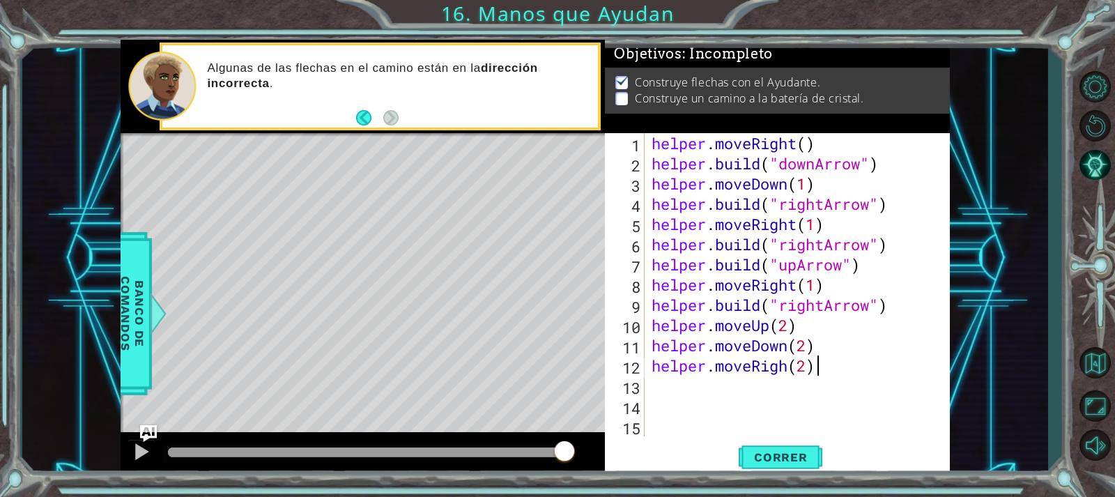
click at [867, 369] on div "helper . moveRight ( ) helper . build ( "downArrow" ) helper . moveDown ( 1 ) h…" at bounding box center [795, 304] width 293 height 343
click at [858, 360] on div "helper . moveRight ( ) helper . build ( "downArrow" ) helper . moveDown ( 1 ) h…" at bounding box center [795, 304] width 293 height 343
type textarea "helper.moveRigh(2)"
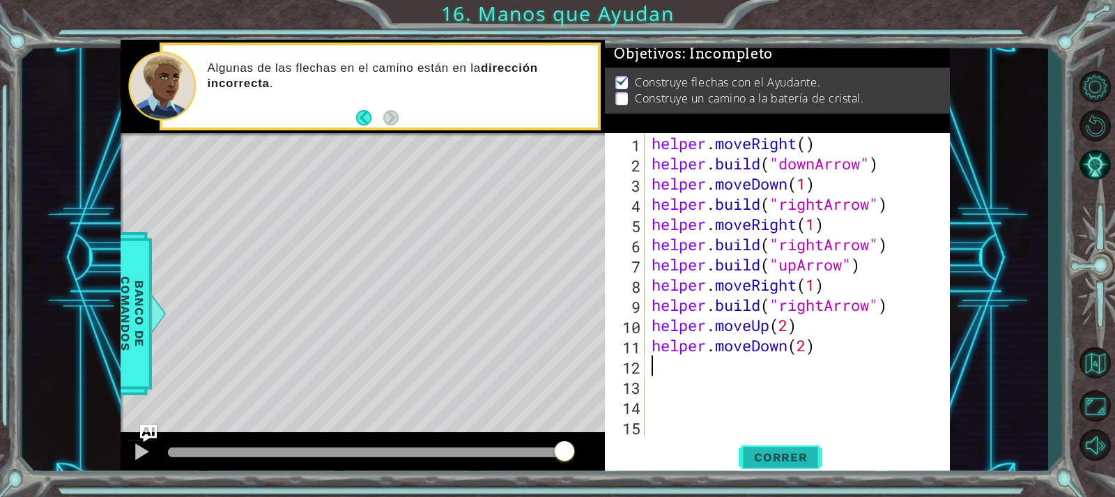
click at [764, 447] on button "Correr" at bounding box center [780, 457] width 84 height 34
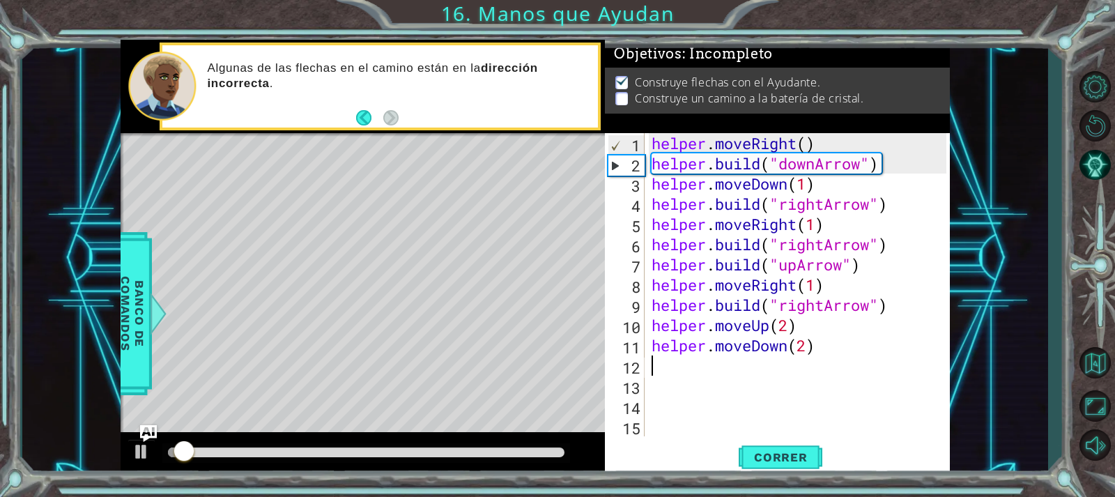
click at [371, 444] on div at bounding box center [366, 453] width 408 height 20
click at [353, 454] on div at bounding box center [366, 452] width 396 height 10
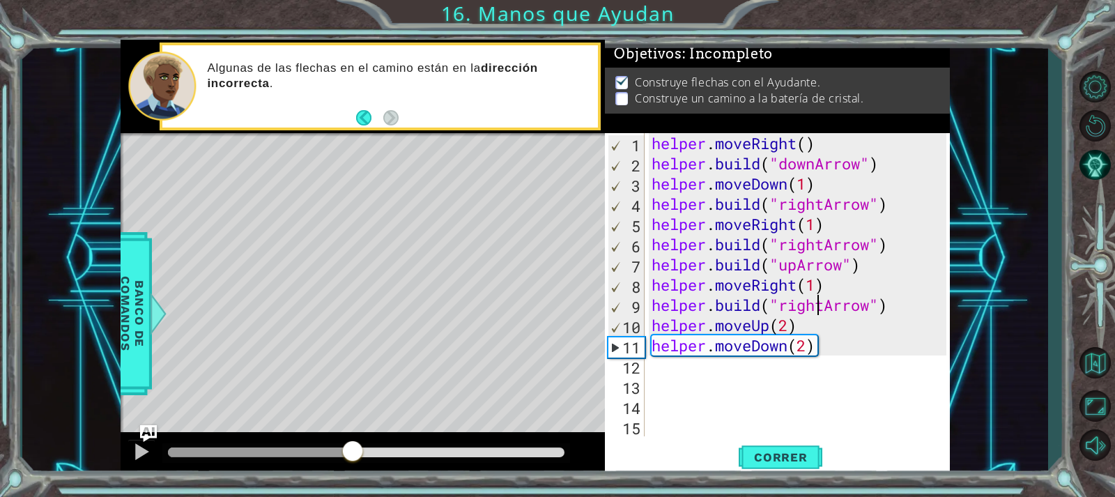
click at [819, 304] on div "helper . moveRight ( ) helper . build ( "downArrow" ) helper . moveDown ( 1 ) h…" at bounding box center [801, 304] width 304 height 343
click at [821, 304] on div "helper . moveRight ( ) helper . build ( "downArrow" ) helper . moveDown ( 1 ) h…" at bounding box center [801, 304] width 304 height 343
click at [826, 306] on div "helper . moveRight ( ) helper . build ( "downArrow" ) helper . moveDown ( 1 ) h…" at bounding box center [801, 304] width 304 height 343
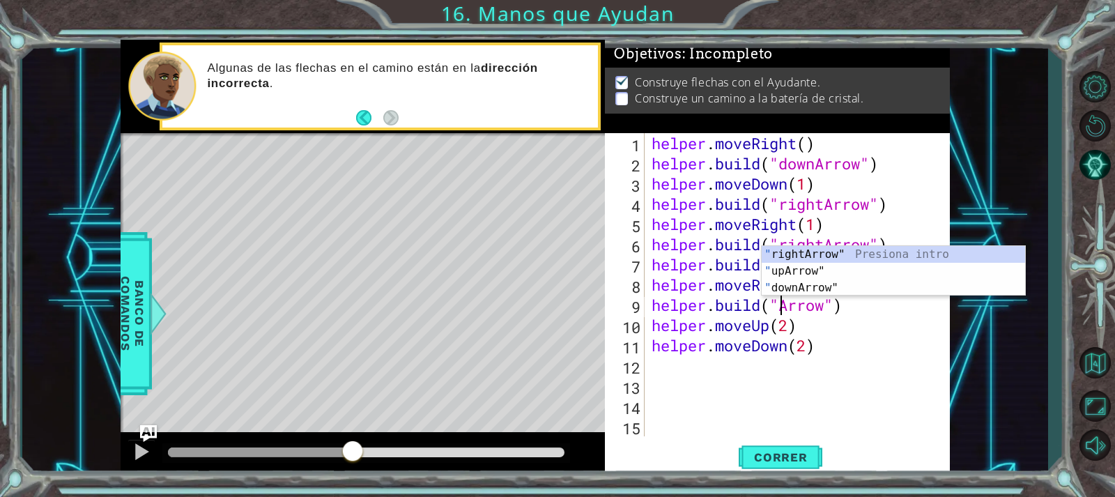
scroll to position [0, 7]
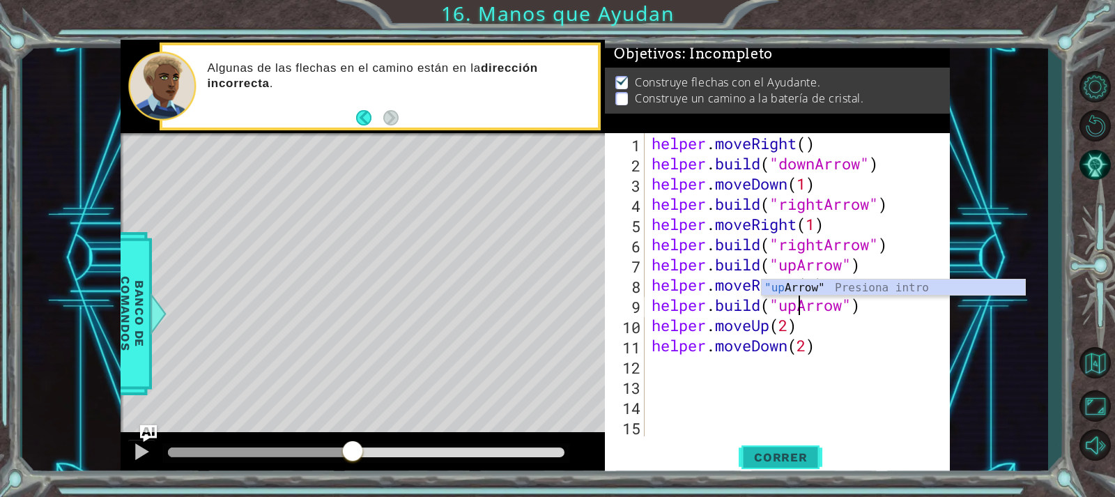
type textarea "[DOMAIN_NAME]("upArrow")"
click at [784, 450] on span "Correr" at bounding box center [781, 457] width 82 height 14
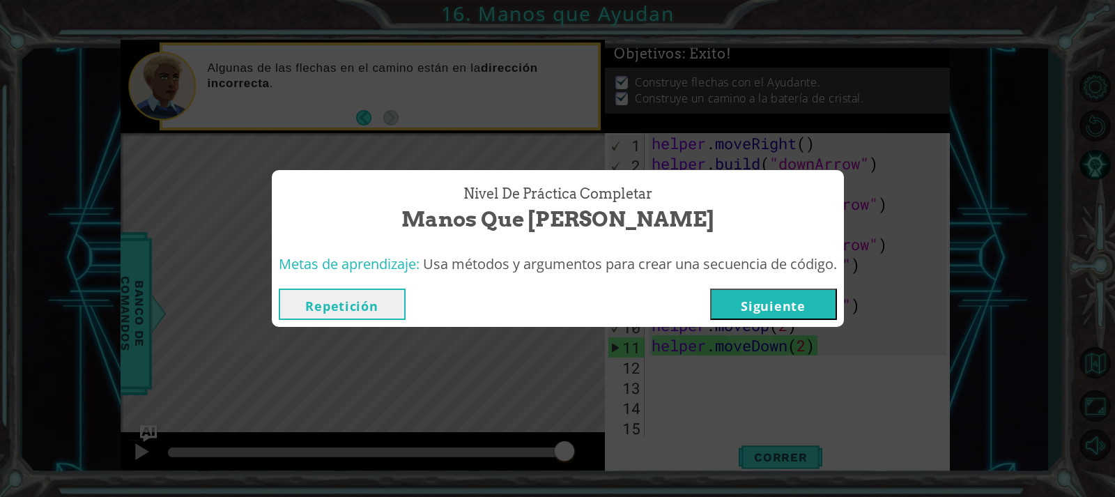
click at [818, 302] on button "Siguiente" at bounding box center [773, 303] width 127 height 31
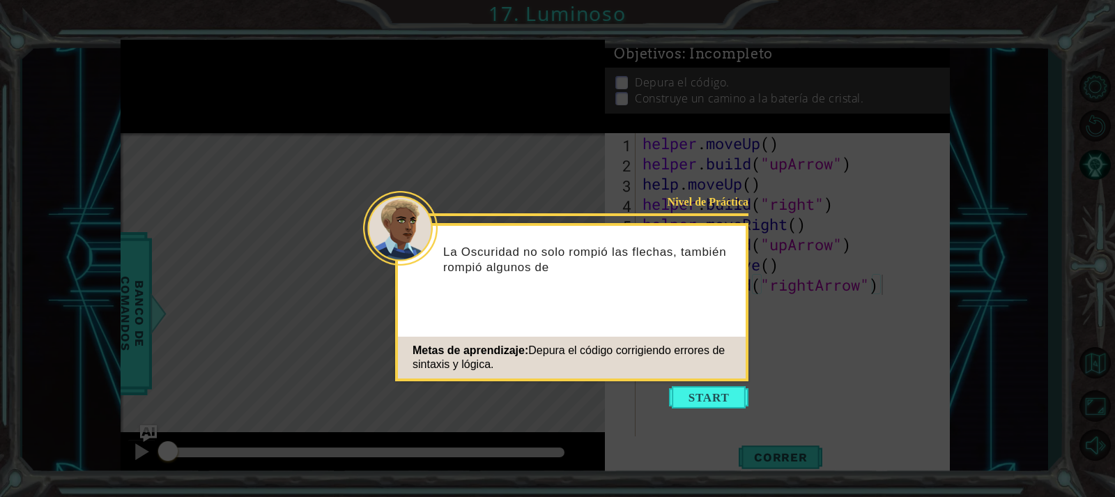
click at [708, 382] on icon at bounding box center [557, 248] width 1115 height 497
click at [695, 387] on button "Start" at bounding box center [708, 397] width 79 height 22
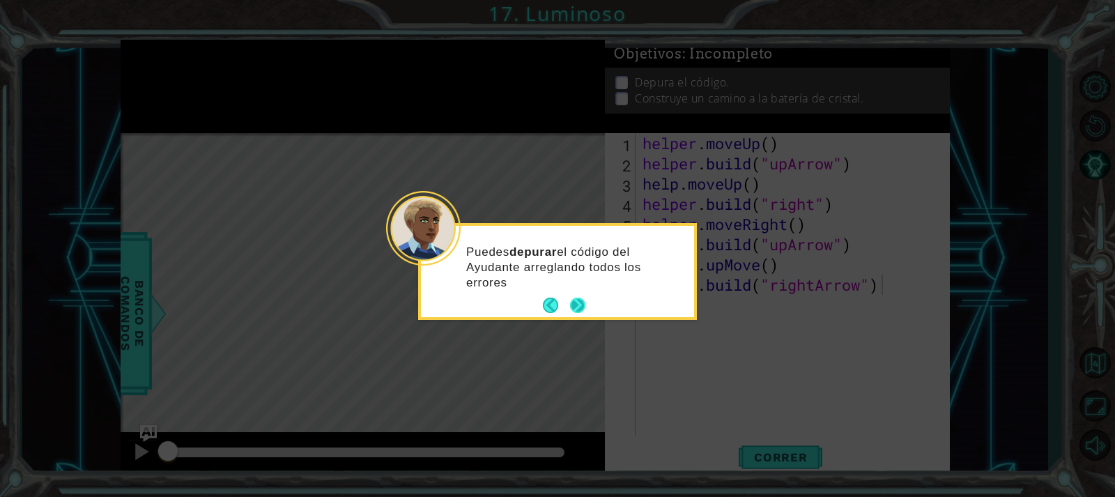
click at [582, 301] on button "Next" at bounding box center [577, 304] width 15 height 15
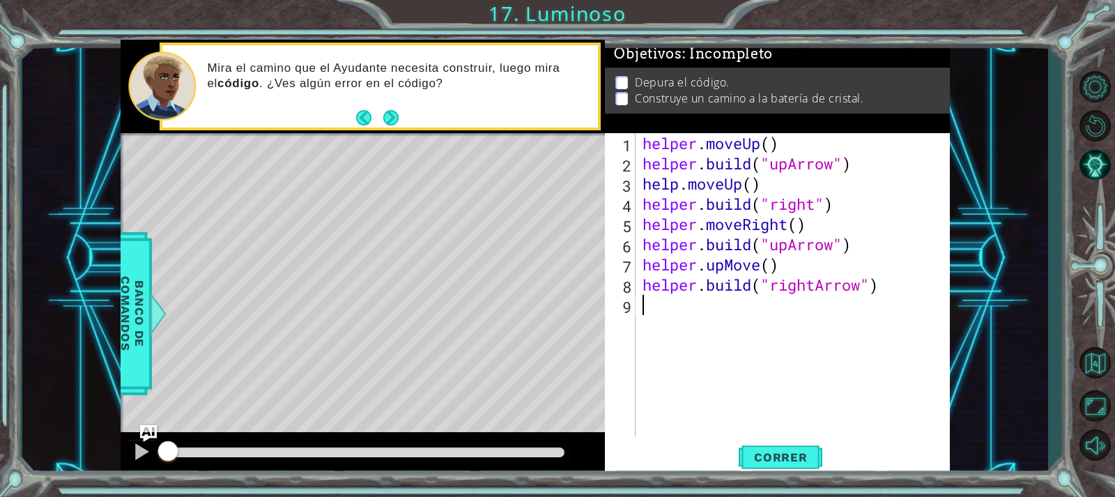
click at [714, 324] on div "helper . moveUp ( ) helper . build ( "upArrow" ) help . moveUp ( ) helper . bui…" at bounding box center [796, 304] width 313 height 343
click at [758, 309] on div "helper . moveUp ( ) helper . build ( "upArrow" ) help . moveUp ( ) helper . bui…" at bounding box center [796, 304] width 313 height 343
click at [749, 318] on div "helper . moveUp ( ) helper . build ( "upArrow" ) help . moveUp ( ) helper . bui…" at bounding box center [796, 304] width 313 height 343
click at [695, 316] on div "helper . moveUp ( ) helper . build ( "upArrow" ) help . moveUp ( ) helper . bui…" at bounding box center [796, 304] width 313 height 343
click at [778, 274] on div "helper . moveUp ( ) helper . build ( "upArrow" ) help . moveUp ( ) helper . bui…" at bounding box center [796, 304] width 313 height 343
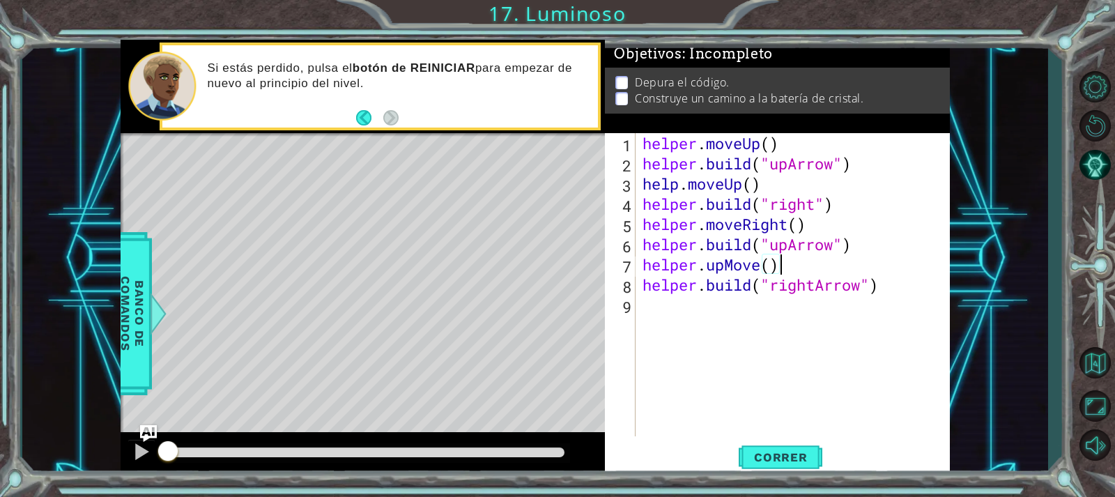
click at [869, 264] on div "helper . moveUp ( ) helper . build ( "upArrow" ) help . moveUp ( ) helper . bui…" at bounding box center [796, 304] width 313 height 343
click at [920, 290] on div "helper . moveUp ( ) helper . build ( "upArrow" ) help . moveUp ( ) helper . bui…" at bounding box center [796, 304] width 313 height 343
type textarea "[DOMAIN_NAME]("rightArrow")"
click at [849, 343] on div "helper . moveUp ( ) helper . build ( "upArrow" ) help . moveUp ( ) helper . bui…" at bounding box center [796, 304] width 313 height 343
